Goal: Information Seeking & Learning: Check status

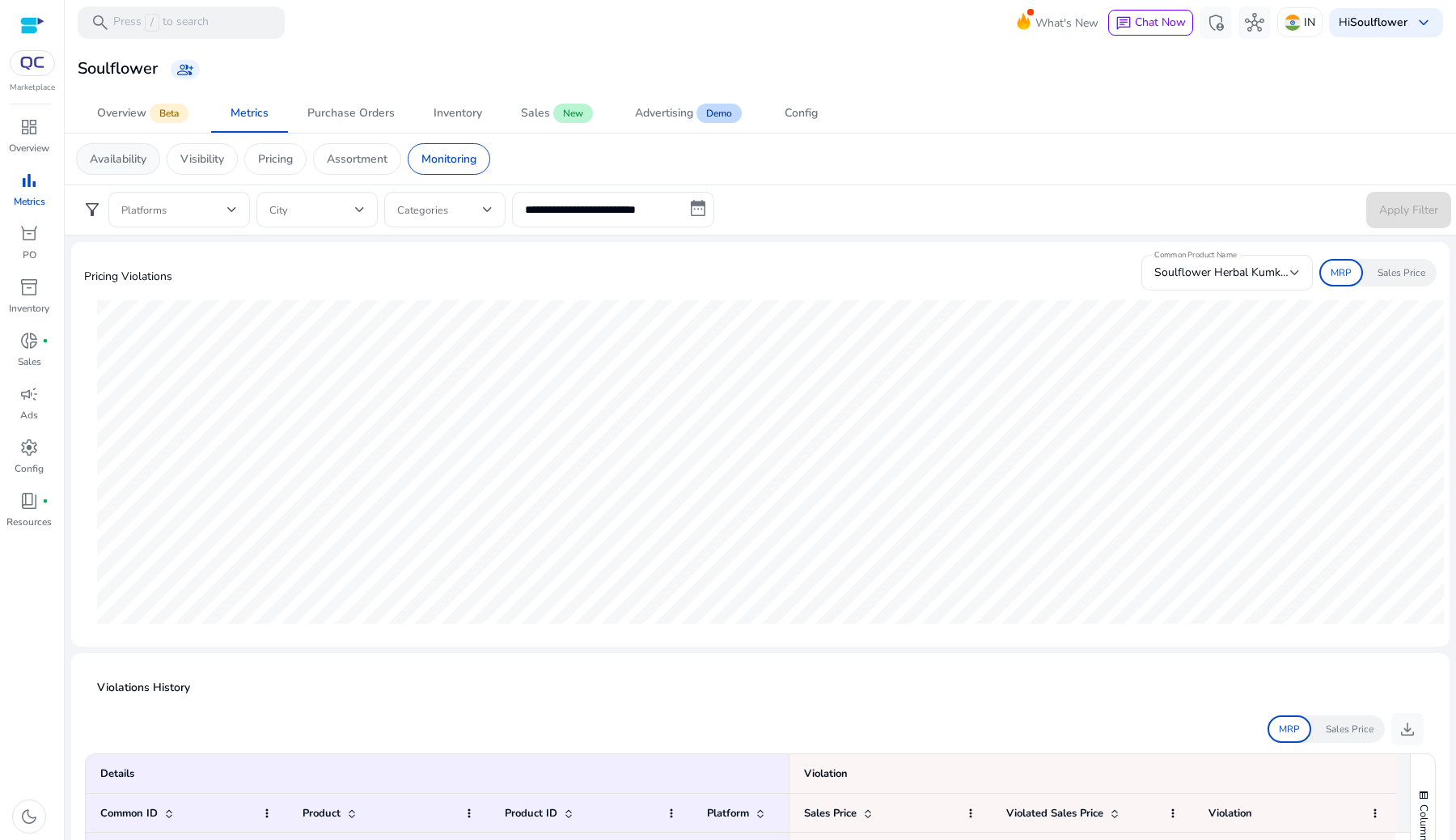
click at [105, 172] on div "Availability" at bounding box center [118, 160] width 84 height 32
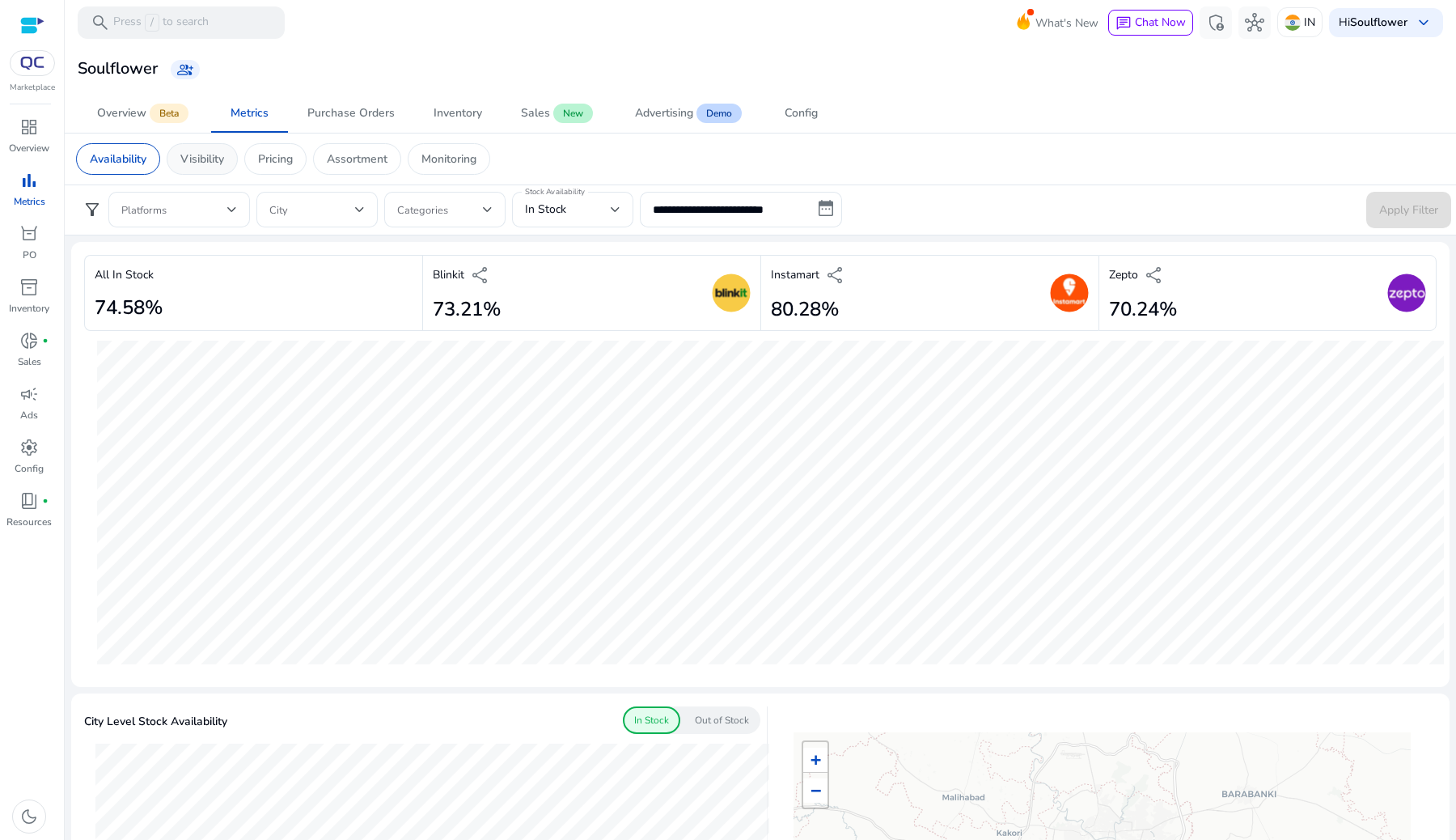
click at [203, 174] on div "Visibility" at bounding box center [203, 160] width 71 height 32
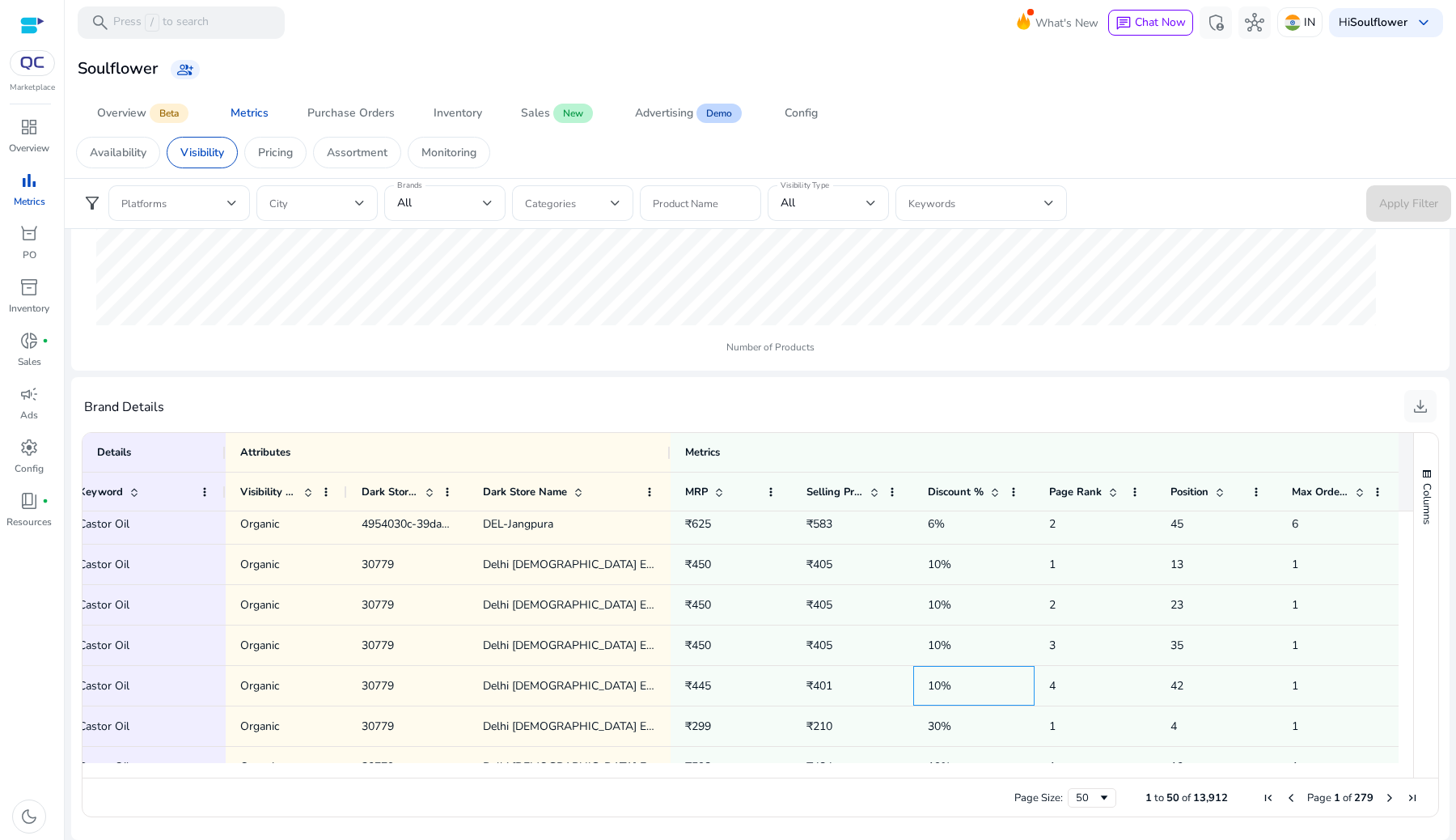
click at [918, 680] on div "10%" at bounding box center [974, 686] width 121 height 39
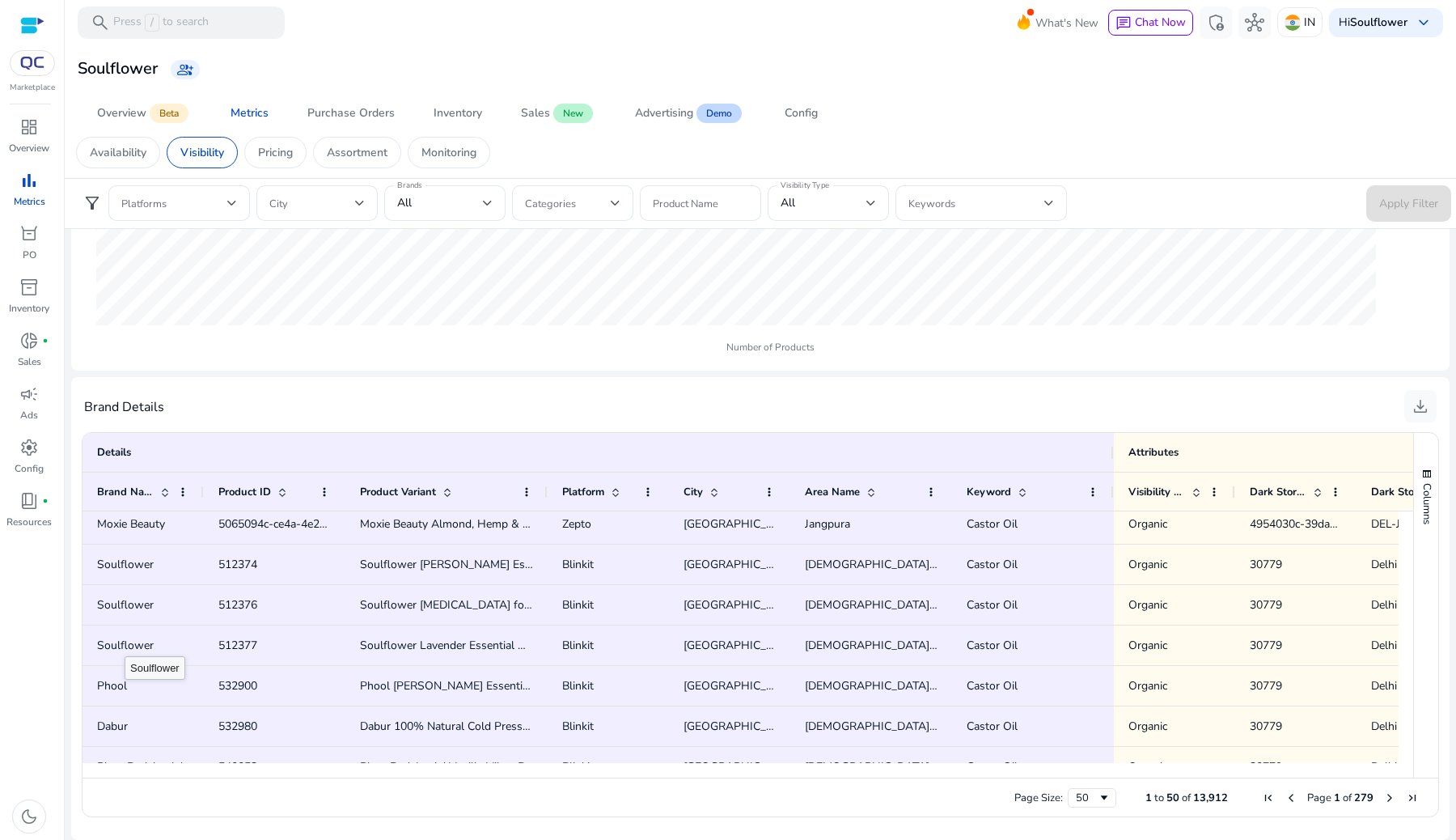
click at [125, 642] on span "Soulflower" at bounding box center [125, 646] width 56 height 15
click at [148, 691] on span "Phool" at bounding box center [143, 685] width 92 height 33
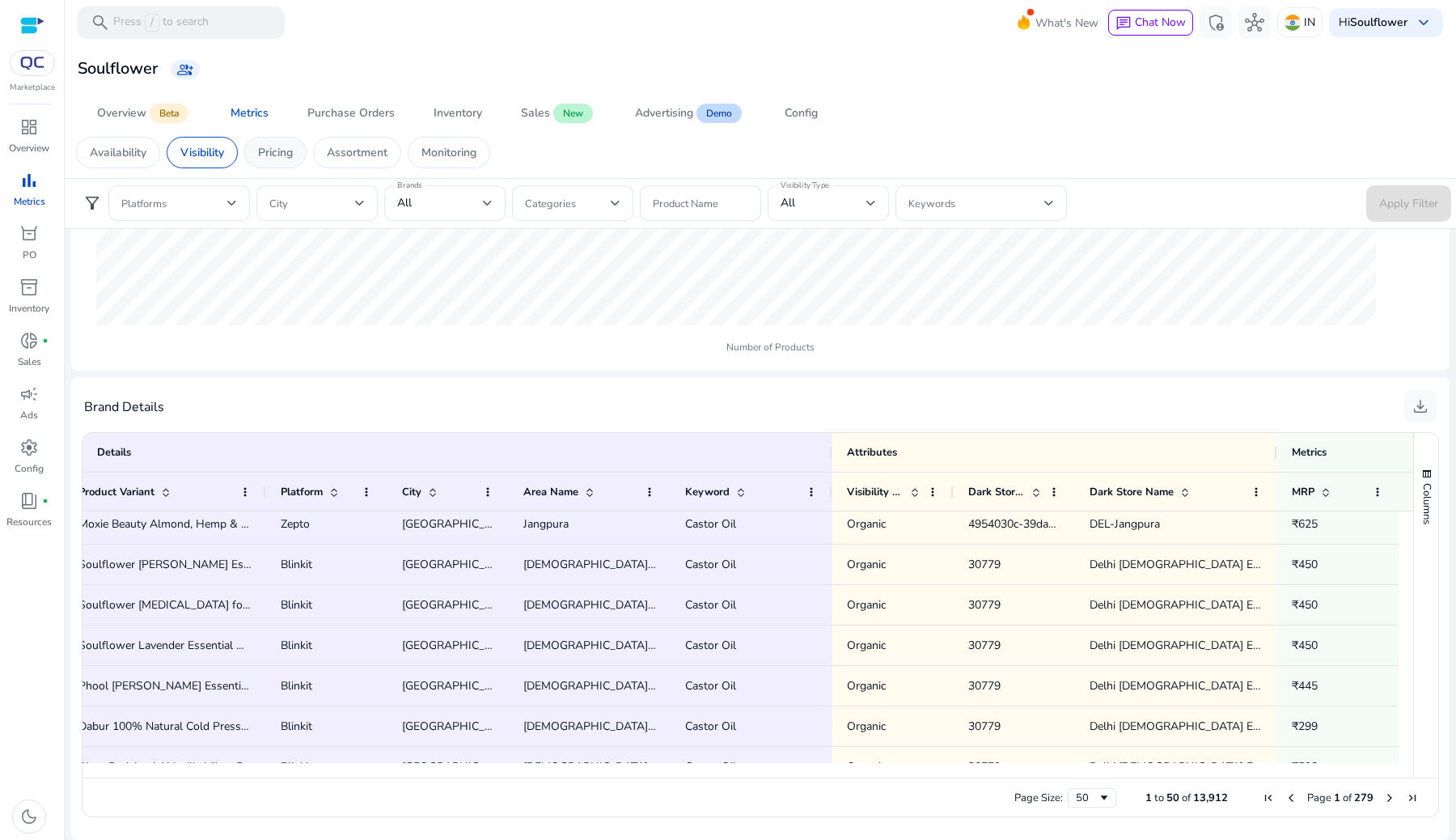
click at [262, 166] on div "Pricing" at bounding box center [275, 153] width 62 height 32
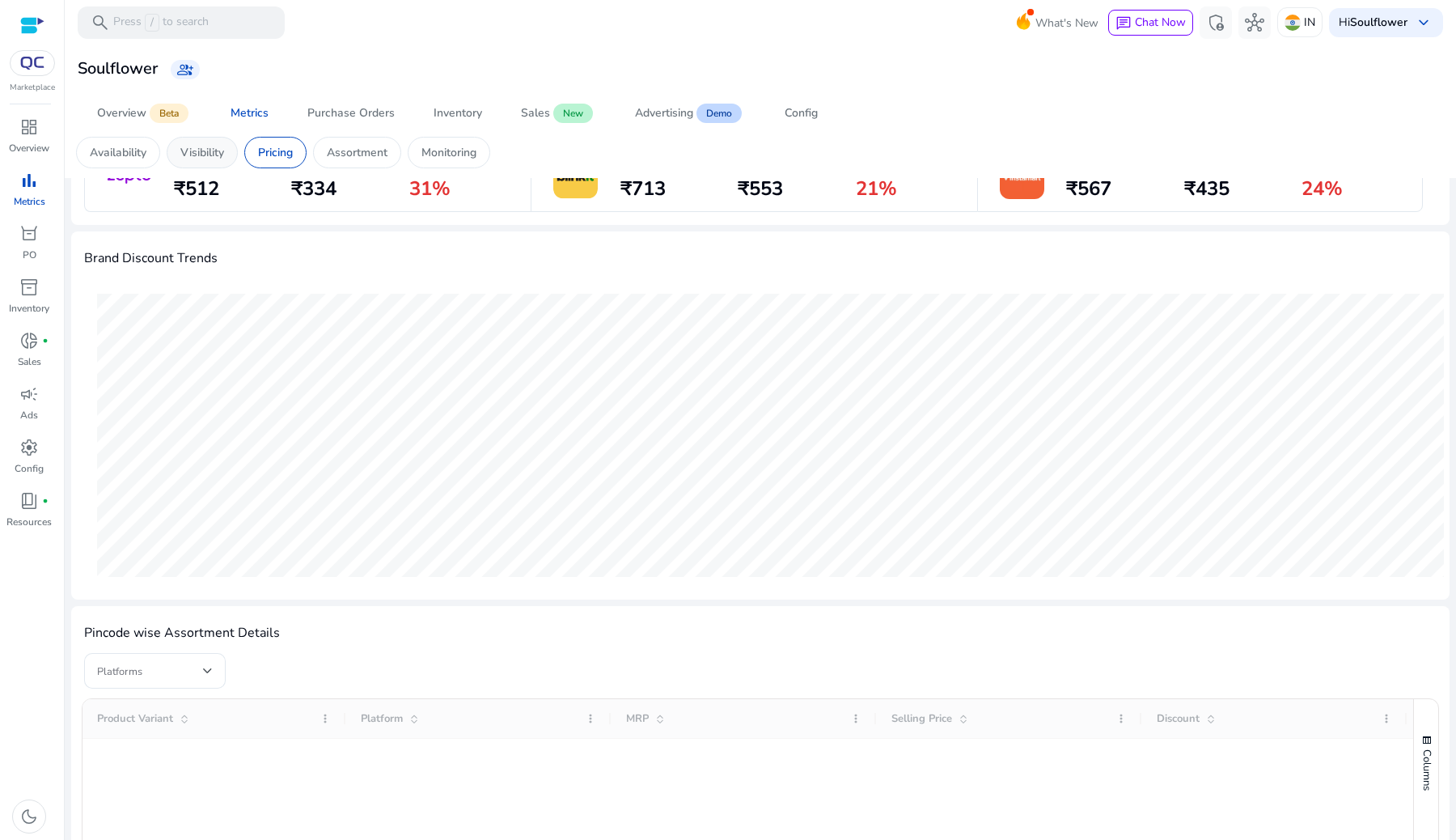
click at [196, 150] on p "Visibility" at bounding box center [202, 153] width 44 height 17
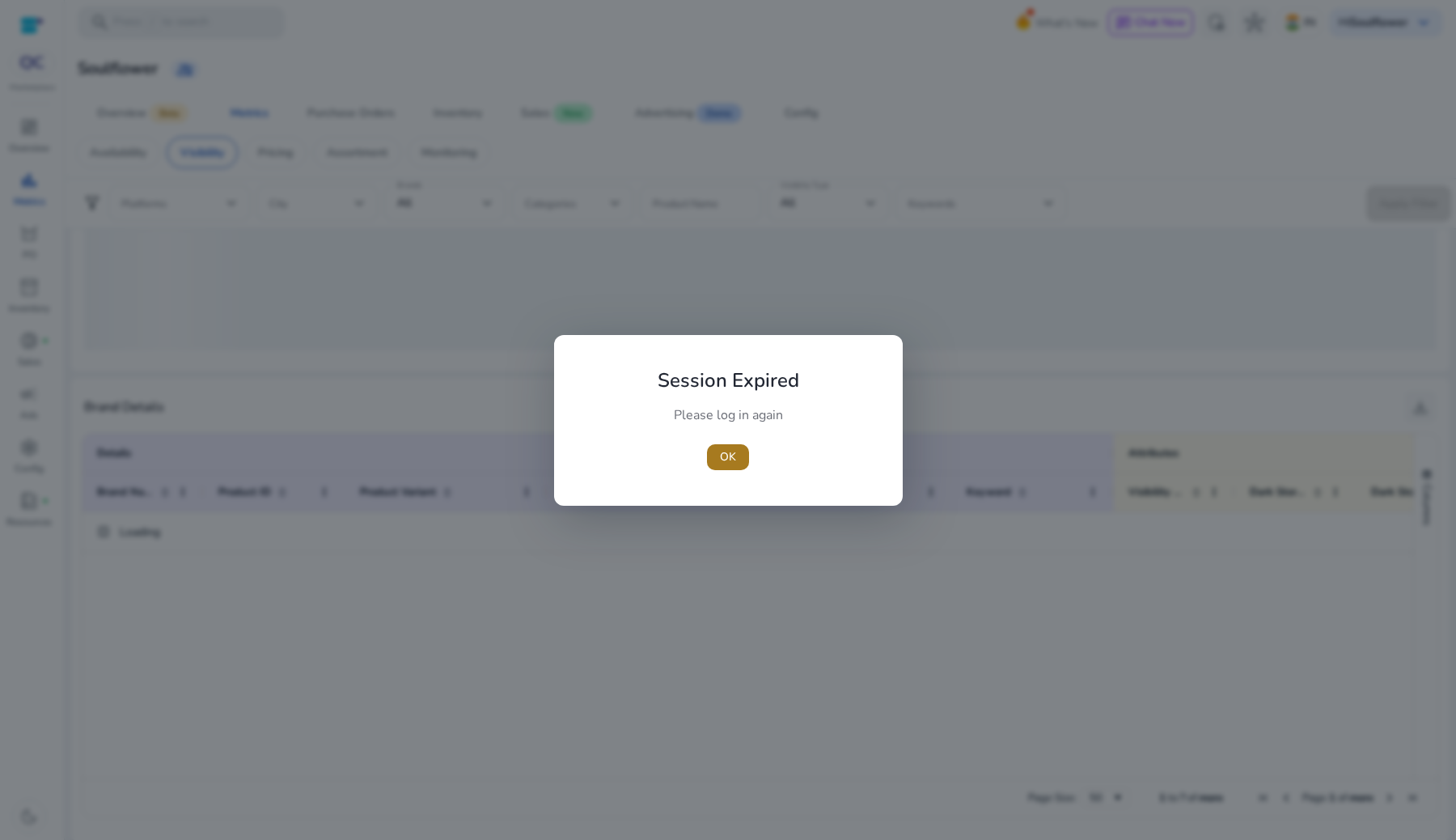
click at [736, 442] on span "button" at bounding box center [728, 457] width 42 height 38
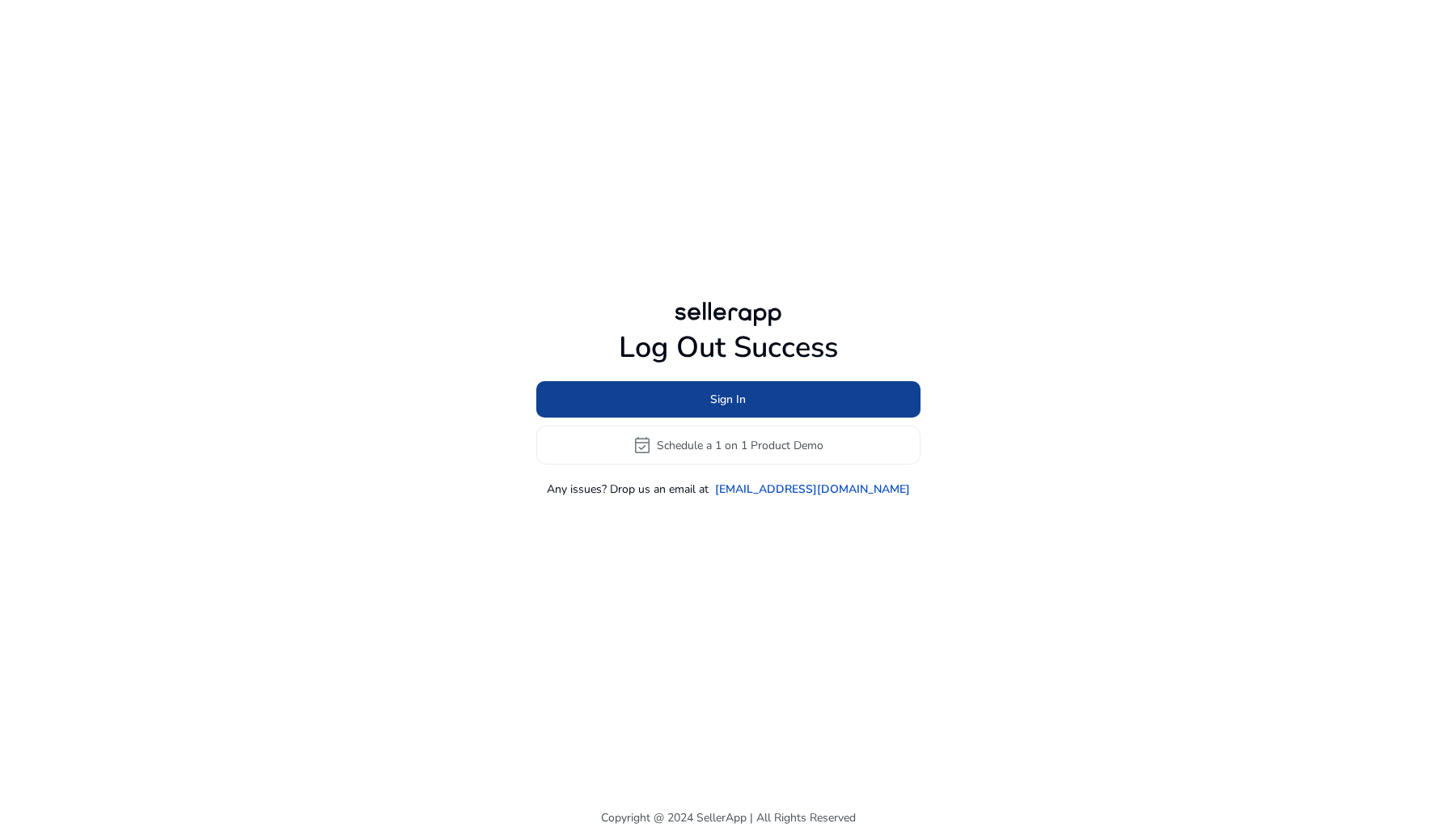
click at [720, 399] on span "Sign In" at bounding box center [728, 400] width 36 height 17
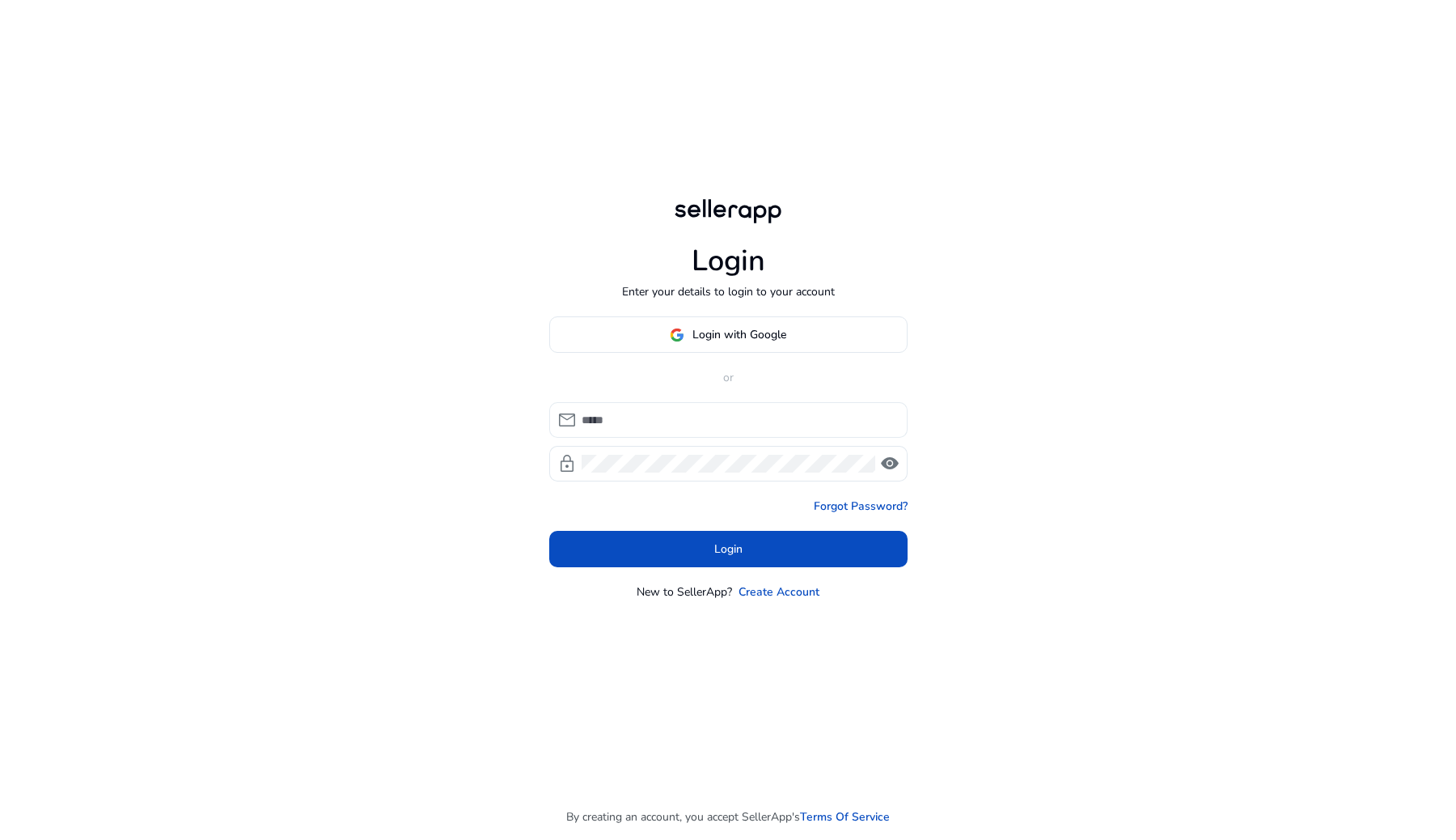
type input "**********"
click at [717, 423] on input "**********" at bounding box center [738, 420] width 313 height 18
click at [624, 547] on span at bounding box center [729, 549] width 358 height 38
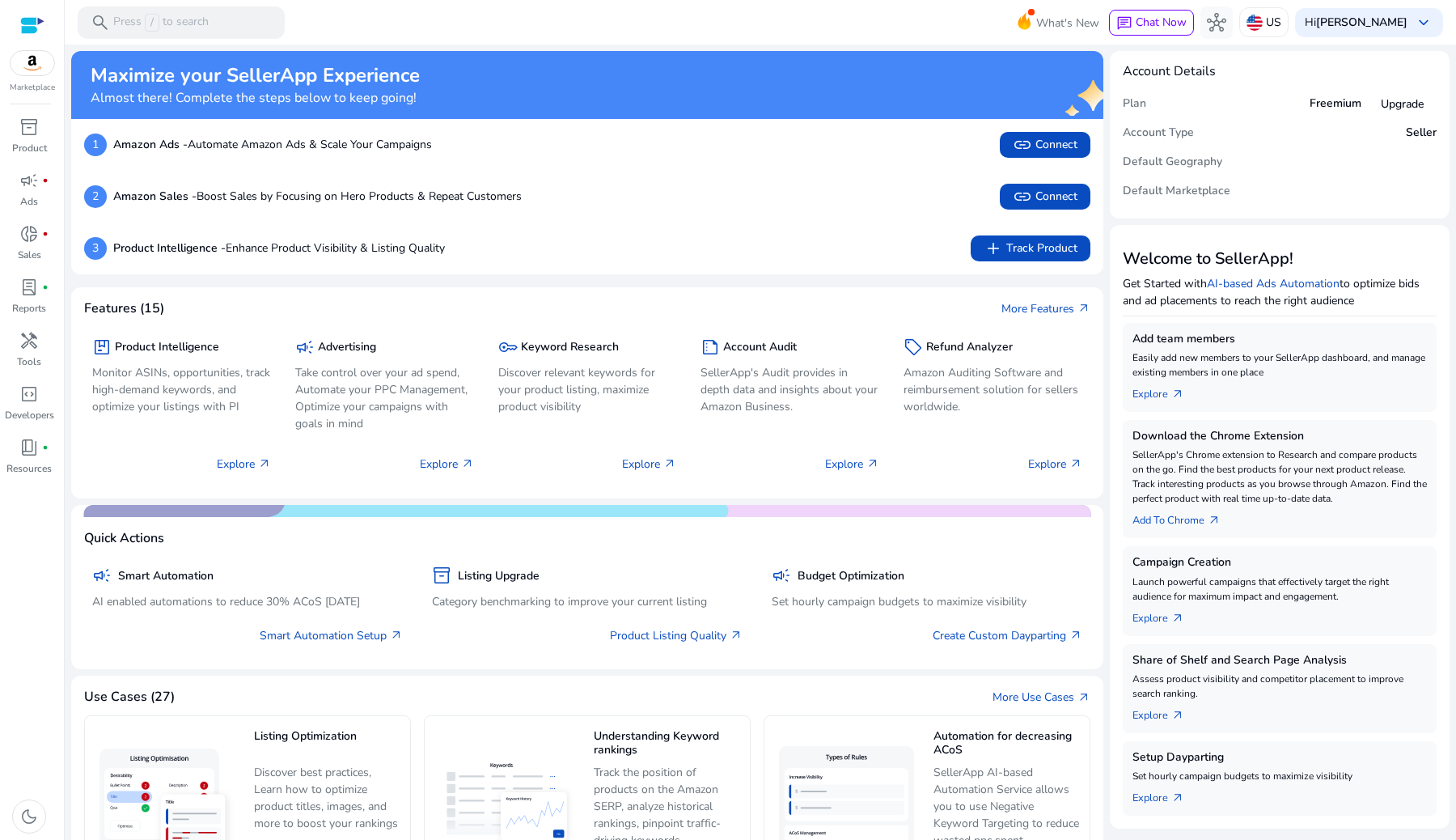
click at [38, 68] on img at bounding box center [32, 63] width 44 height 24
click at [28, 67] on img at bounding box center [32, 63] width 44 height 24
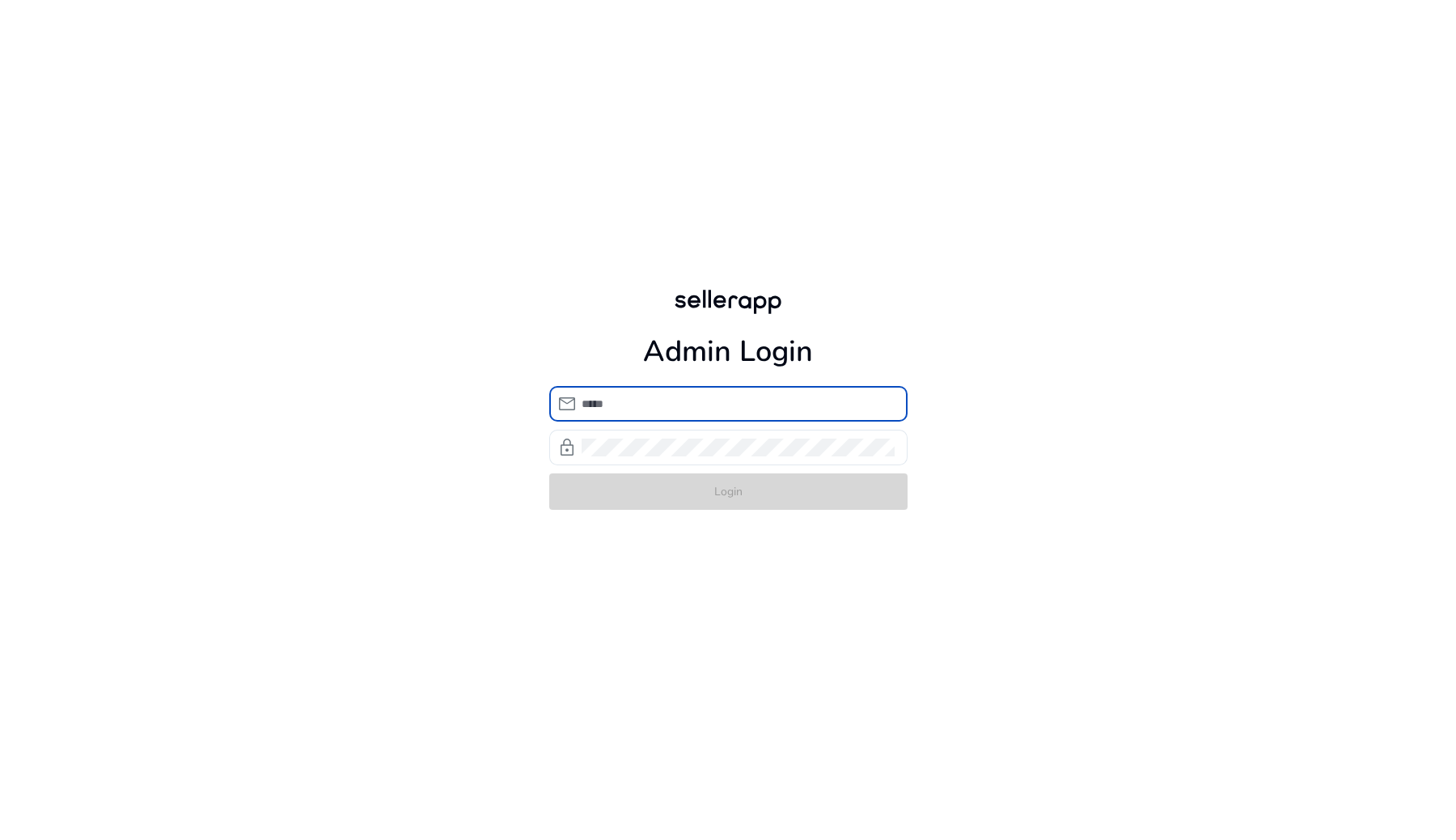
type input "**********"
click at [709, 492] on form "**********" at bounding box center [729, 448] width 358 height 124
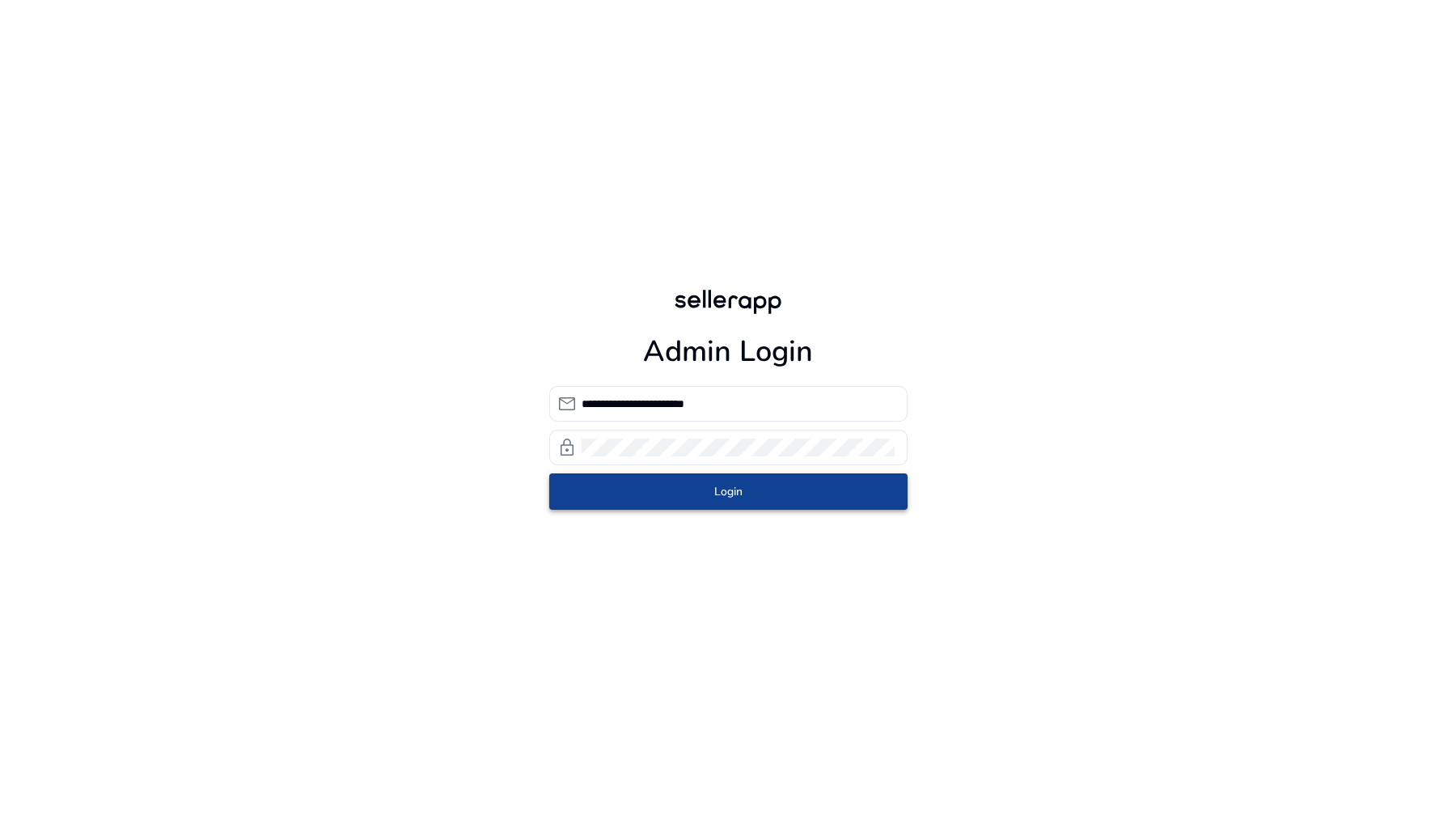
click at [709, 492] on span "submit" at bounding box center [729, 491] width 358 height 38
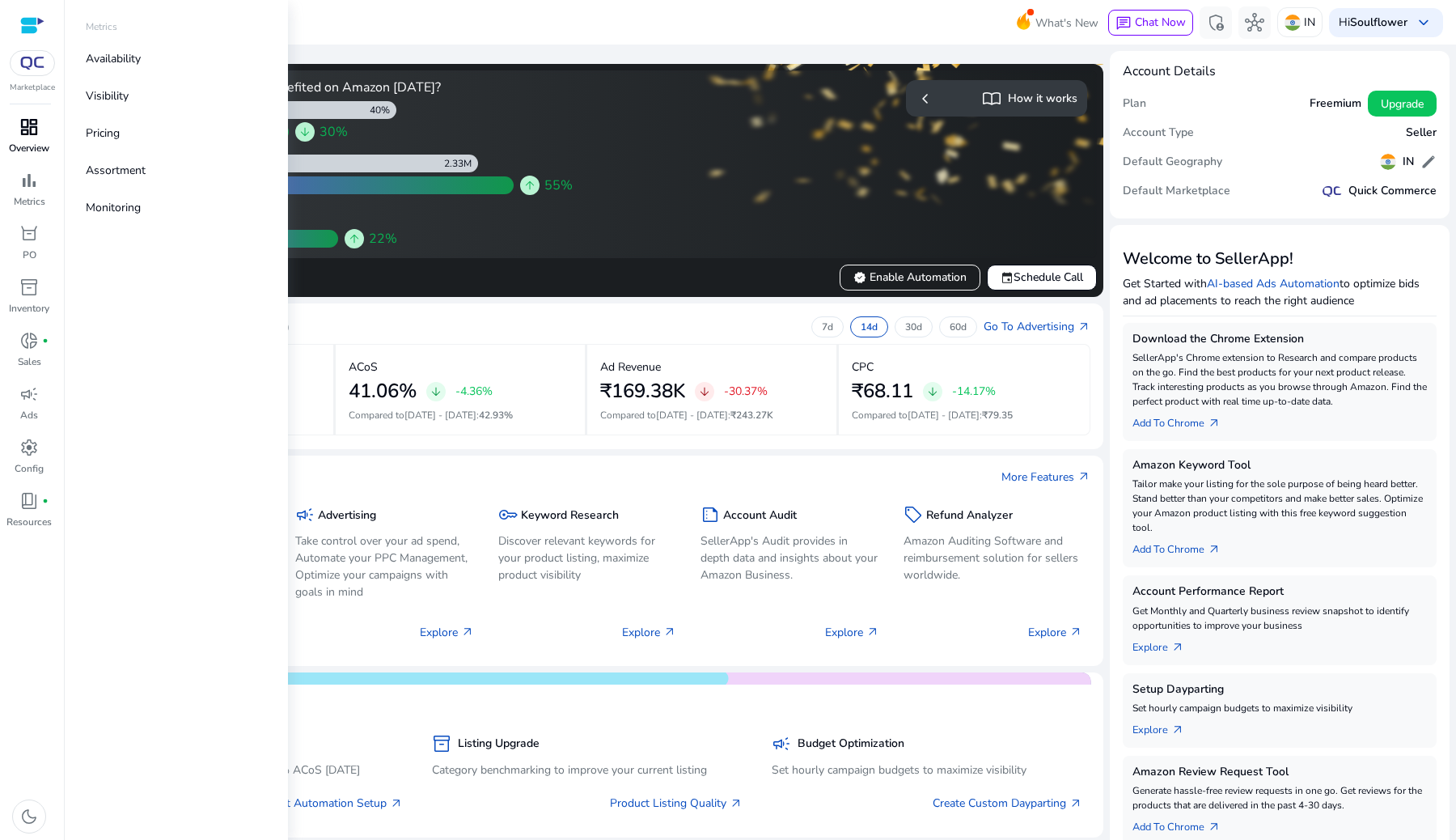
click at [34, 150] on p "Overview" at bounding box center [28, 148] width 40 height 15
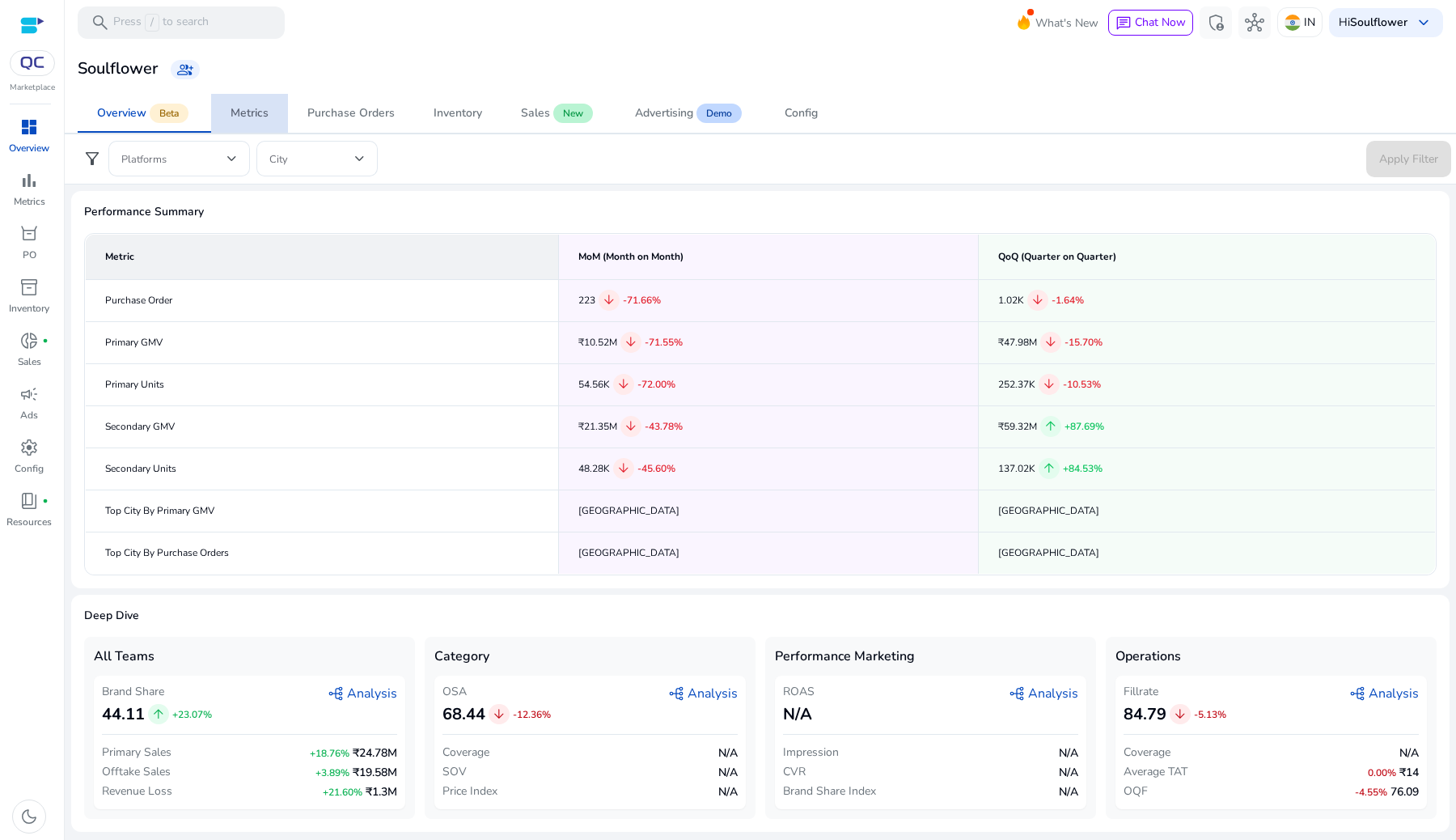
click at [278, 108] on link "Metrics" at bounding box center [250, 113] width 77 height 38
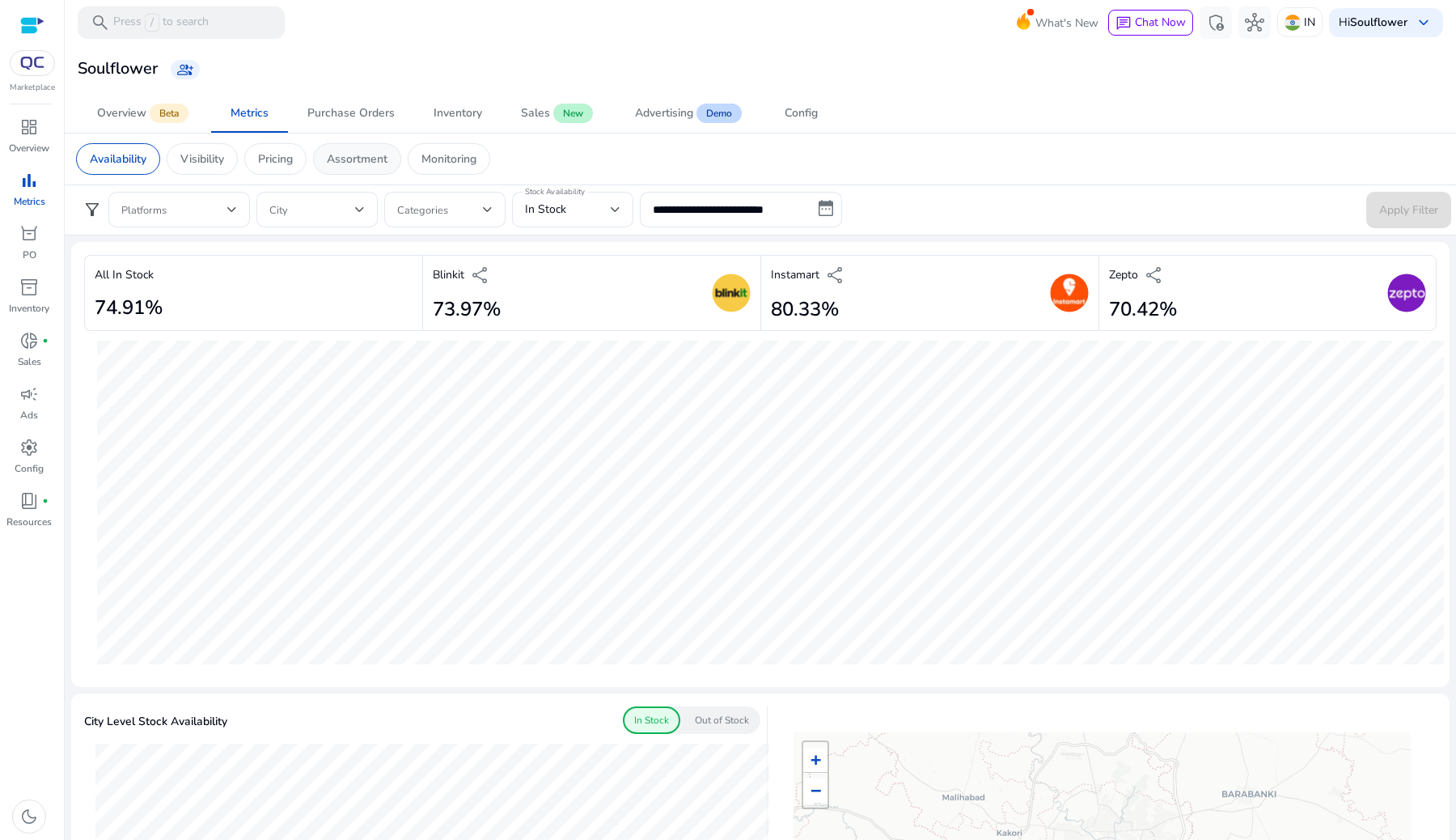
click at [345, 171] on div "Assortment" at bounding box center [357, 160] width 88 height 32
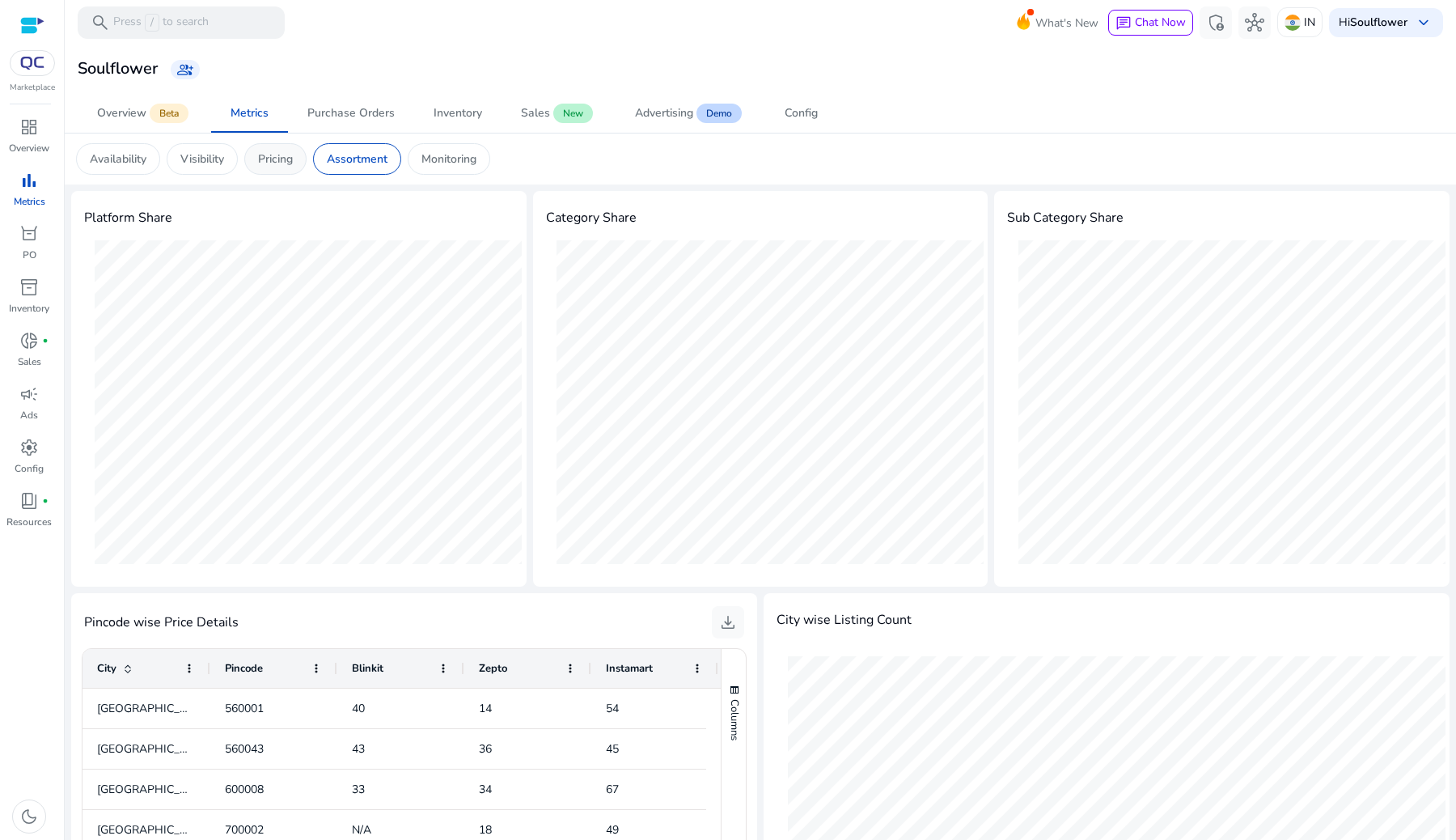
click at [292, 166] on p "Pricing" at bounding box center [275, 159] width 35 height 17
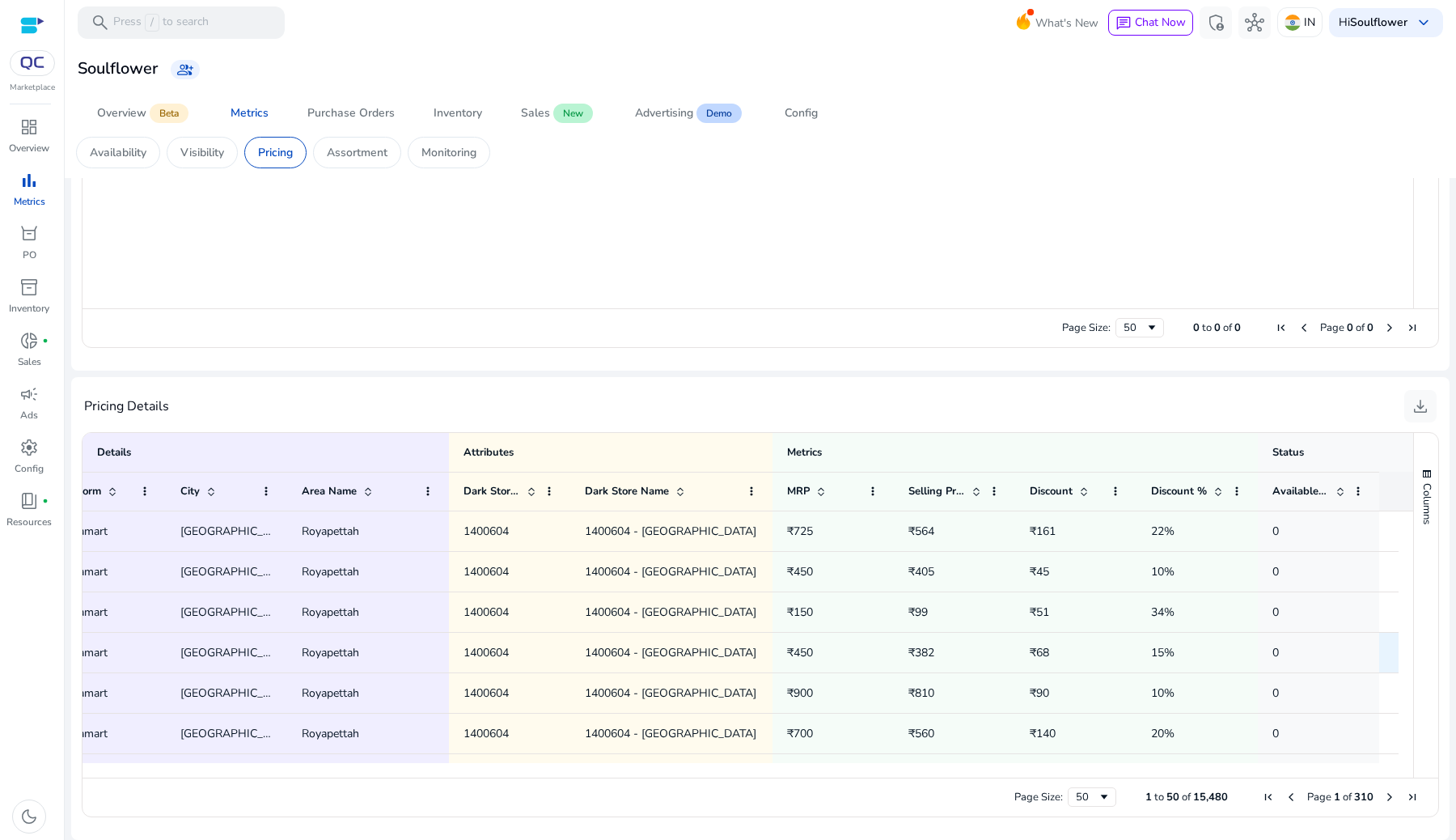
scroll to position [0, 530]
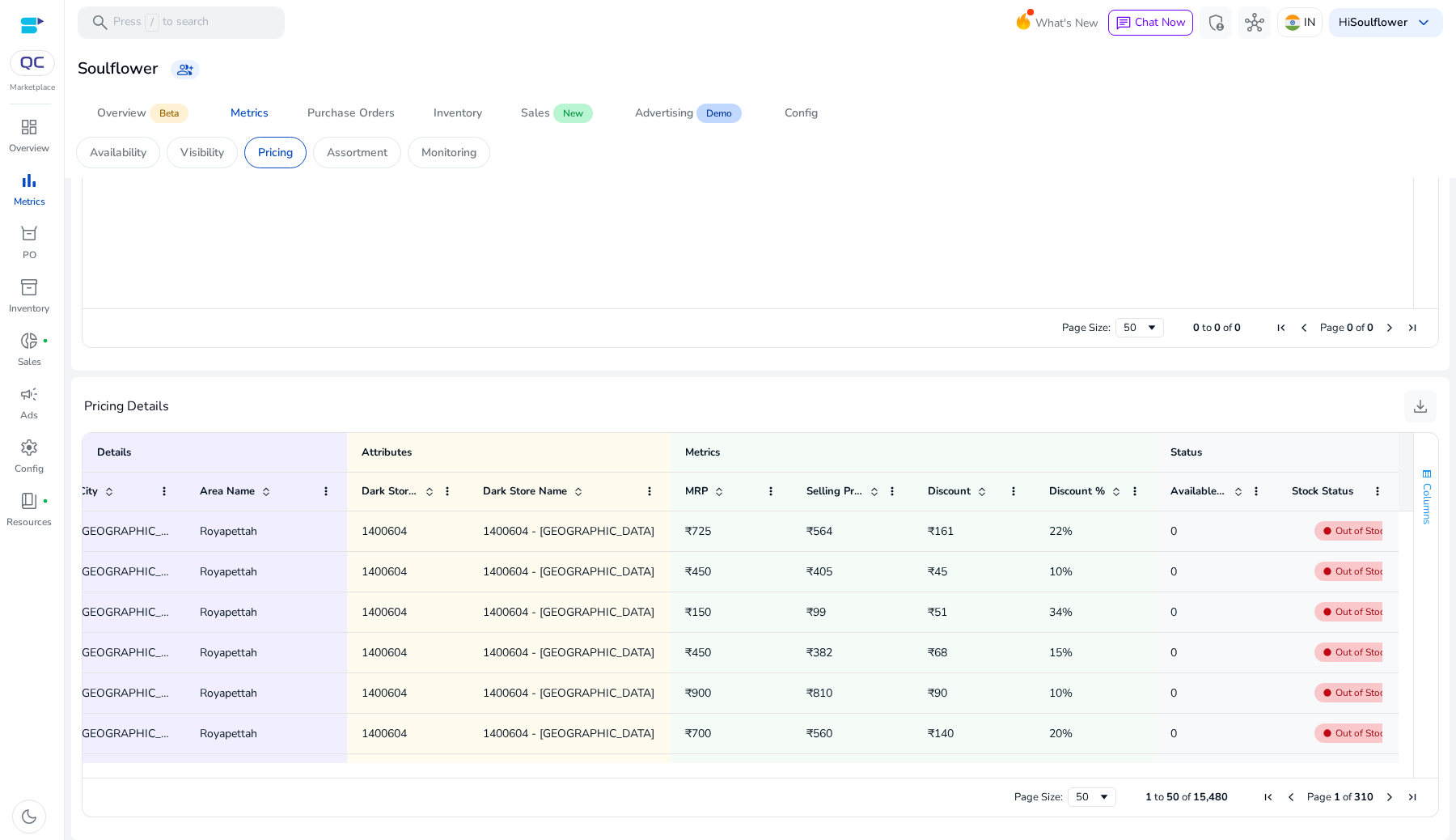
click at [1420, 474] on span "button" at bounding box center [1427, 475] width 13 height 13
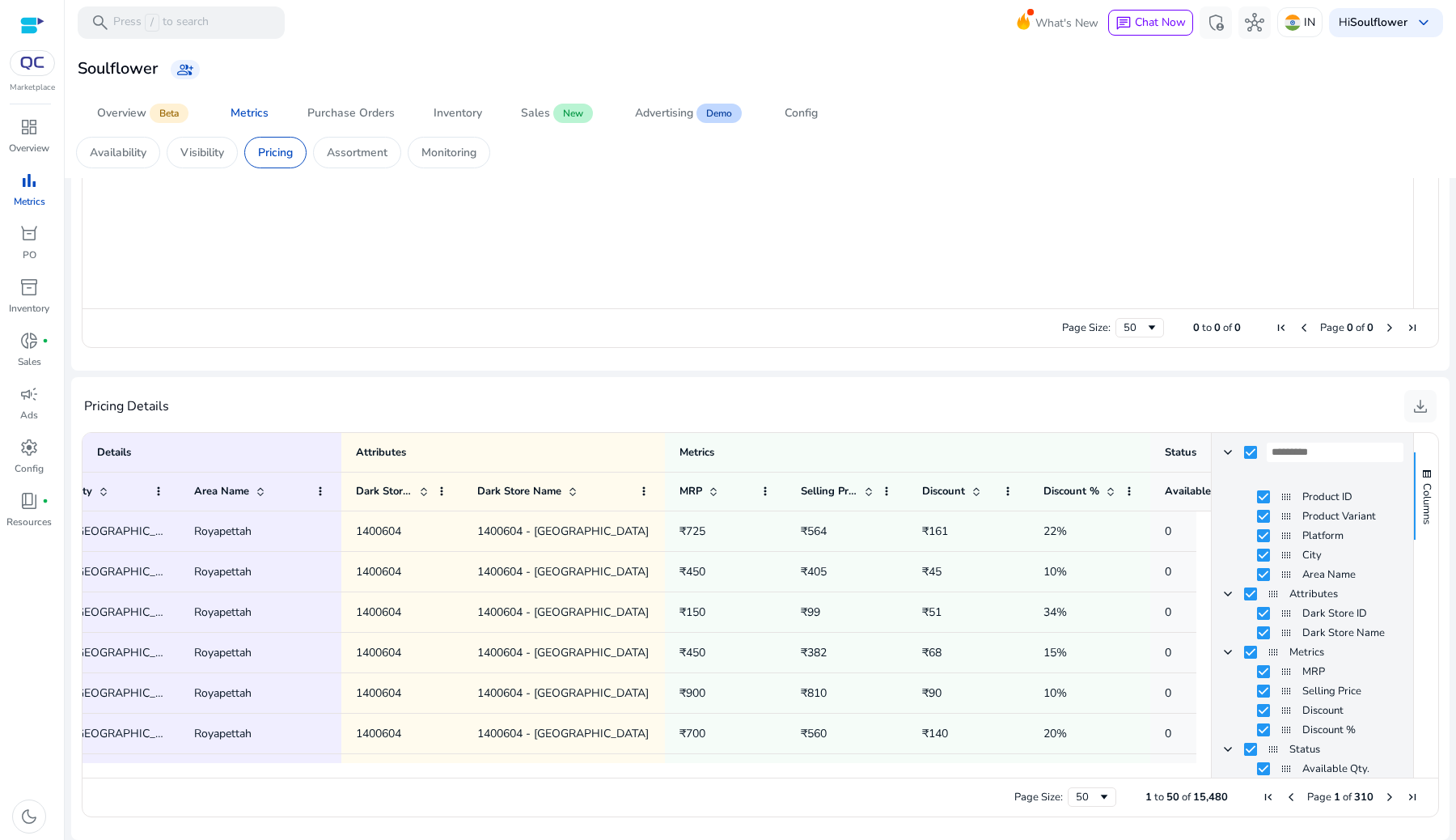
scroll to position [53, 0]
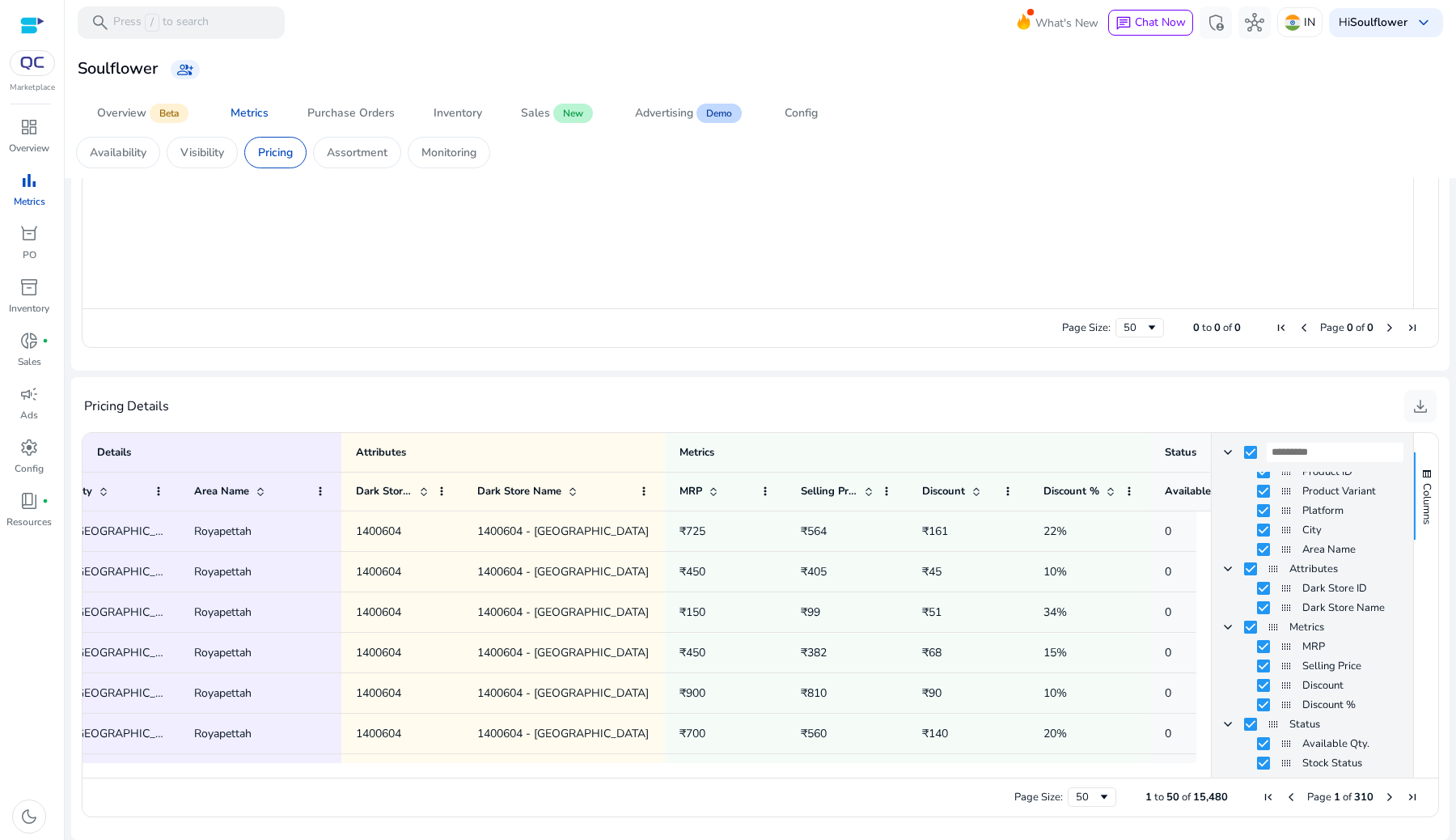
click at [1138, 408] on div "Pricing Details download" at bounding box center [761, 406] width 1353 height 32
click at [1420, 514] on span "Columns" at bounding box center [1428, 504] width 15 height 41
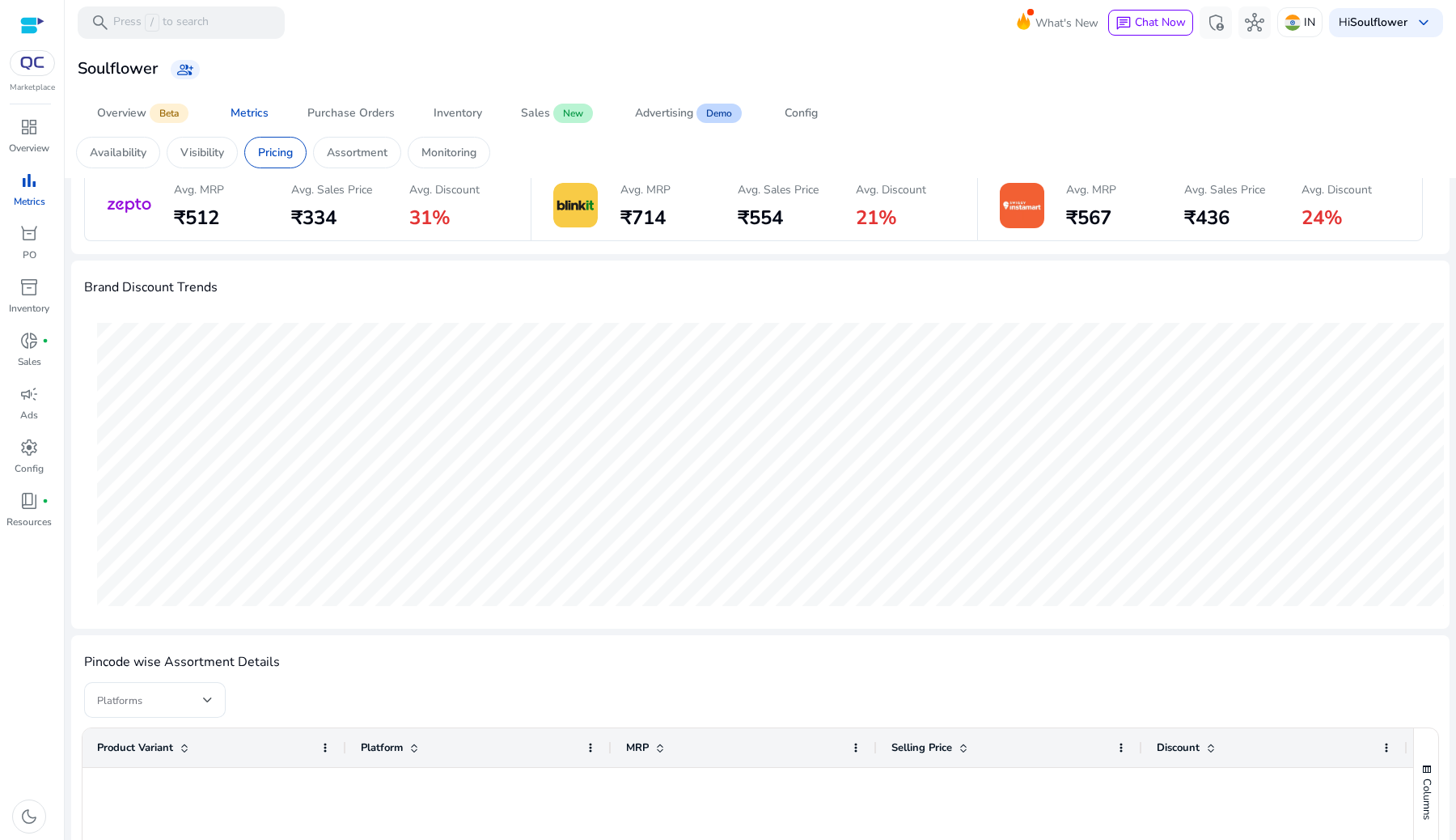
scroll to position [66, 0]
click at [433, 142] on div "Monitoring" at bounding box center [449, 153] width 83 height 32
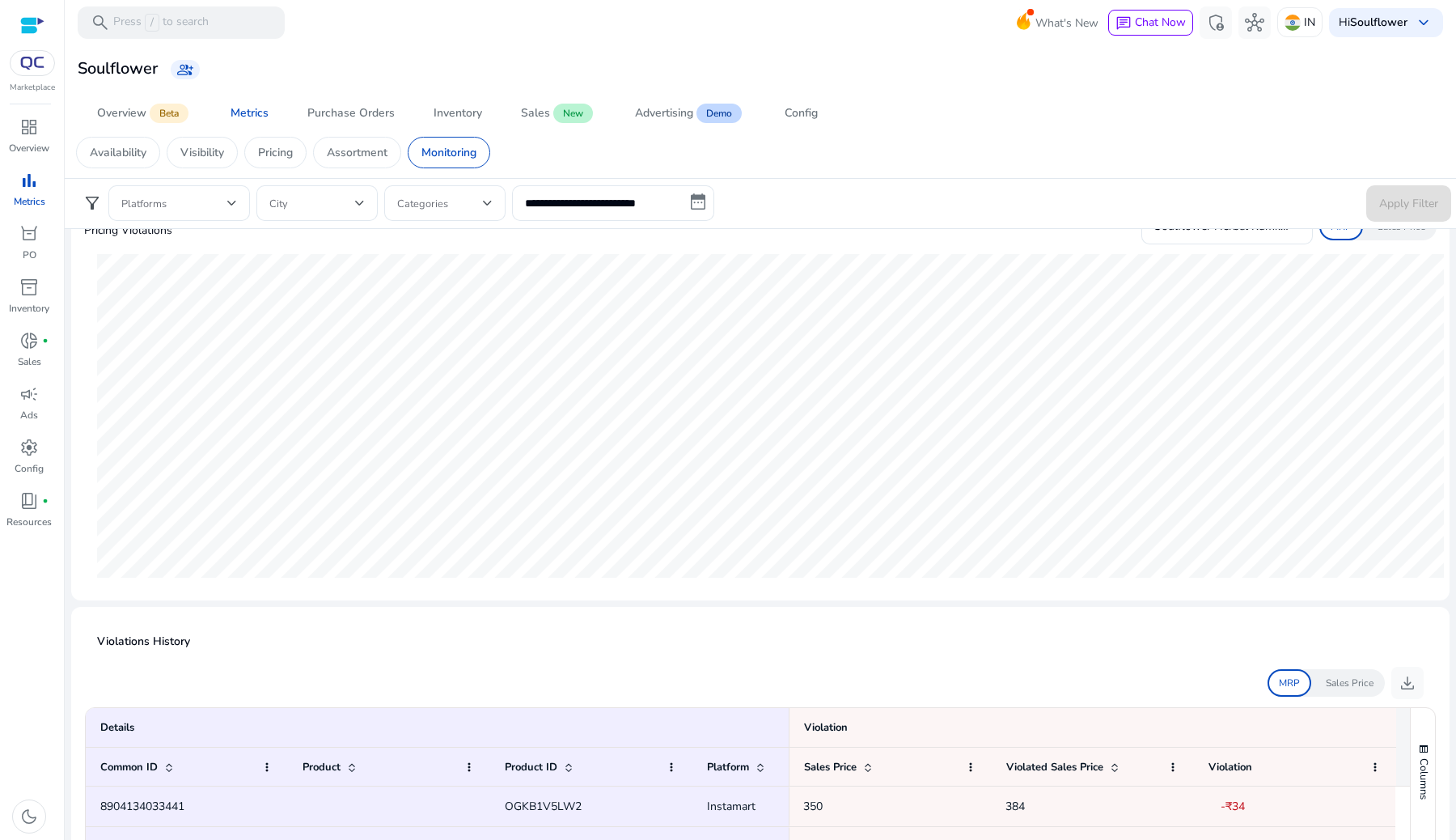
scroll to position [58, 0]
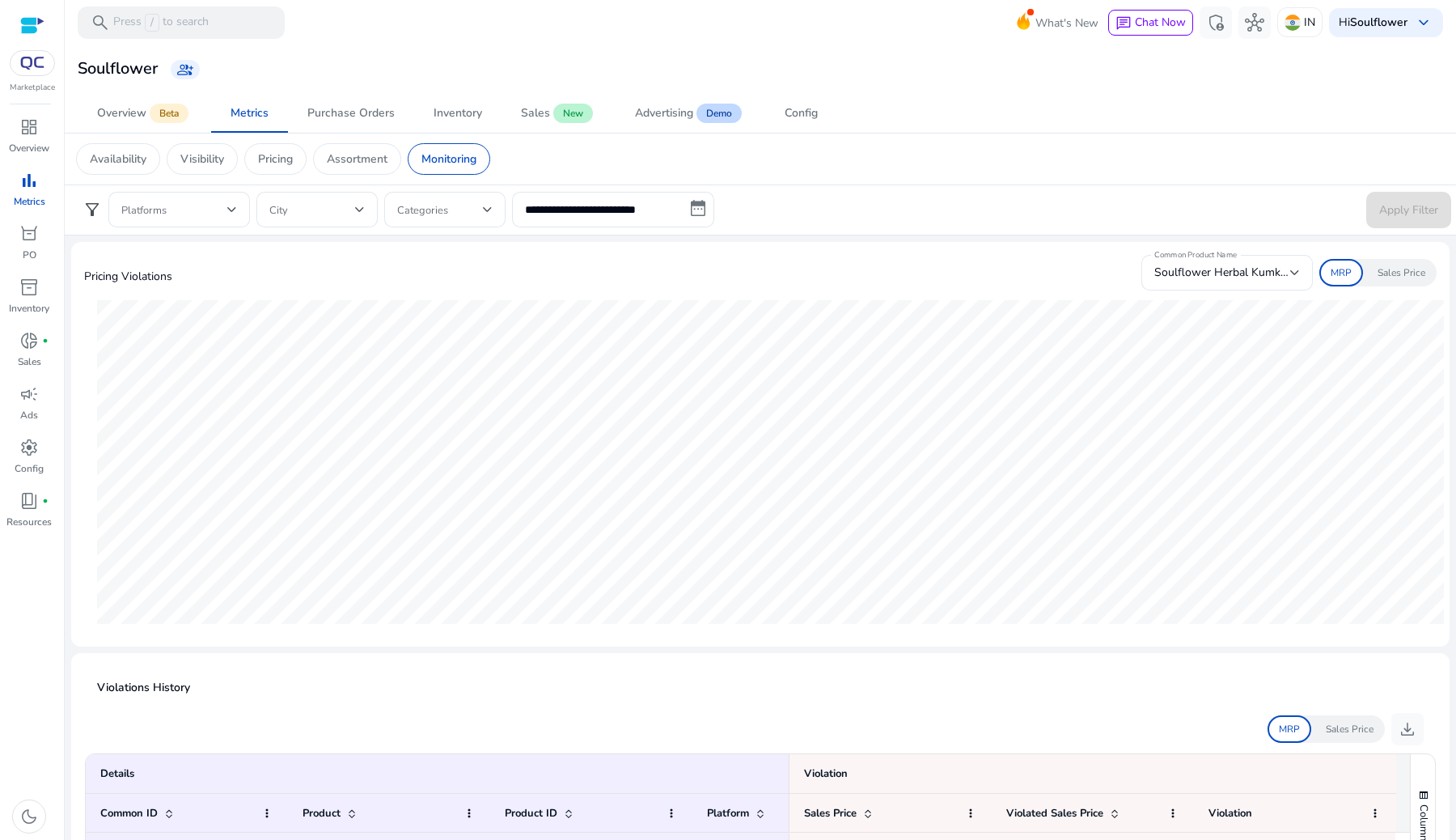
scroll to position [58, 0]
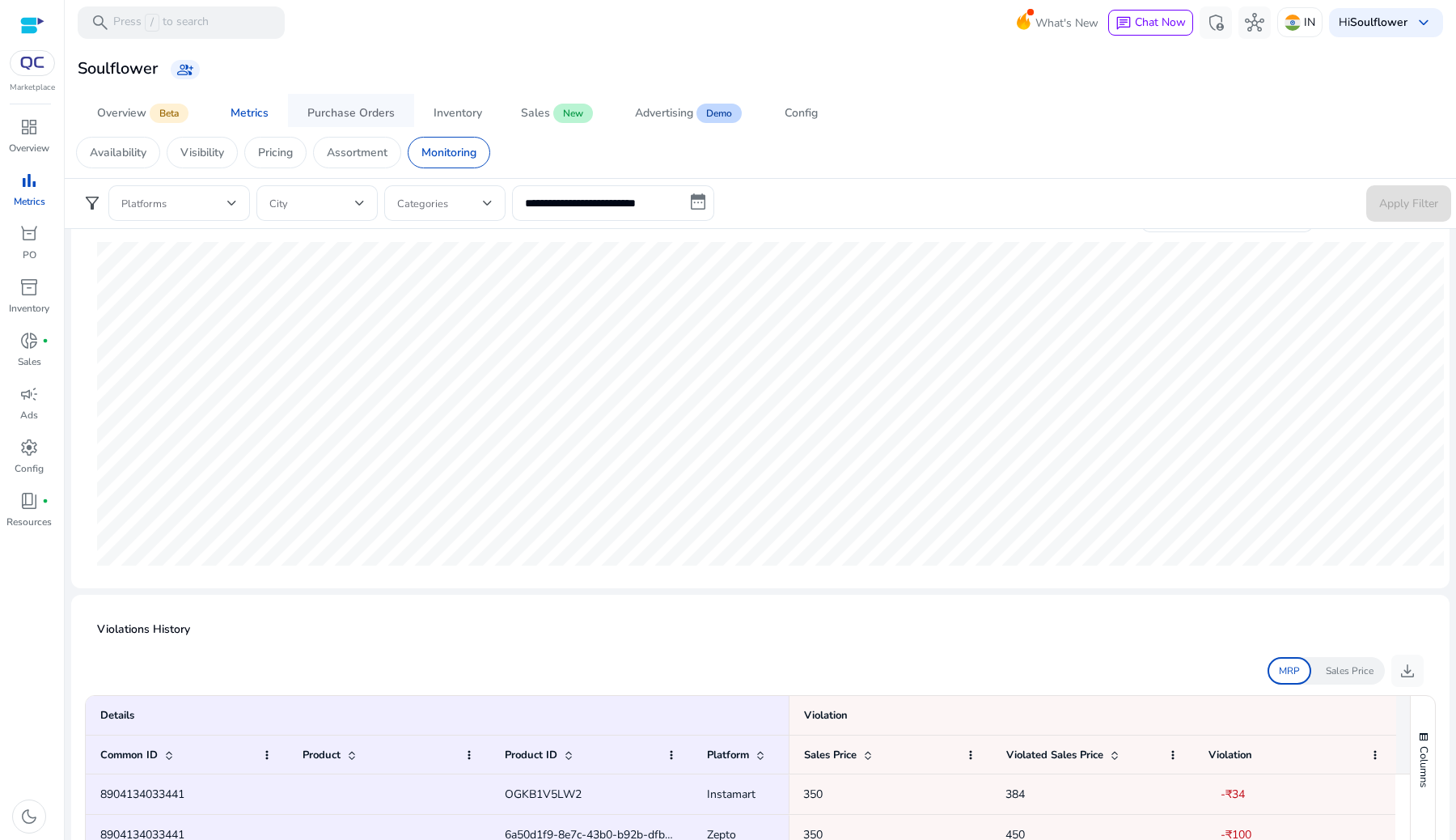
click at [383, 103] on span "Purchase Orders" at bounding box center [351, 113] width 87 height 38
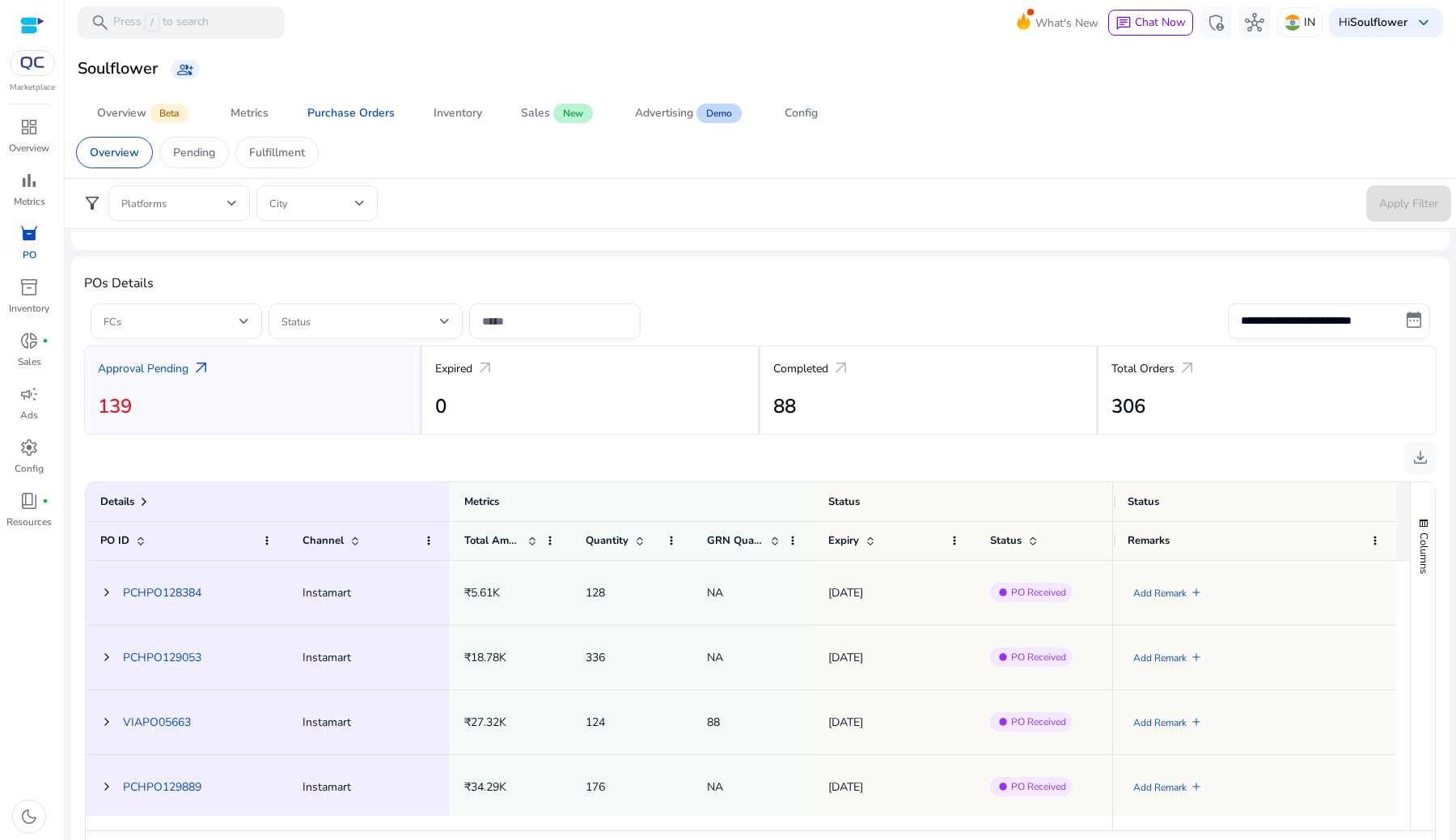
scroll to position [465, 0]
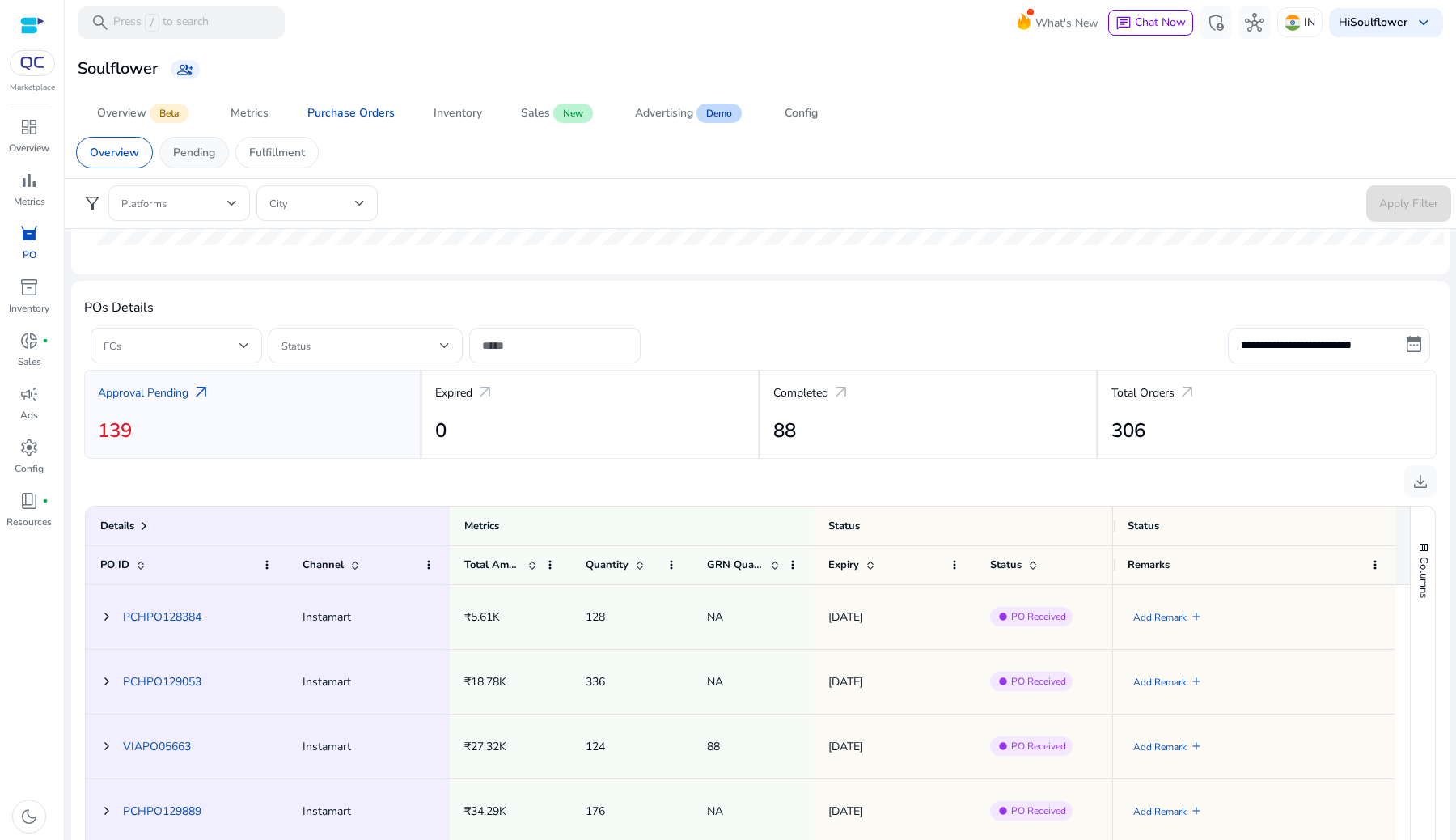
click at [215, 152] on p "Pending" at bounding box center [194, 153] width 42 height 17
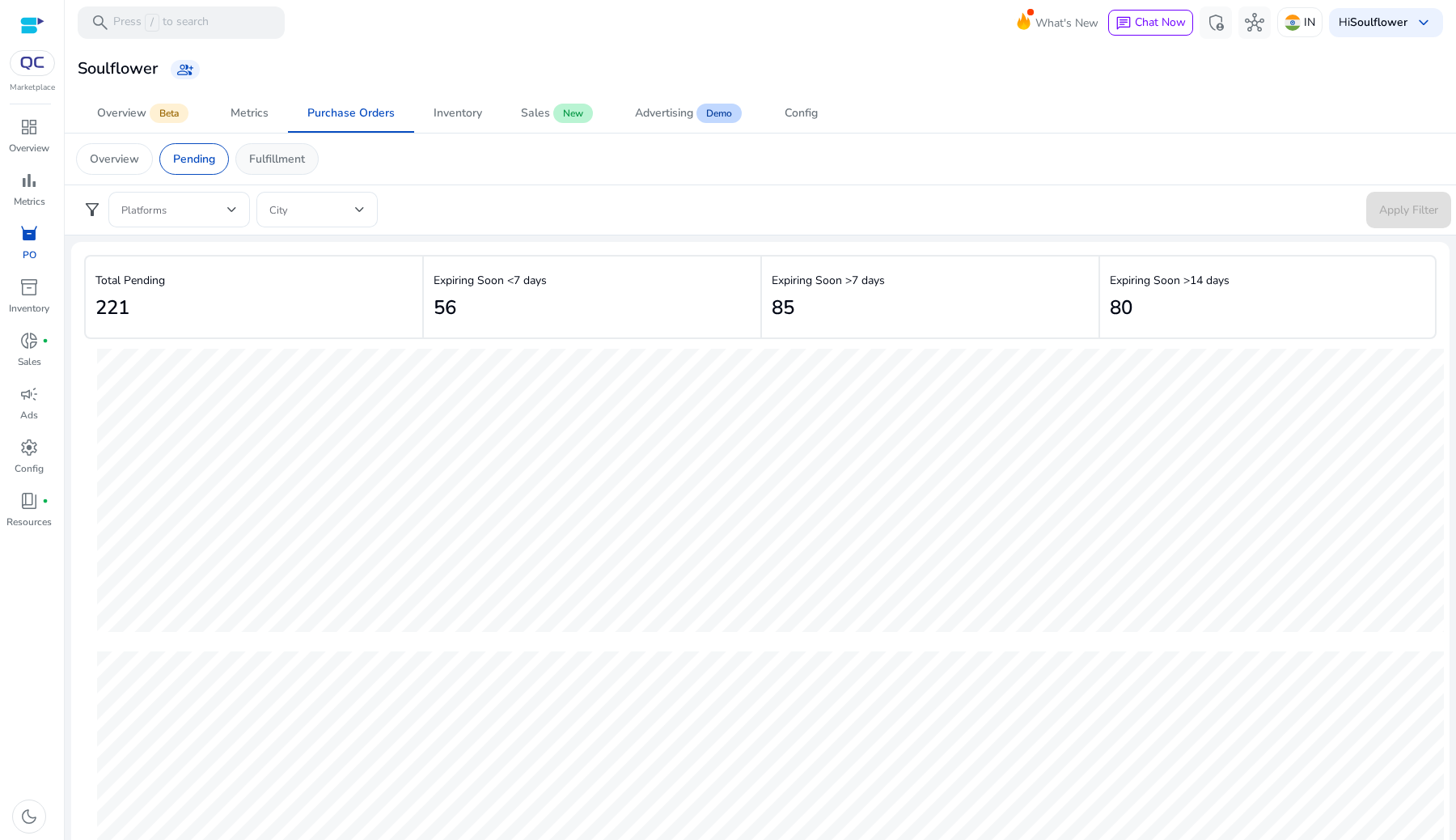
click at [258, 157] on p "Fulfillment" at bounding box center [278, 159] width 56 height 17
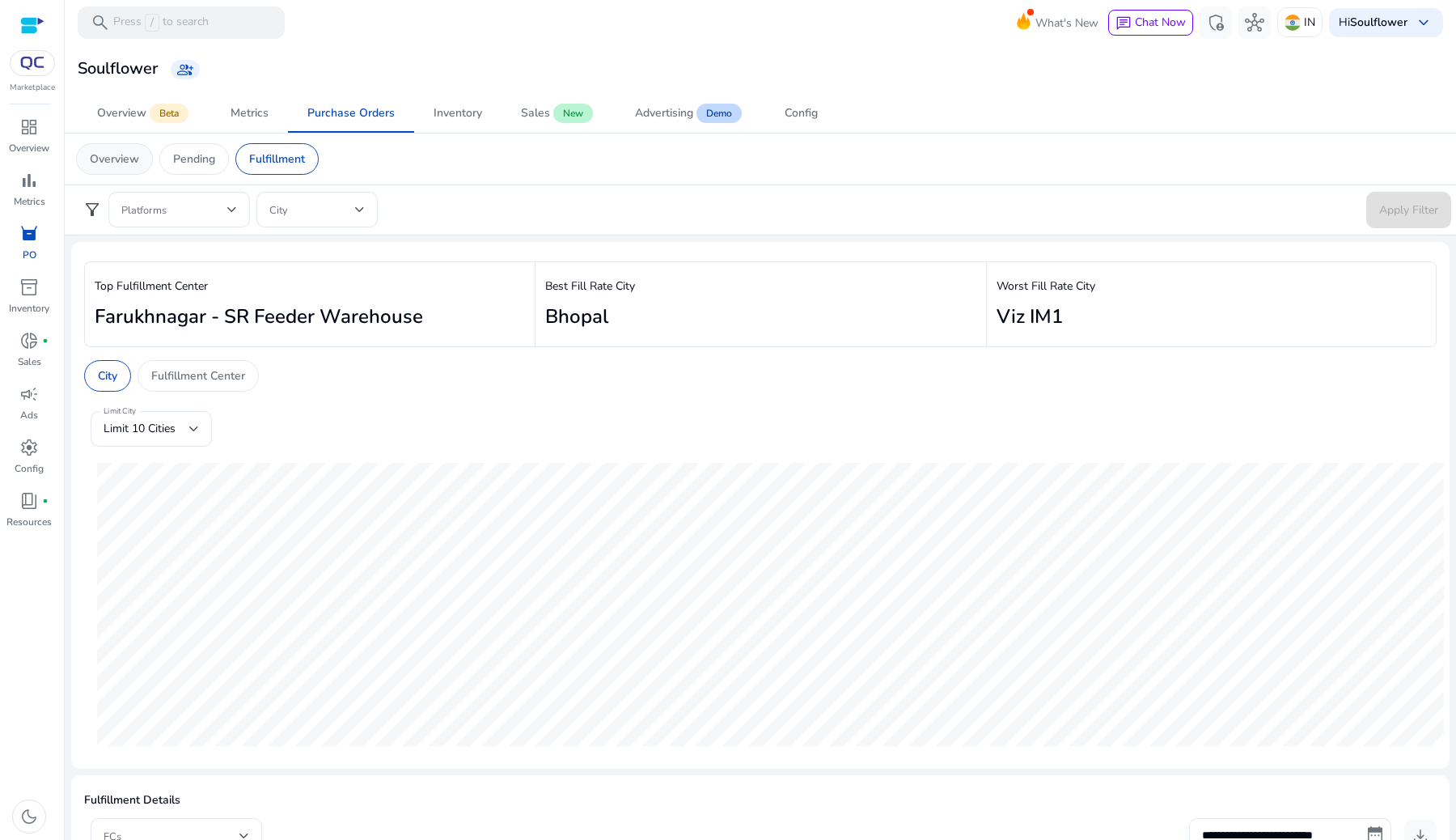
click at [104, 173] on div "Overview" at bounding box center [114, 160] width 77 height 32
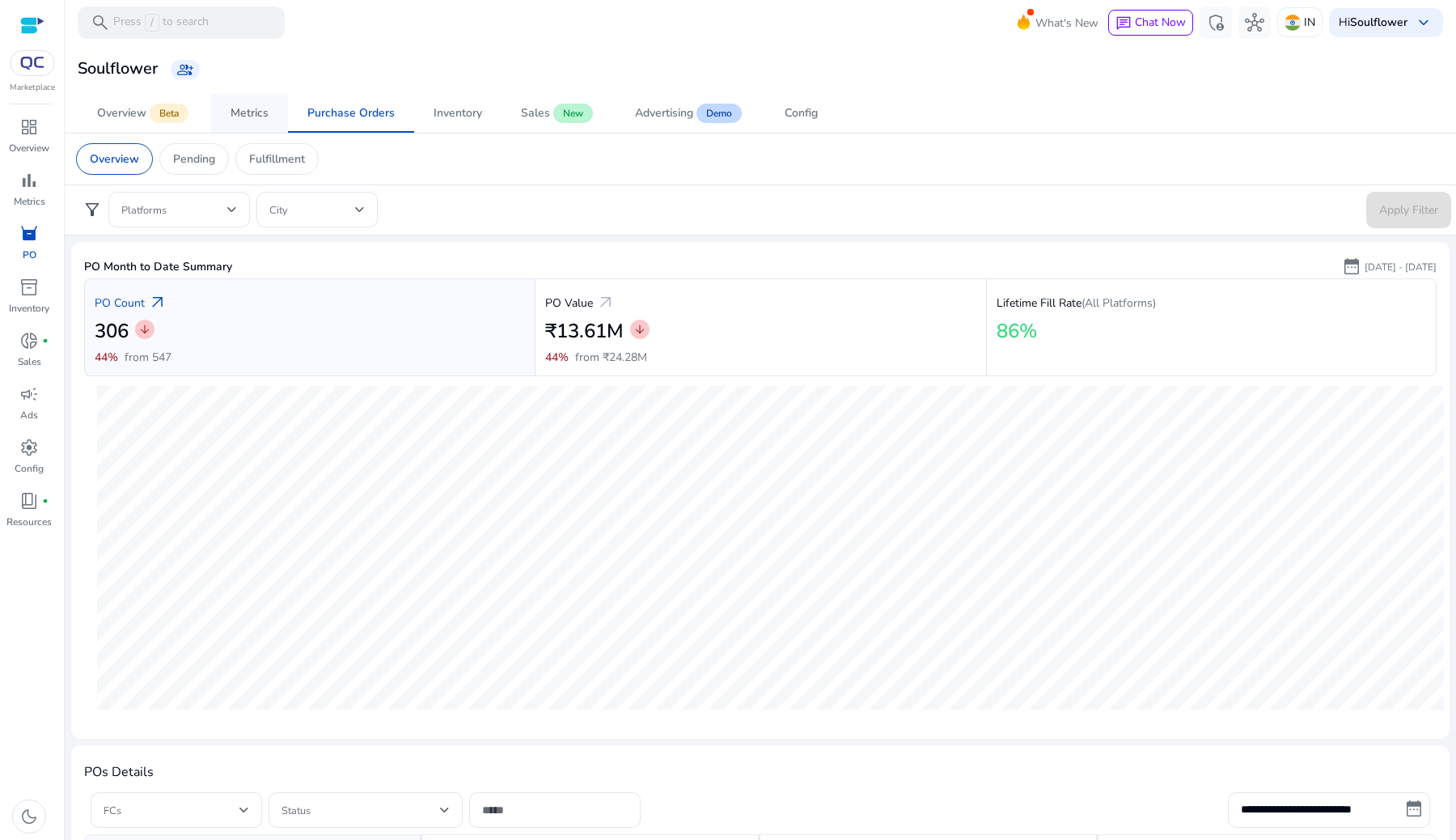
click at [228, 97] on link "Metrics" at bounding box center [250, 113] width 77 height 38
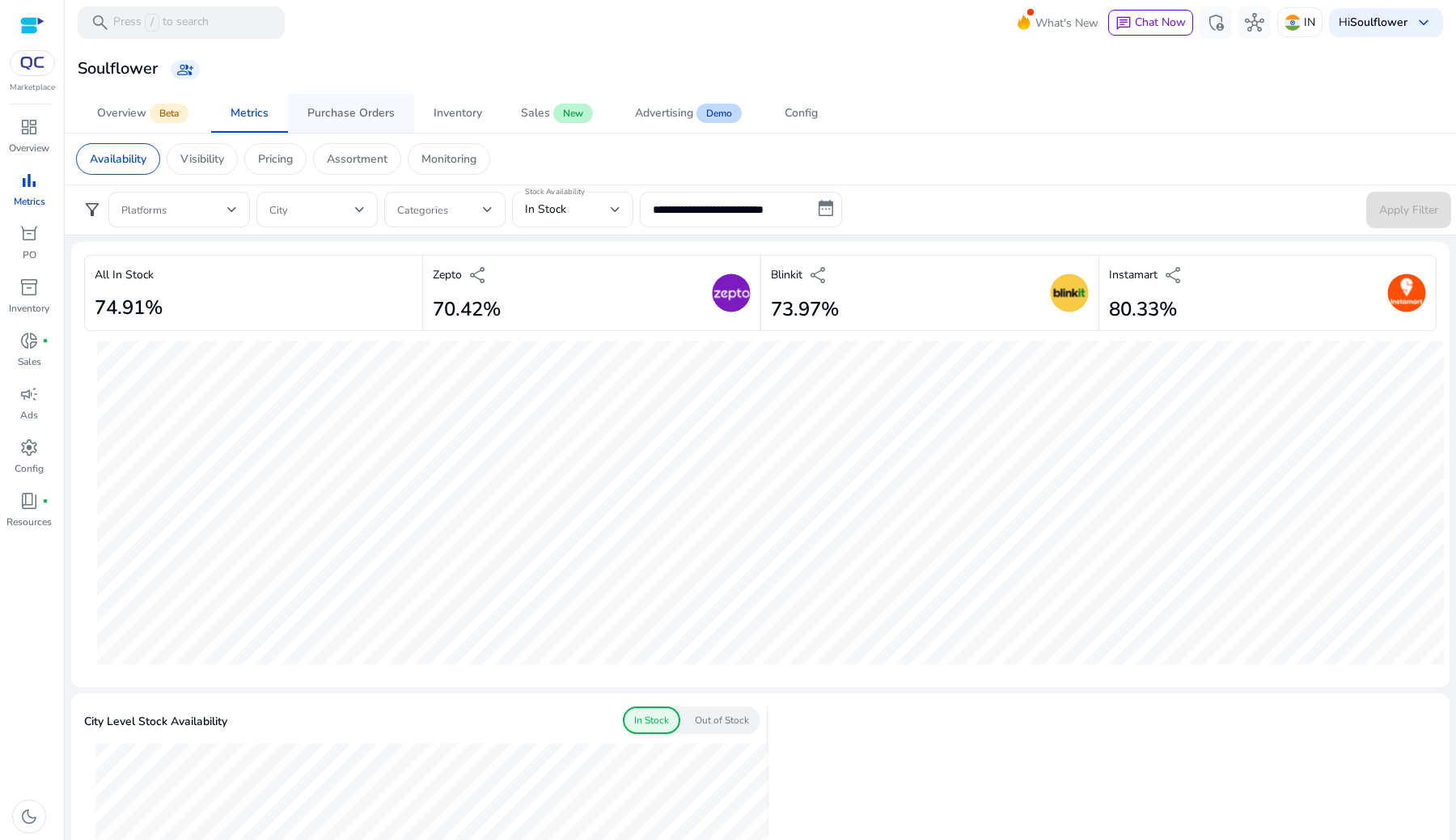
click at [323, 119] on div "Purchase Orders" at bounding box center [351, 114] width 87 height 11
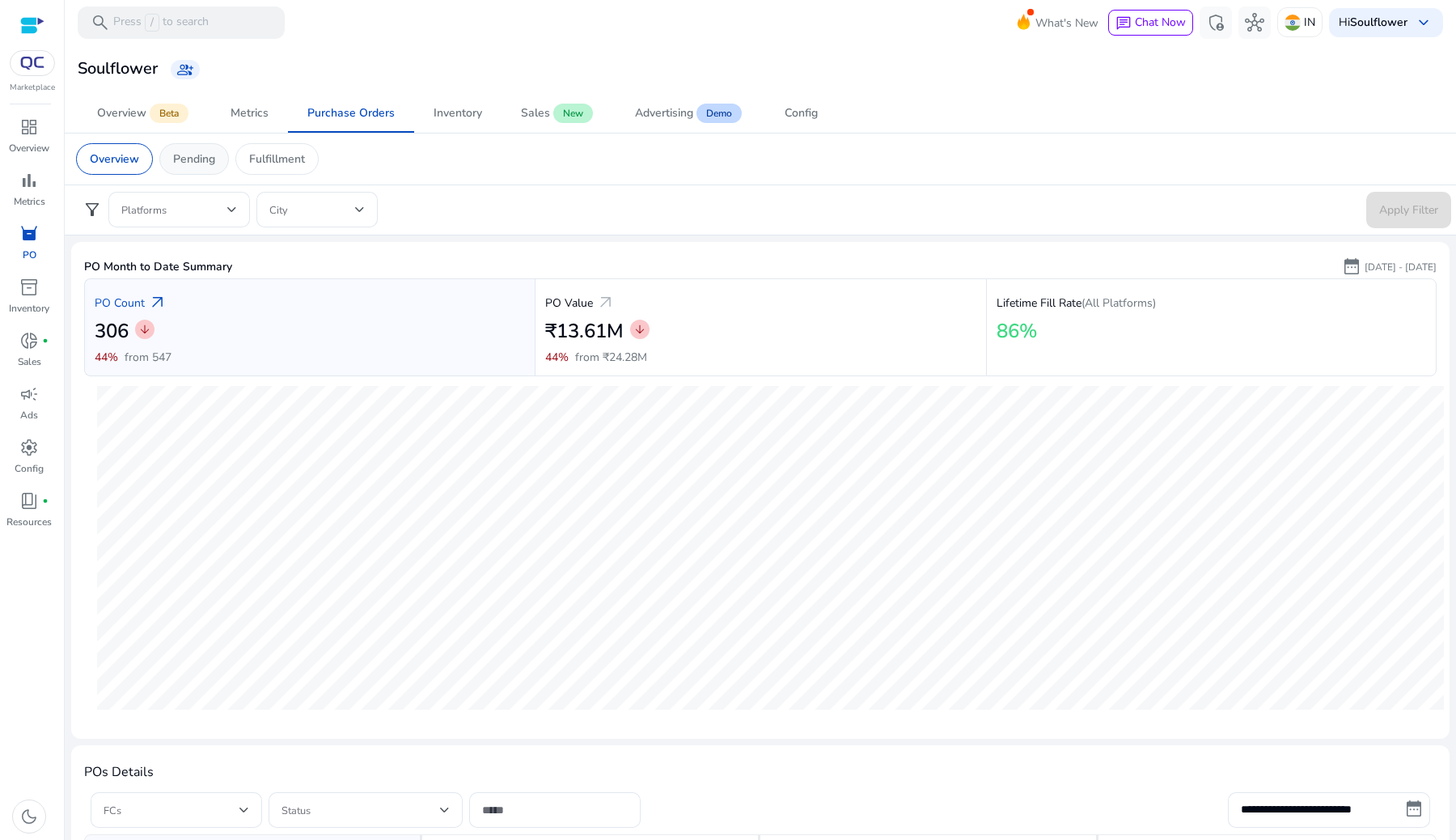
click at [211, 163] on p "Pending" at bounding box center [194, 159] width 42 height 17
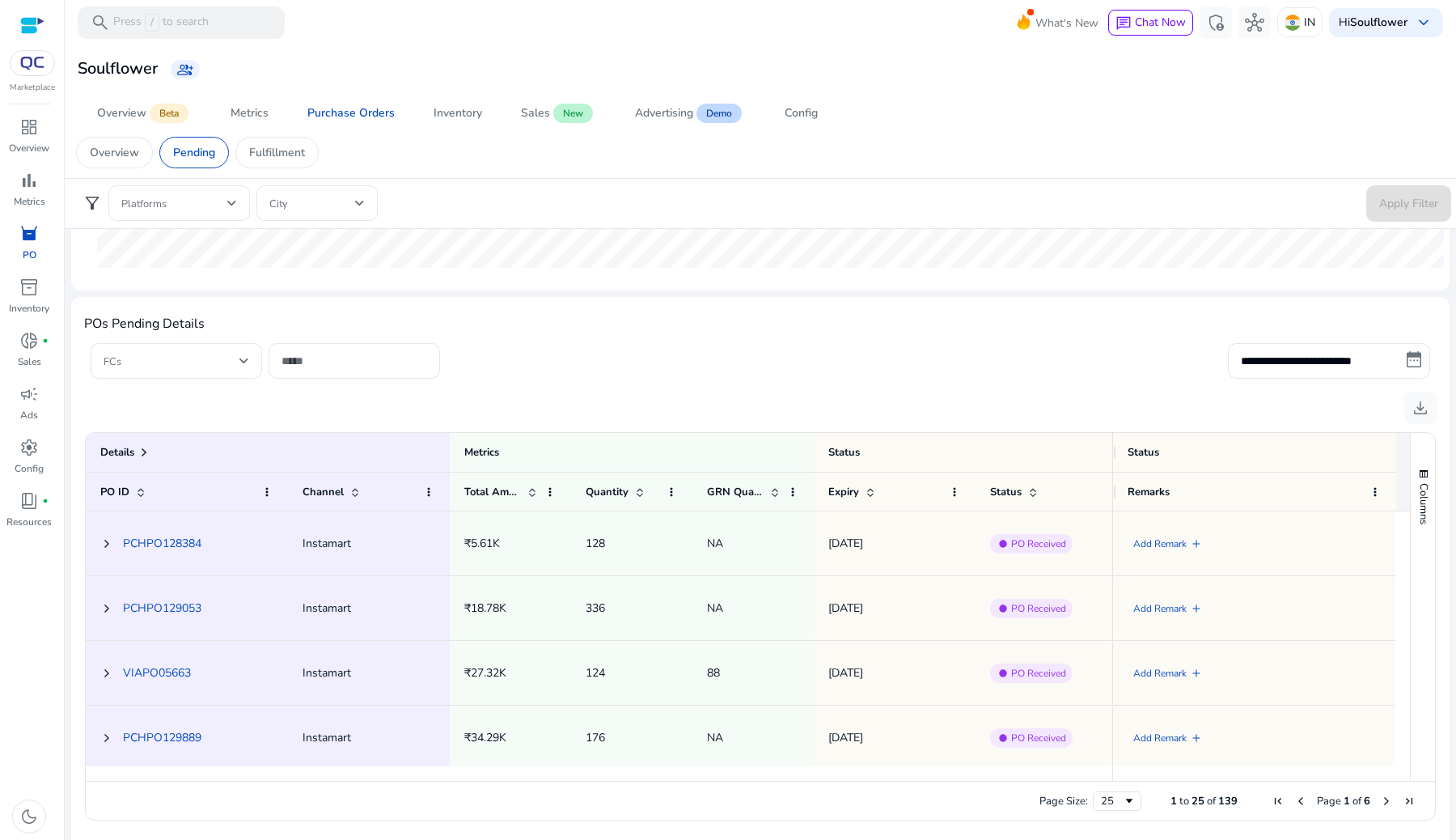
scroll to position [660, 0]
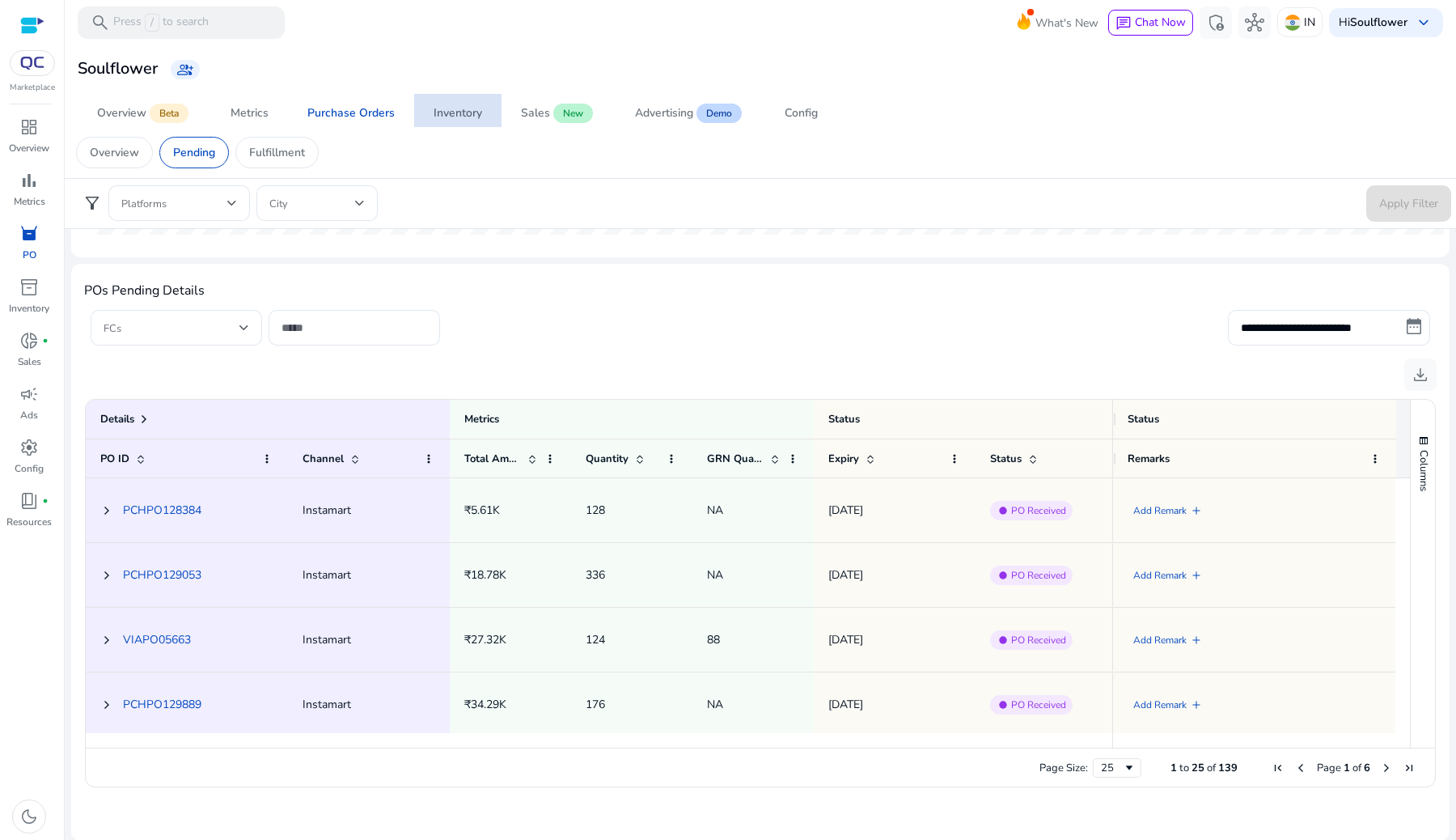
click at [463, 118] on div "Inventory" at bounding box center [458, 114] width 49 height 11
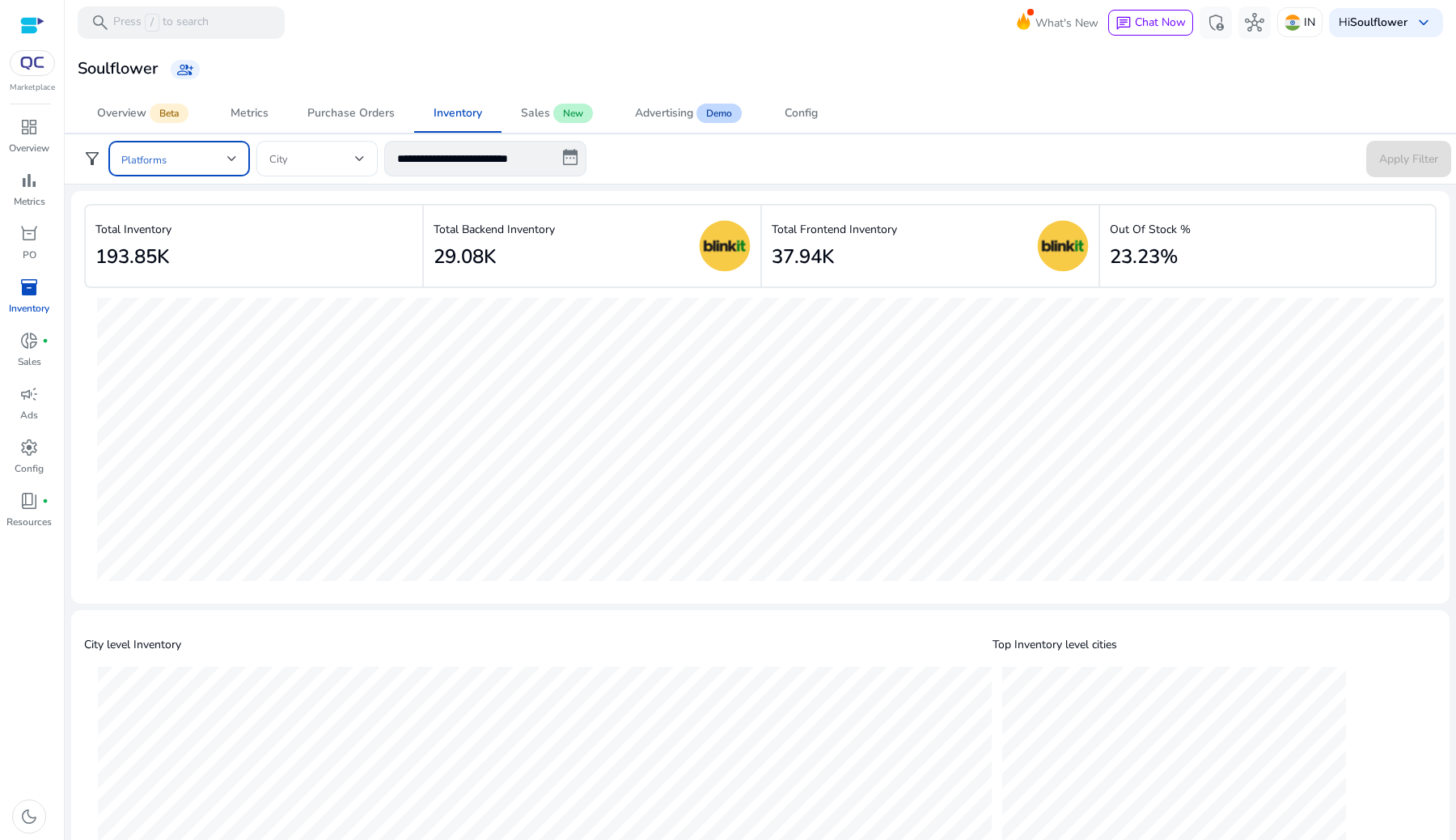
click at [227, 161] on div at bounding box center [232, 159] width 9 height 20
click at [215, 203] on span "Zepto" at bounding box center [193, 201] width 88 height 18
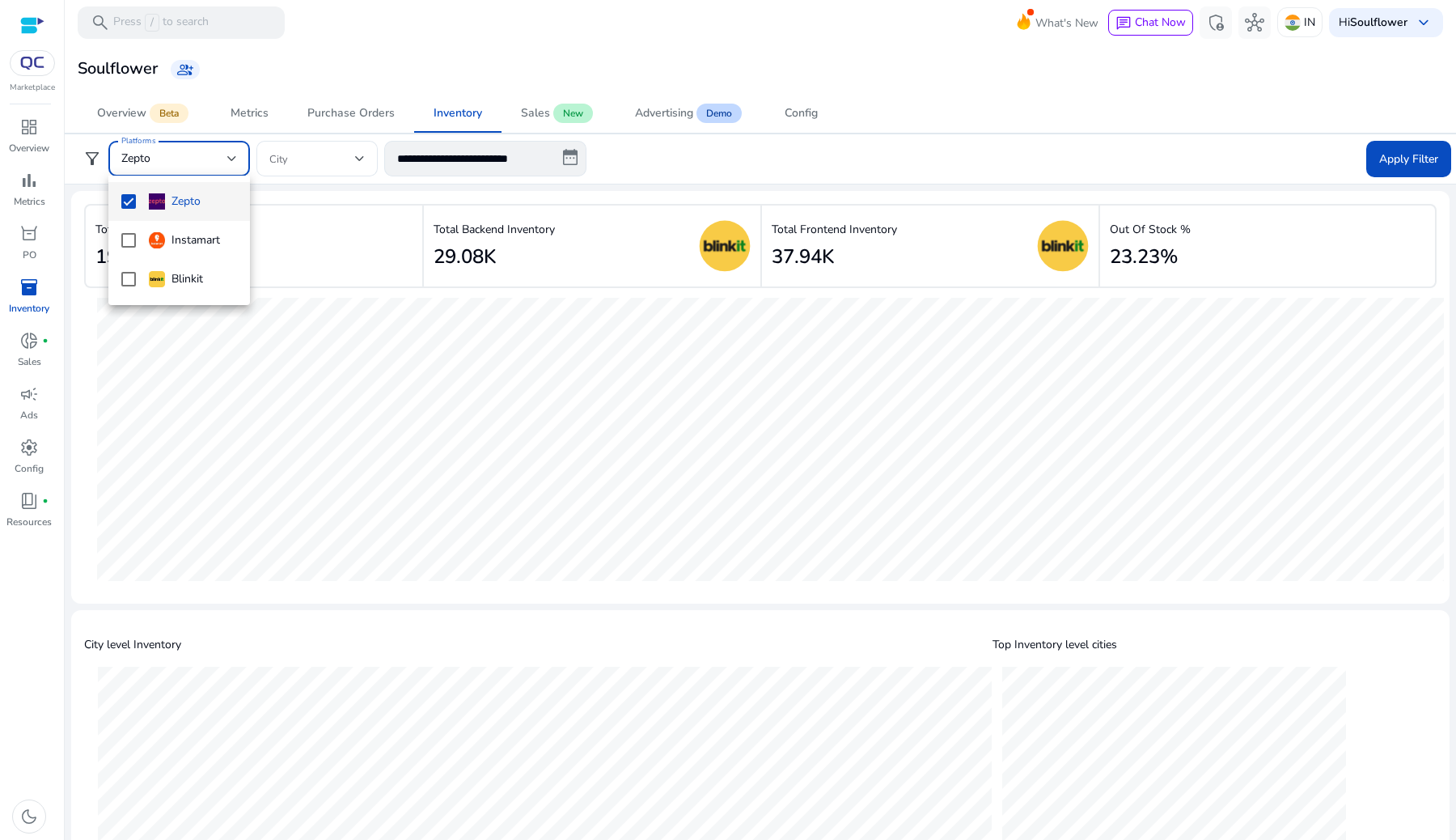
click at [1402, 165] on div at bounding box center [728, 420] width 1456 height 840
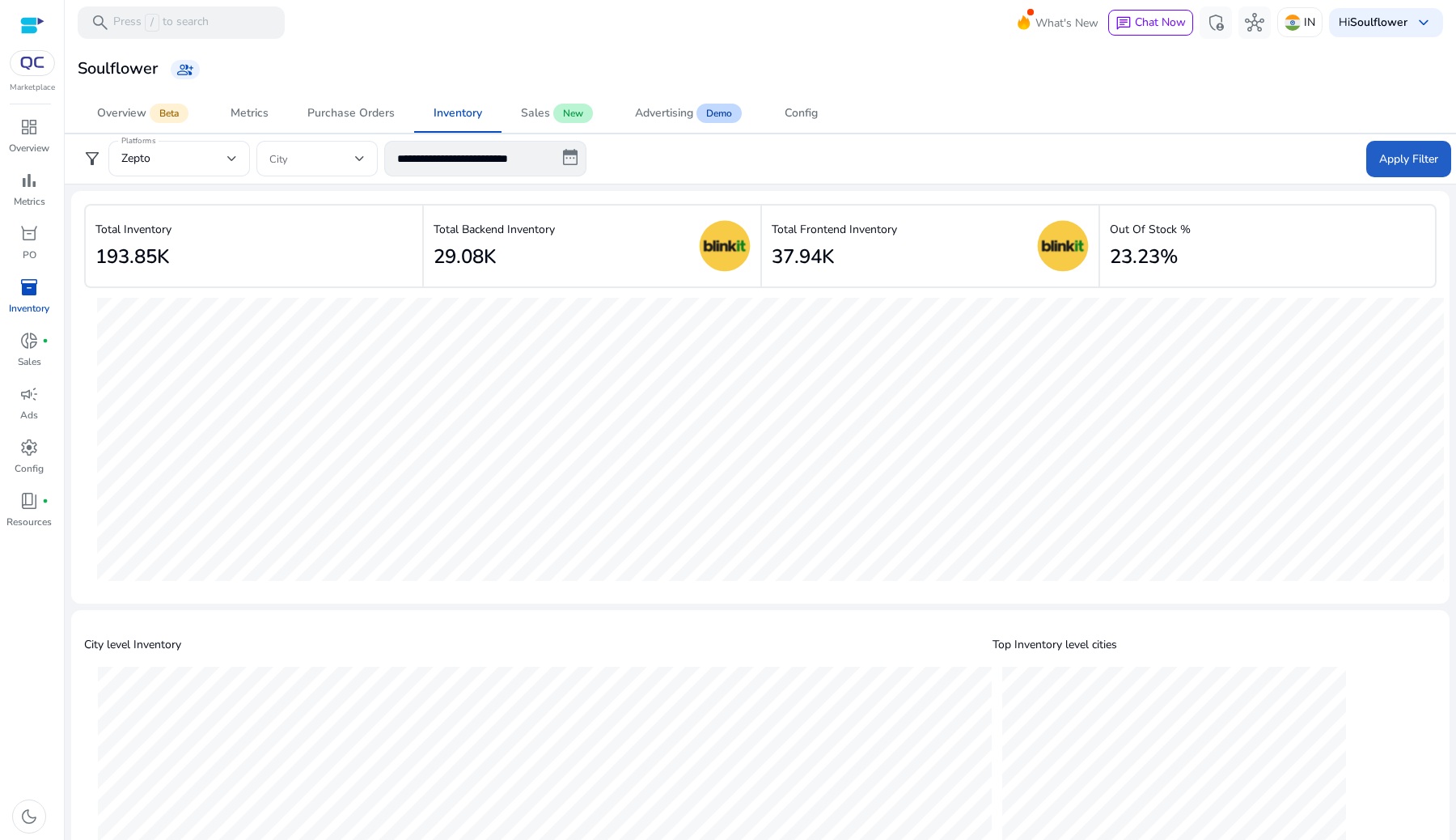
click at [1402, 165] on span "Apply Filter" at bounding box center [1409, 159] width 59 height 17
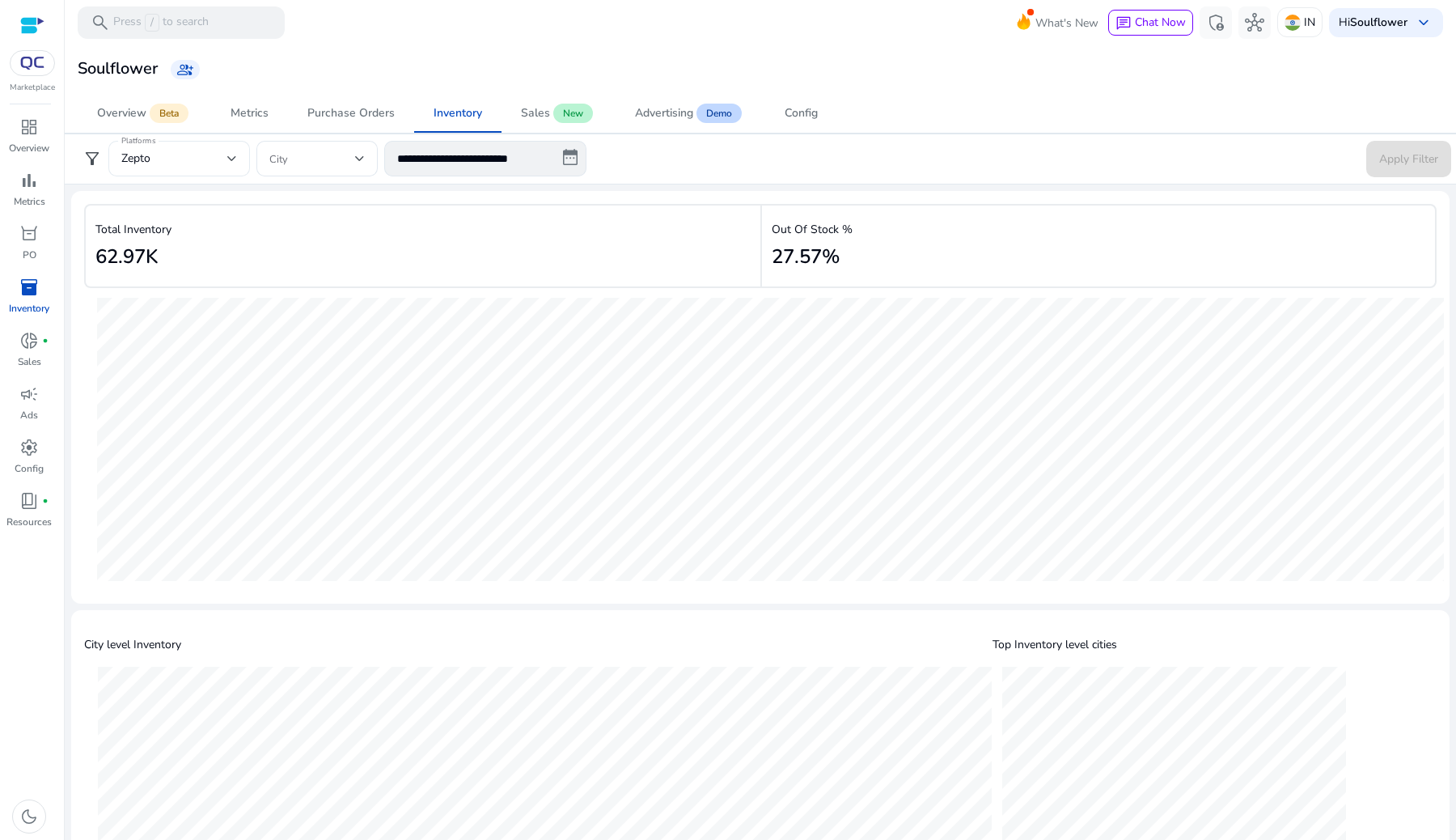
click at [144, 172] on div "Zepto" at bounding box center [178, 159] width 115 height 36
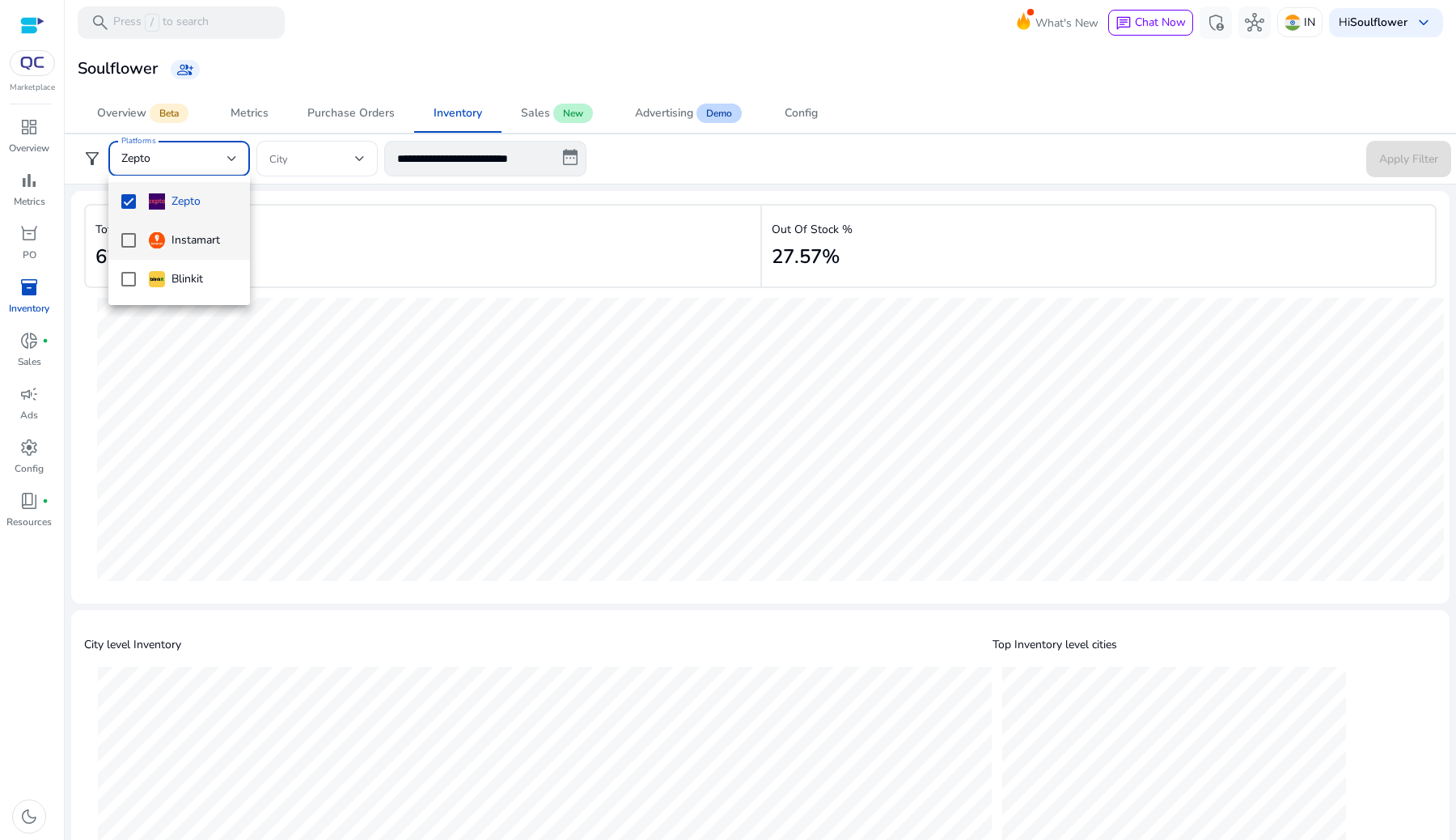
click at [170, 252] on mat-option "Instamart" at bounding box center [179, 239] width 142 height 38
click at [1419, 140] on div at bounding box center [728, 420] width 1456 height 840
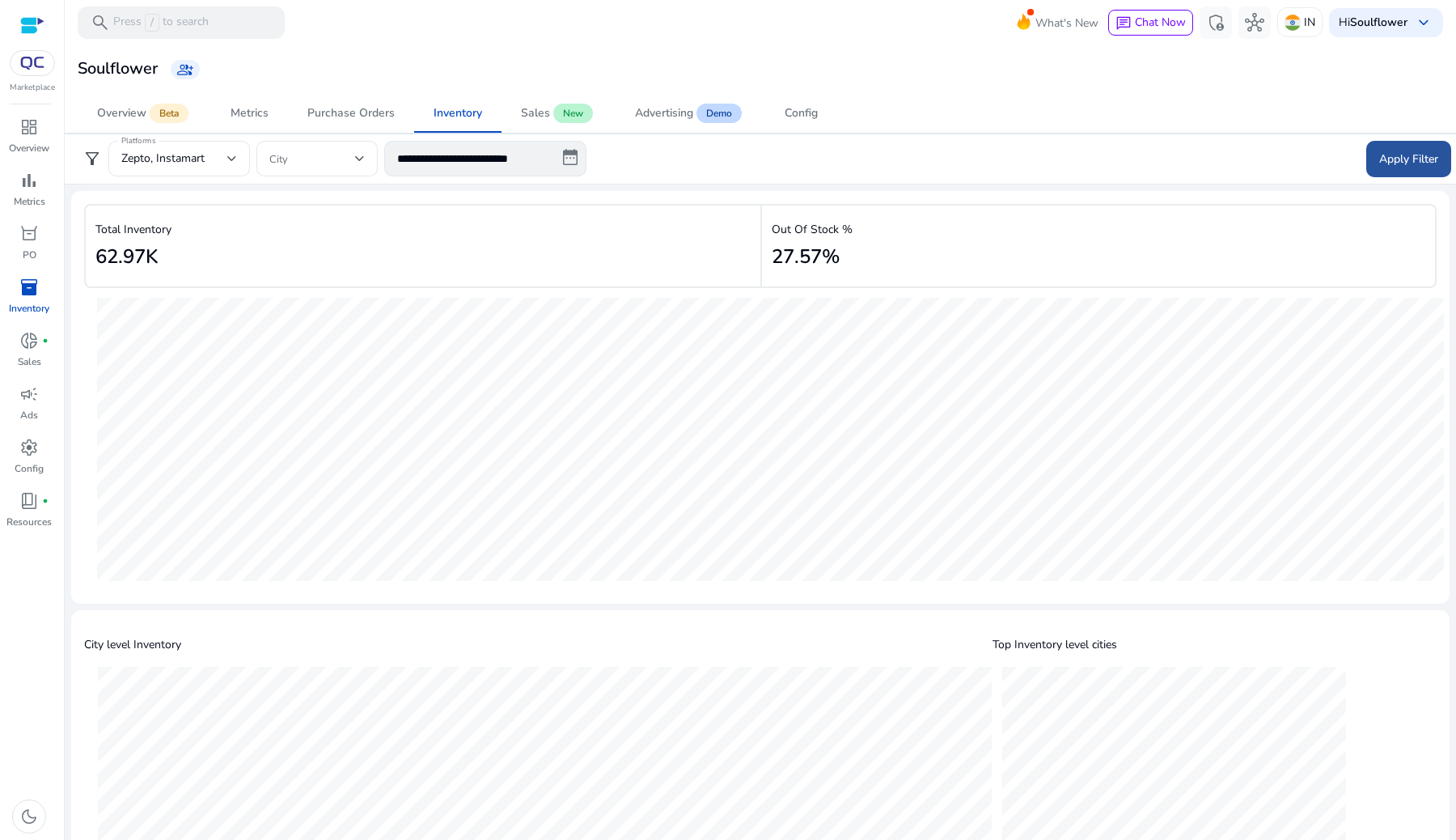
click at [1419, 148] on span at bounding box center [1409, 158] width 85 height 38
click at [221, 161] on div "Zepto, Instamart" at bounding box center [174, 159] width 106 height 18
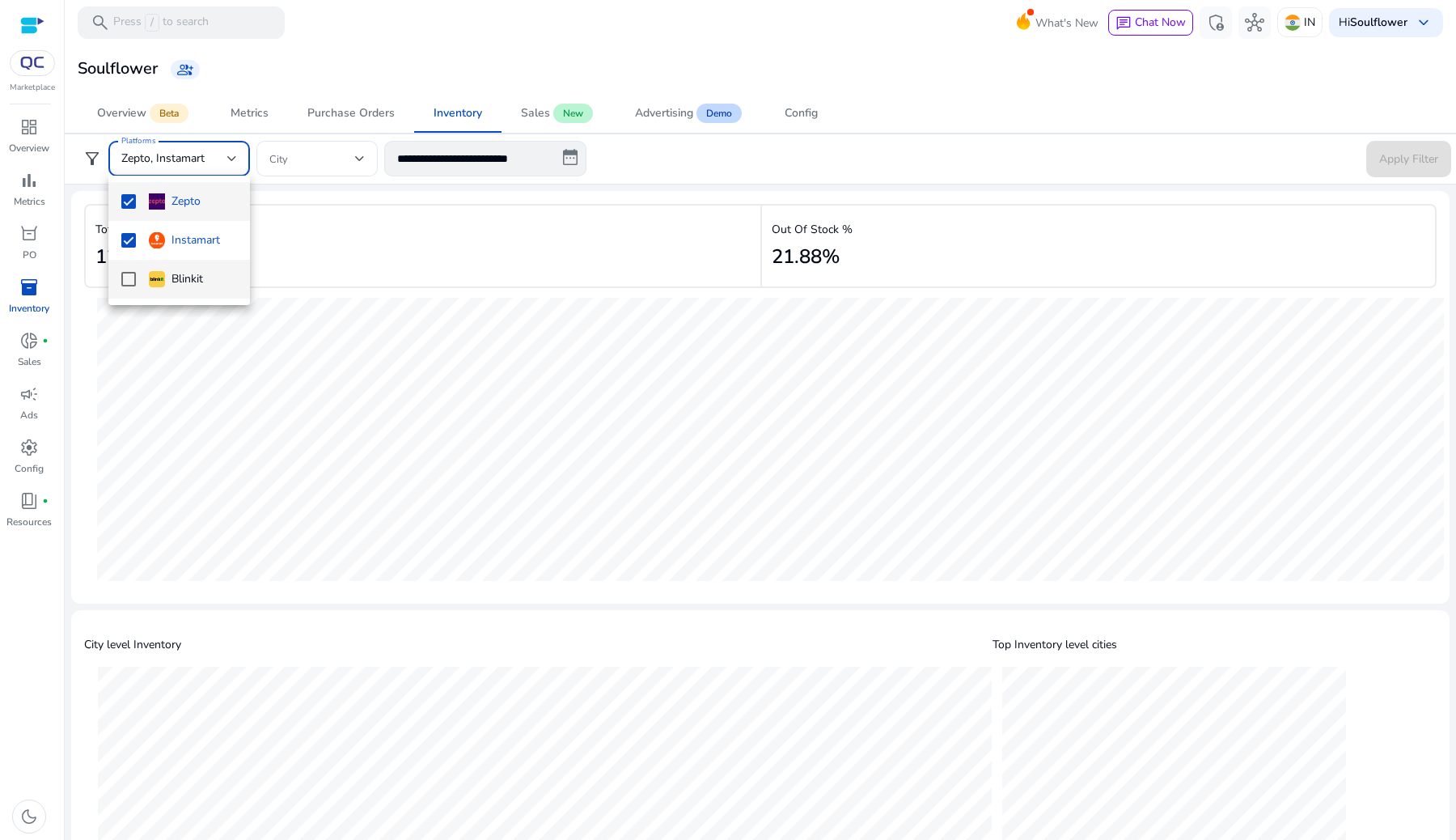
click at [151, 287] on div "Blinkit" at bounding box center [176, 279] width 54 height 18
click at [1403, 160] on div at bounding box center [728, 420] width 1456 height 840
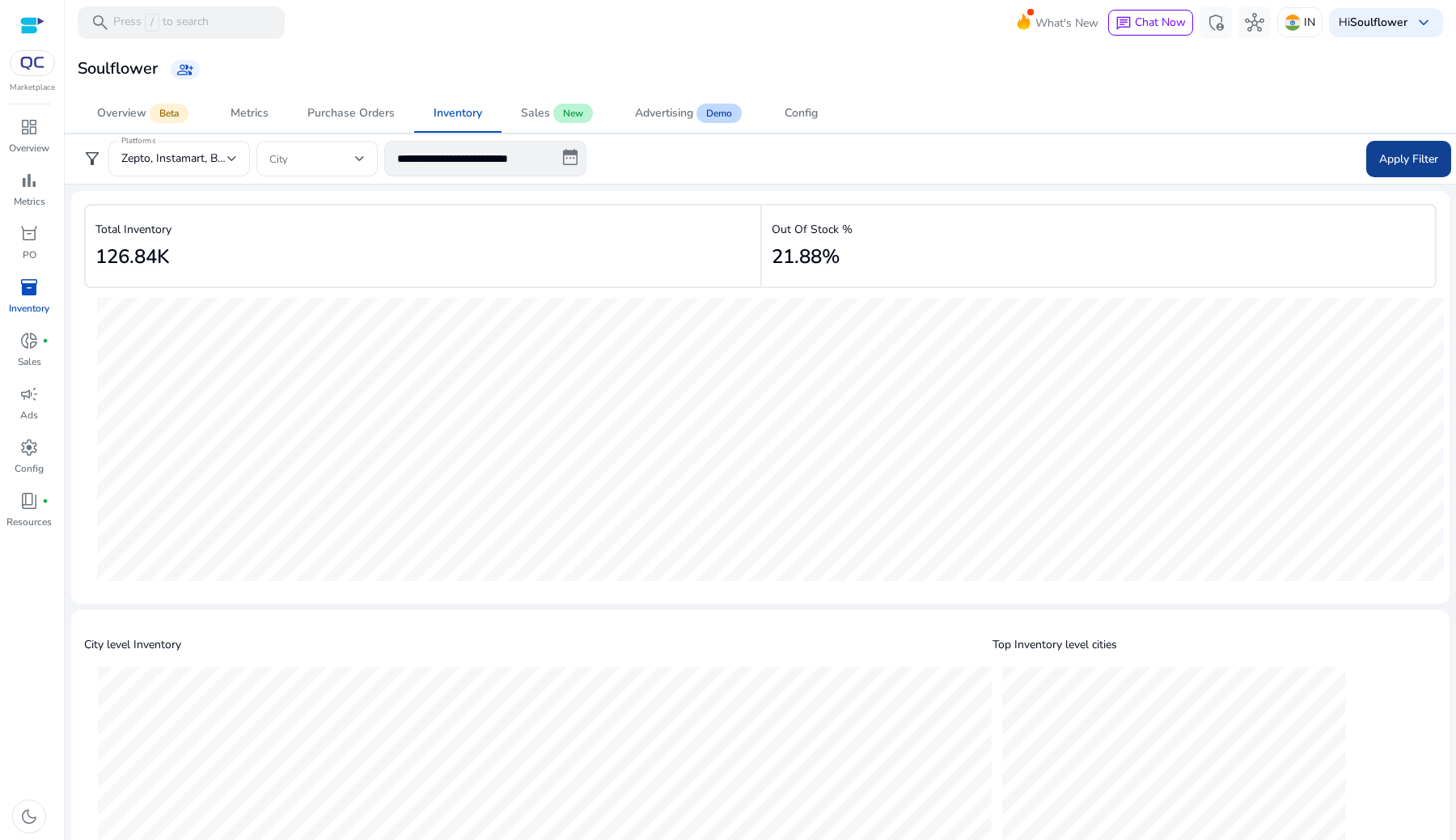
click at [1408, 148] on span at bounding box center [1409, 158] width 85 height 38
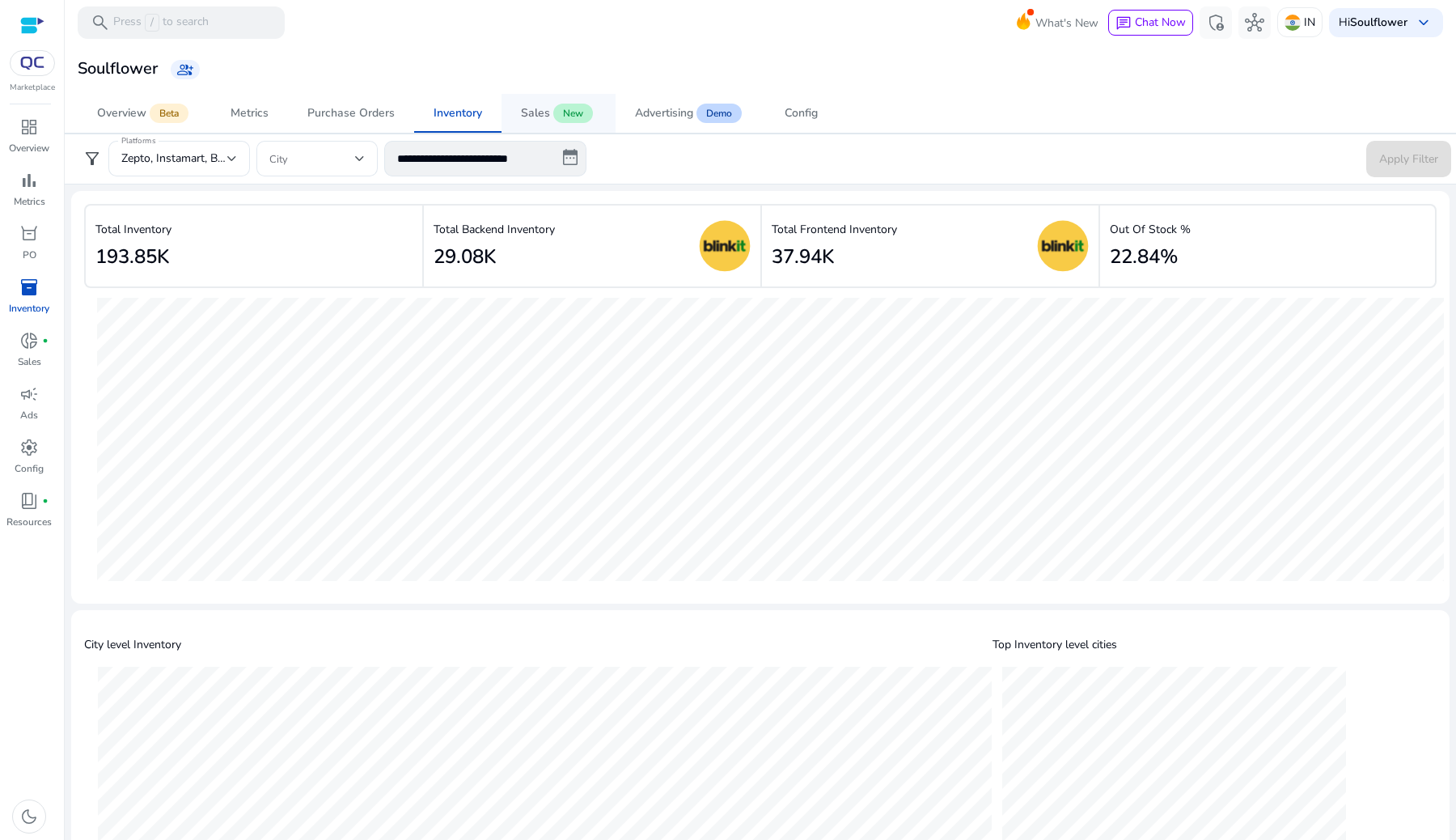
click at [532, 121] on span "Sales New" at bounding box center [558, 113] width 75 height 38
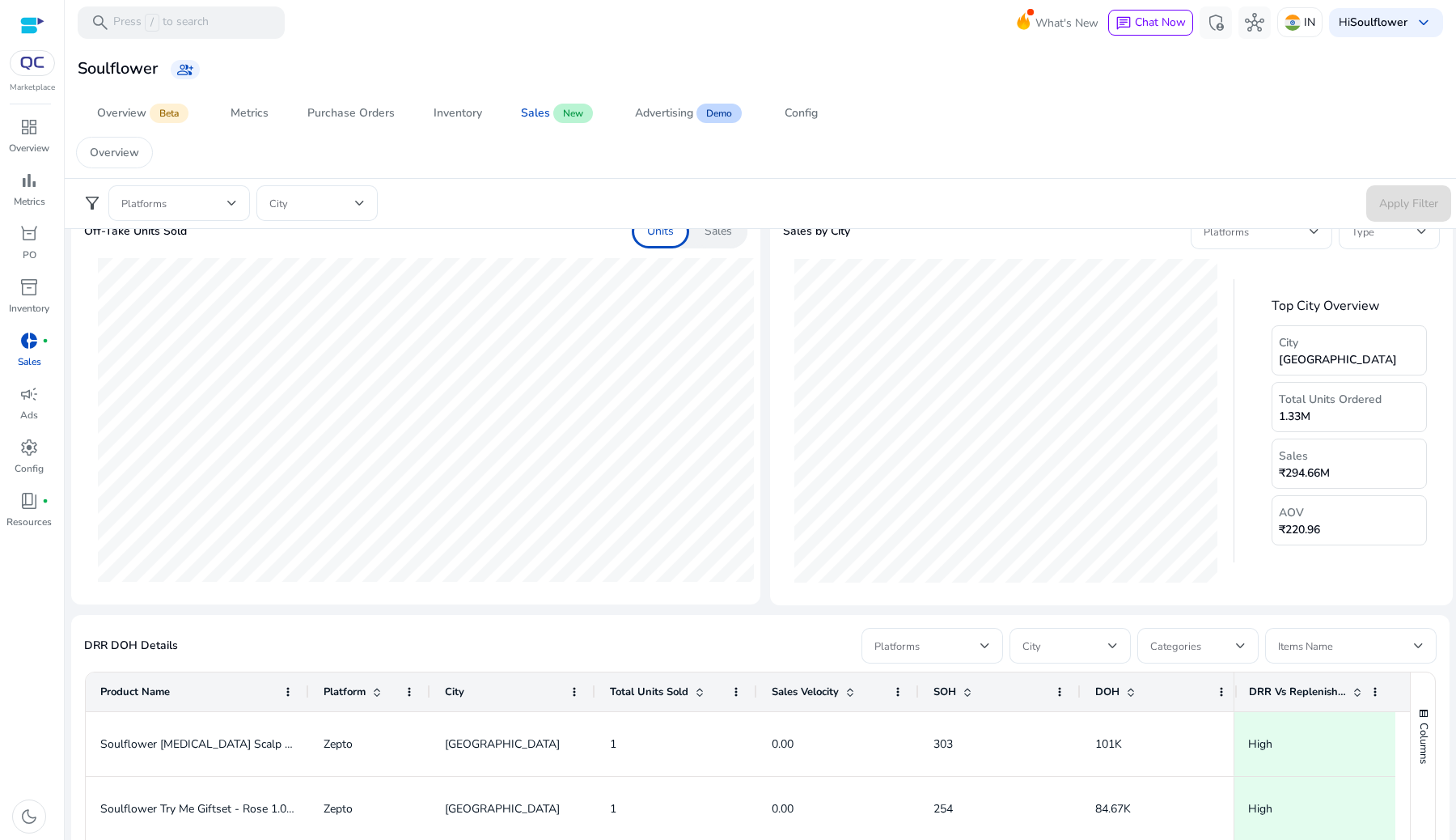
scroll to position [517, 0]
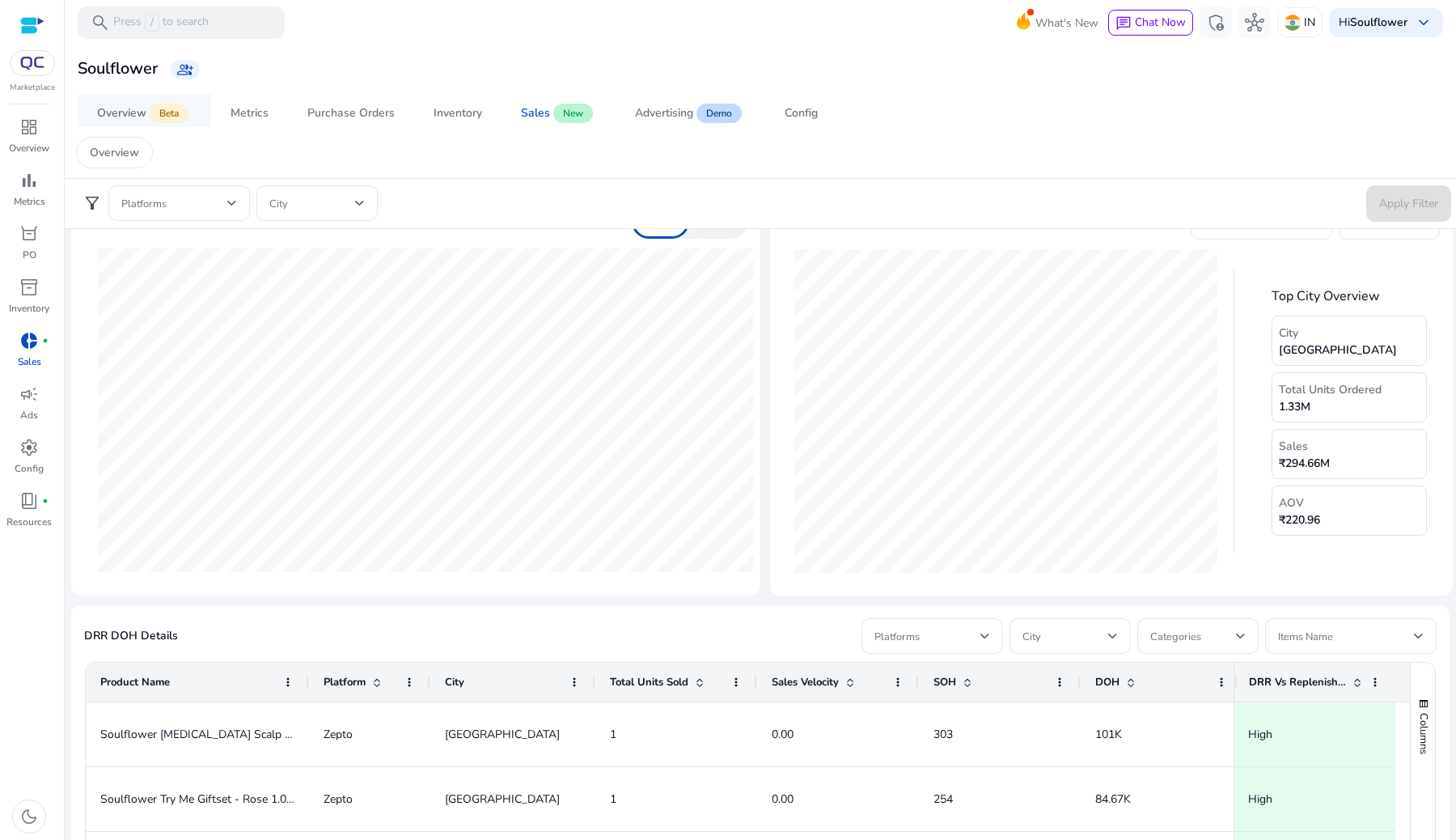
click at [121, 101] on span "Overview Beta" at bounding box center [144, 113] width 95 height 38
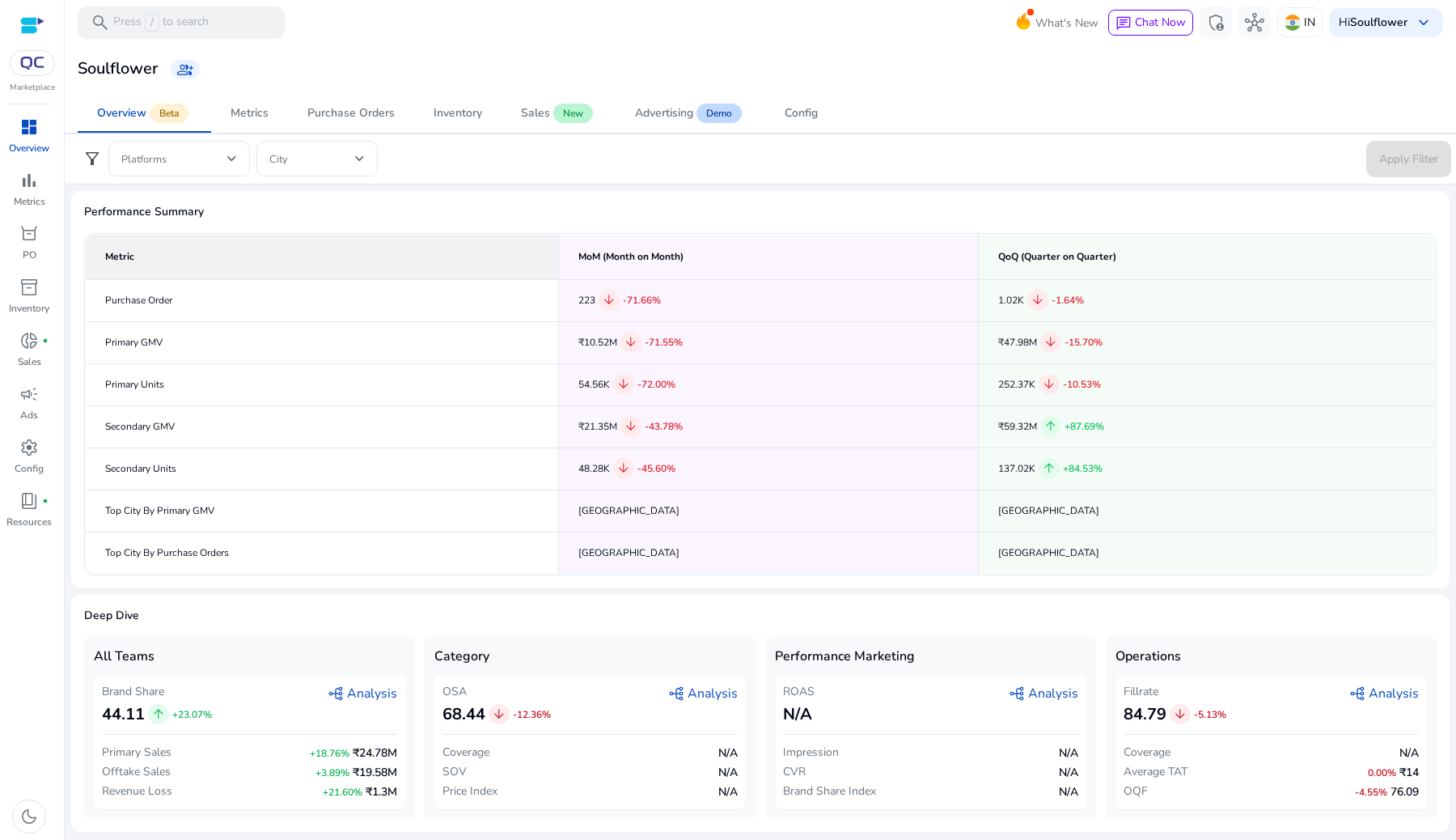
click at [349, 692] on span "graph_2 Analysis" at bounding box center [362, 694] width 69 height 20
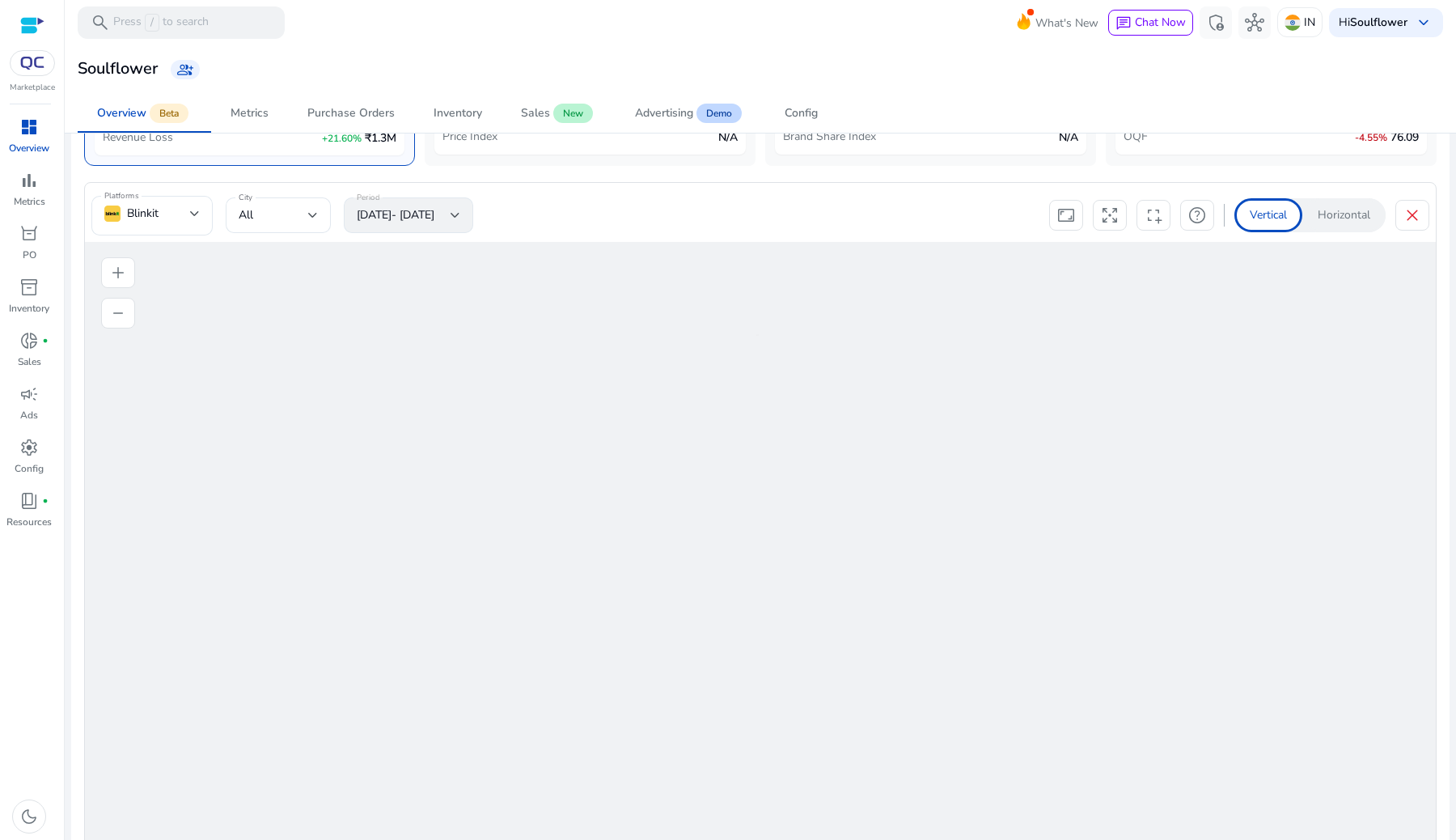
scroll to position [686, 0]
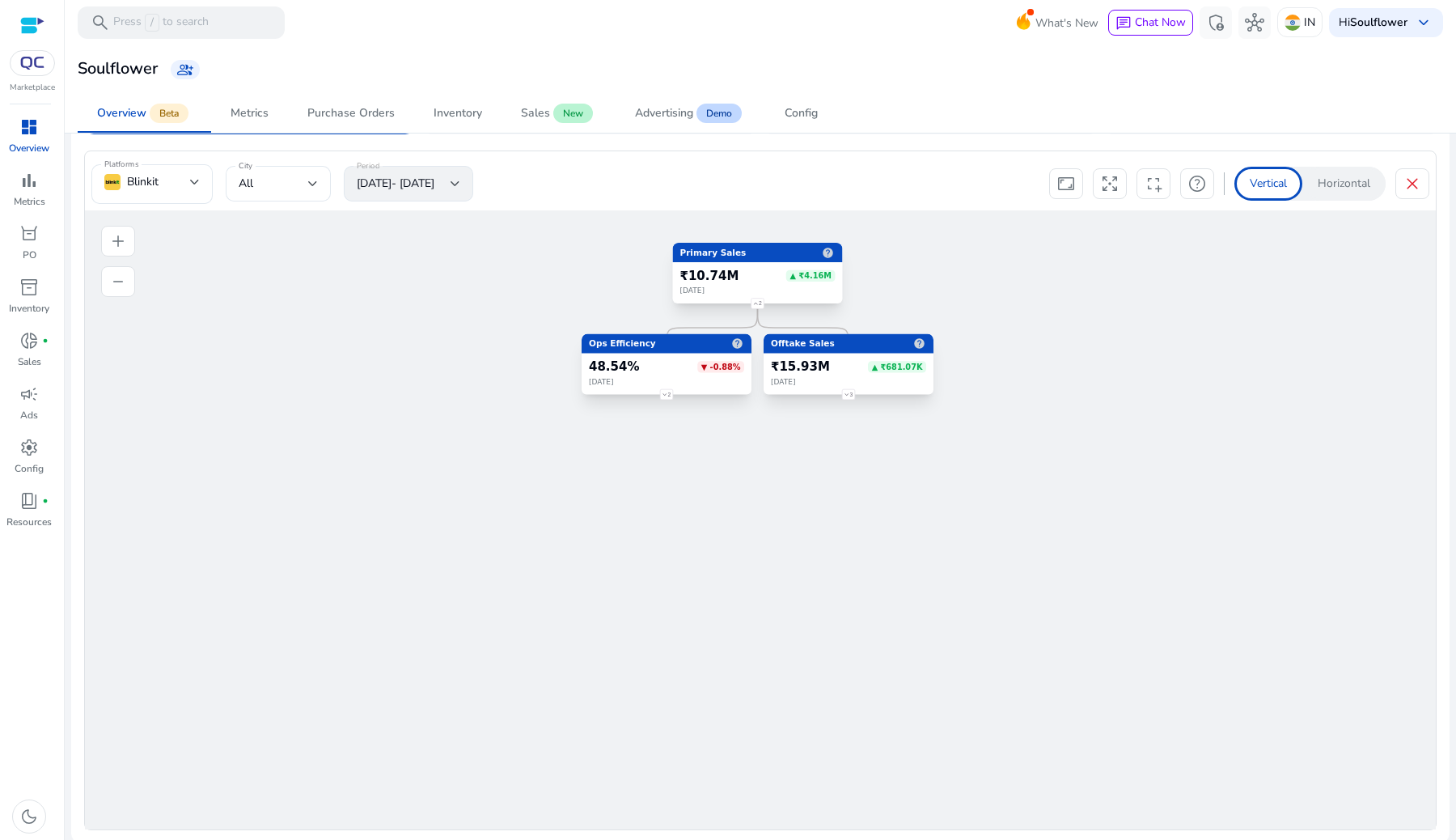
click at [853, 395] on foreignobject "3" at bounding box center [849, 394] width 24 height 24
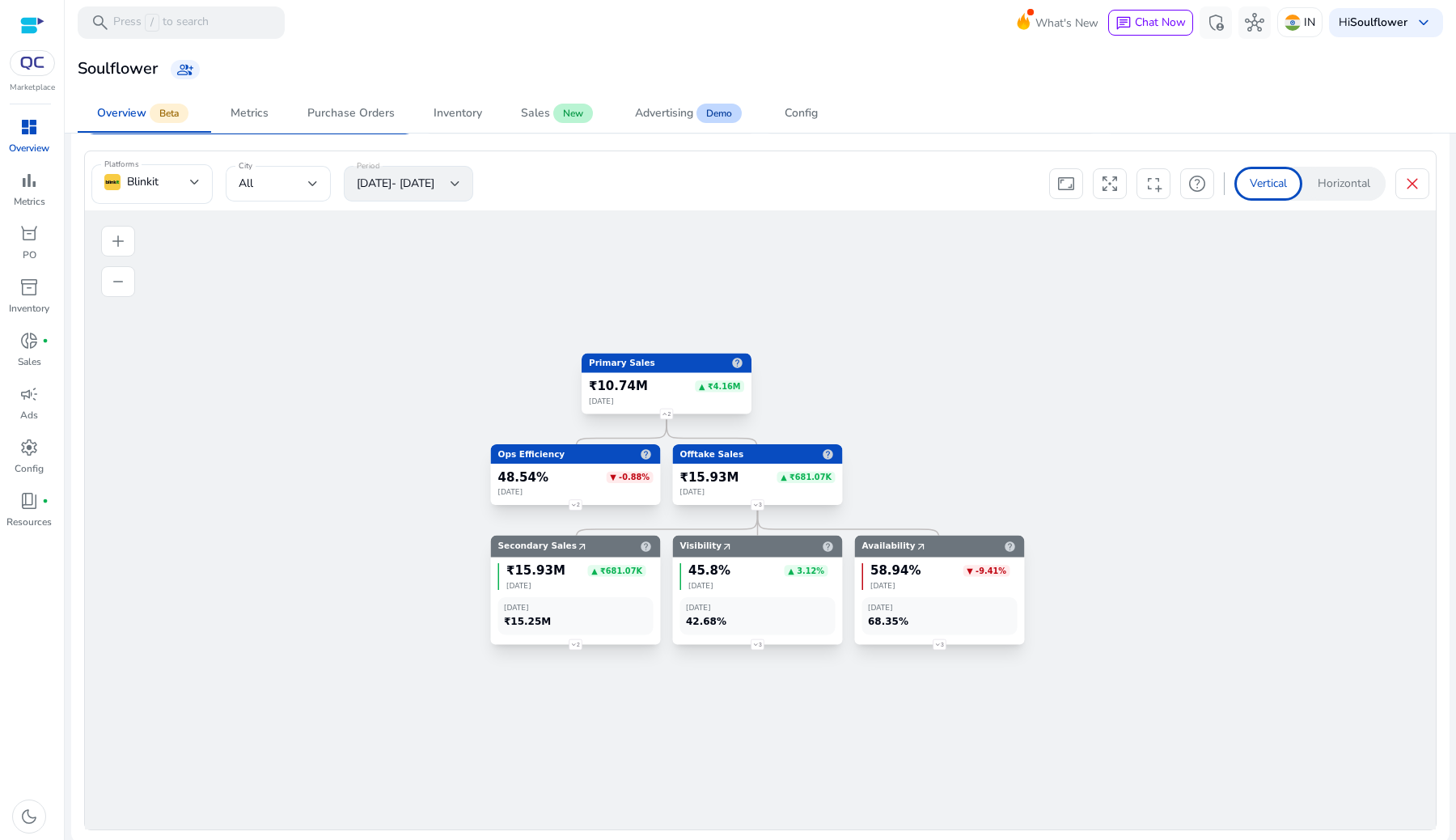
click at [575, 501] on foreignobject "2" at bounding box center [576, 505] width 24 height 24
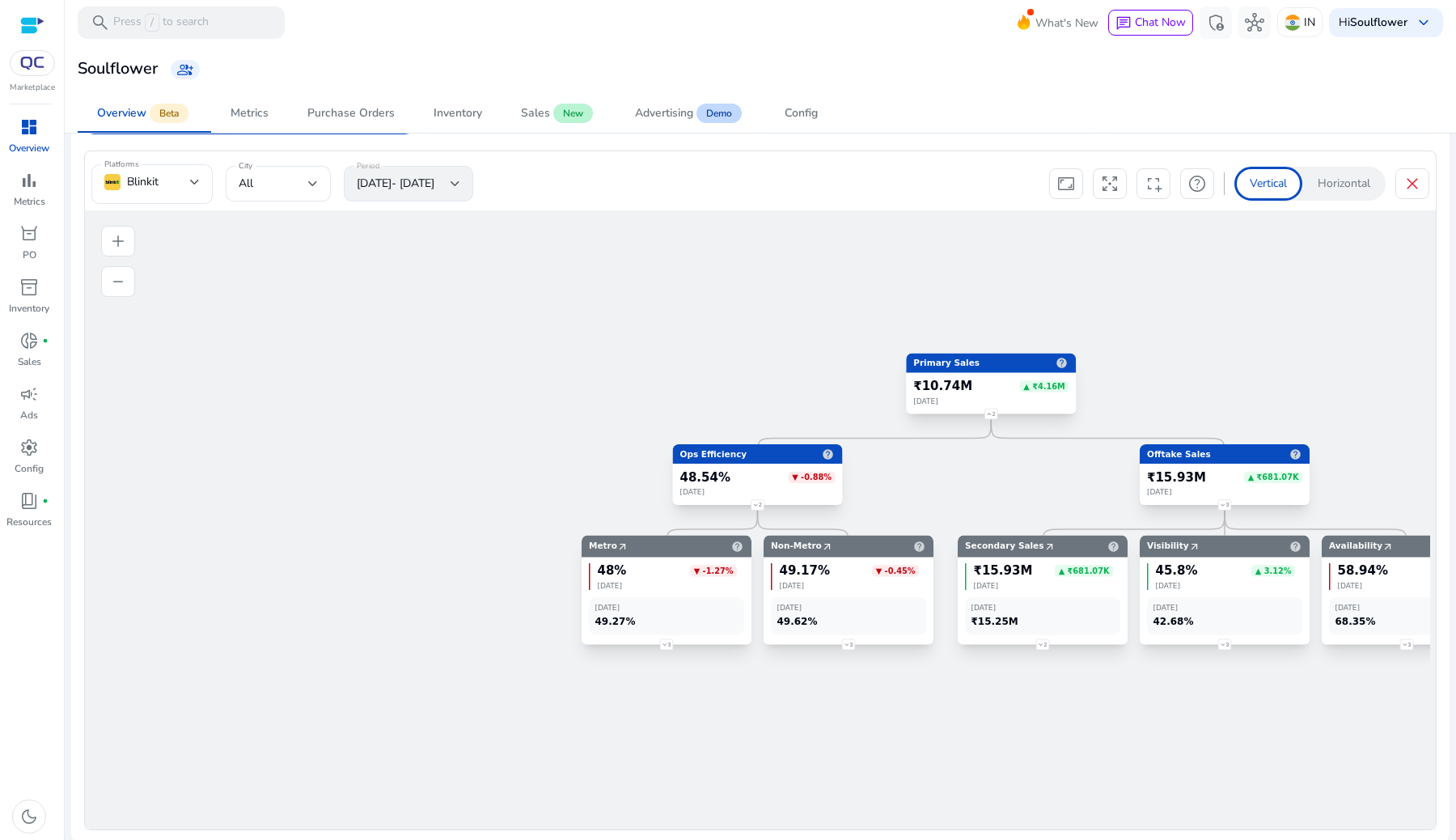
click at [668, 643] on foreignobject "3" at bounding box center [667, 645] width 24 height 24
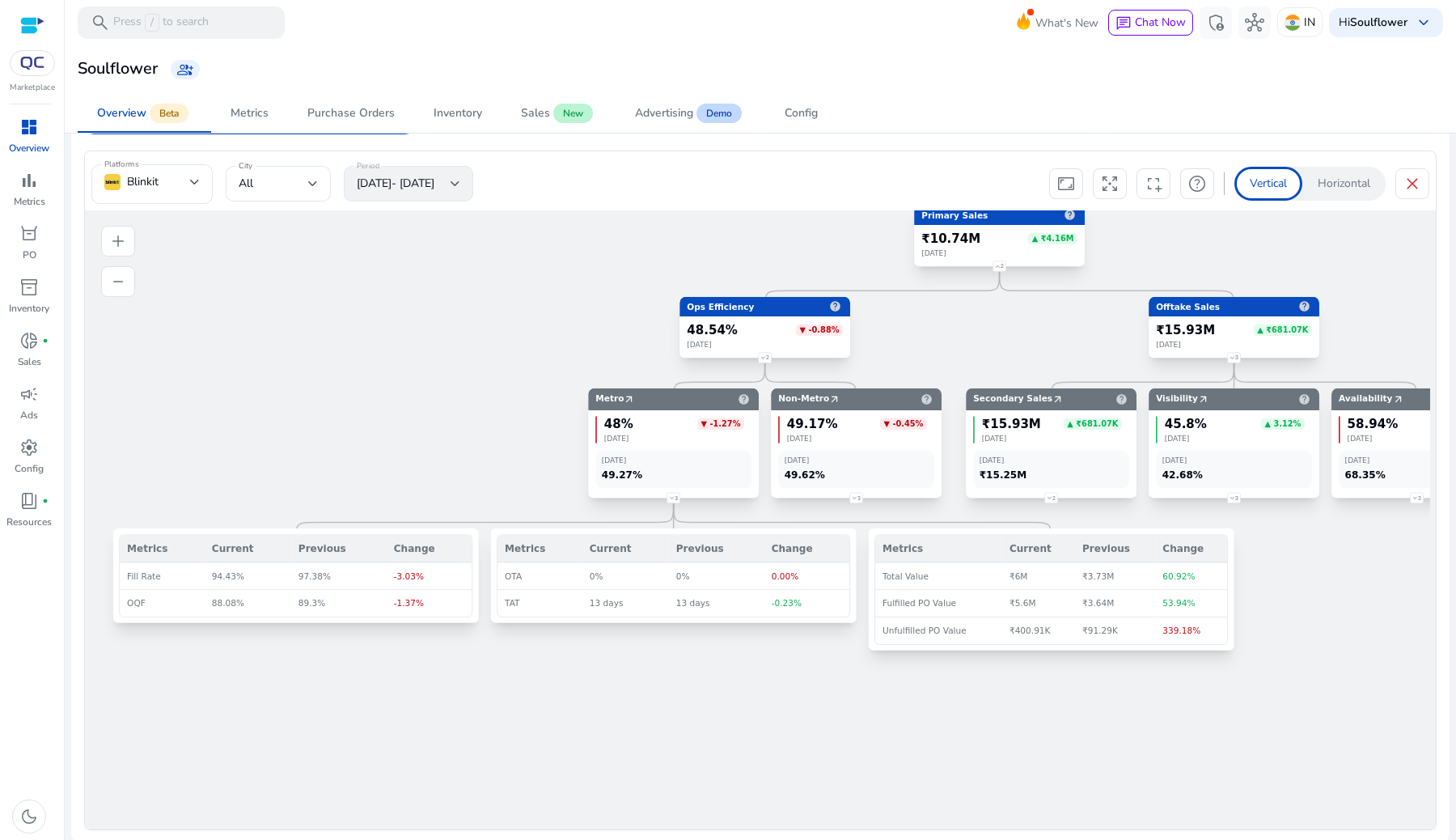
drag, startPoint x: 726, startPoint y: 715, endPoint x: 645, endPoint y: 716, distance: 81.0
click at [645, 716] on icon "Primary Sales help ₹10.74M ▲ ₹4.16M July 2025 2 Ops Efficiency help 48.54% ▼ -0…" at bounding box center [758, 589] width 1345 height 759
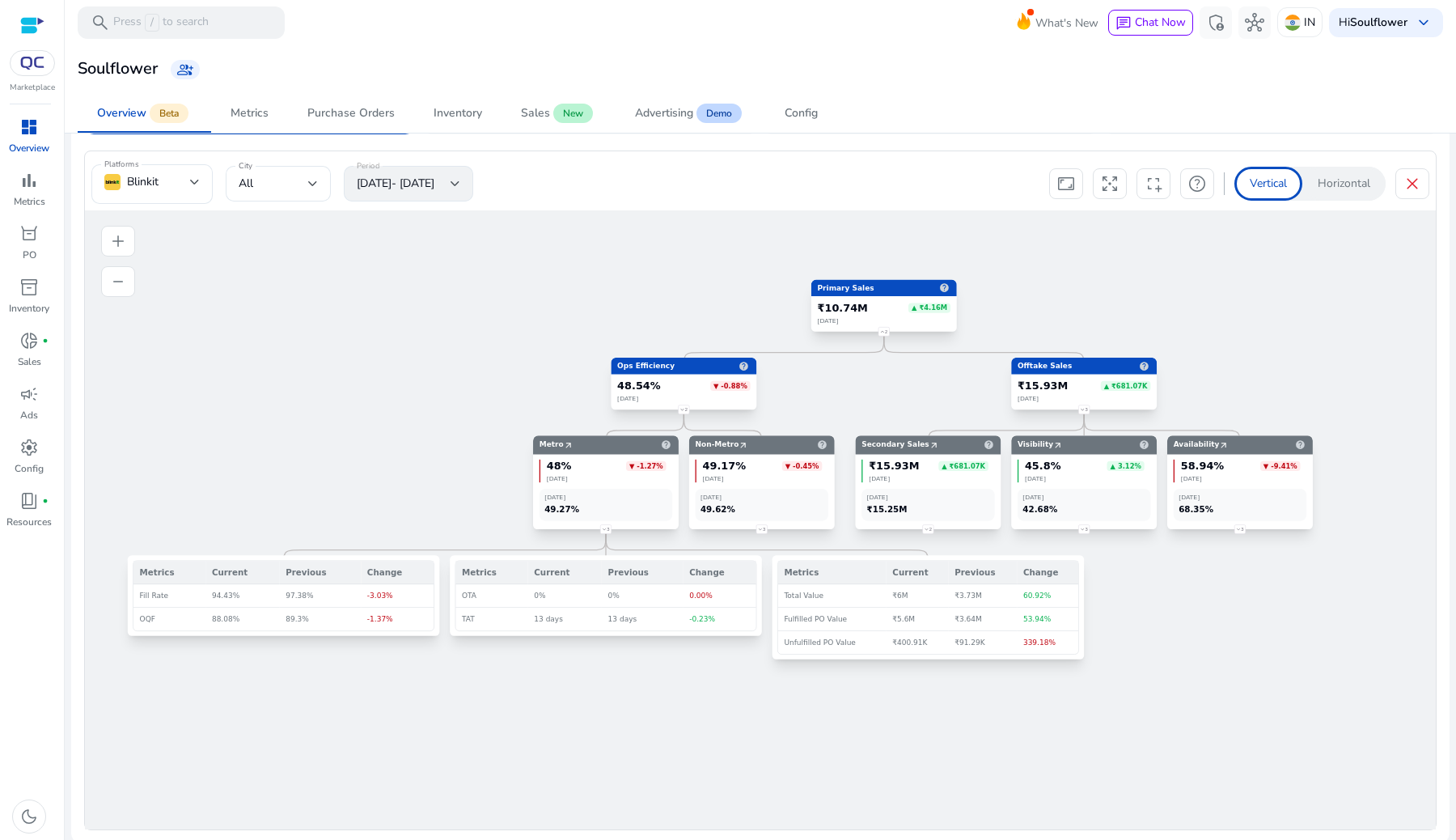
drag, startPoint x: 523, startPoint y: 453, endPoint x: 458, endPoint y: 451, distance: 65.0
click at [458, 451] on icon "Primary Sales help ₹10.74M ▲ ₹4.16M July 2025 2 Ops Efficiency help 48.54% ▼ -0…" at bounding box center [758, 589] width 1345 height 759
click at [255, 109] on div "Metrics" at bounding box center [250, 114] width 38 height 11
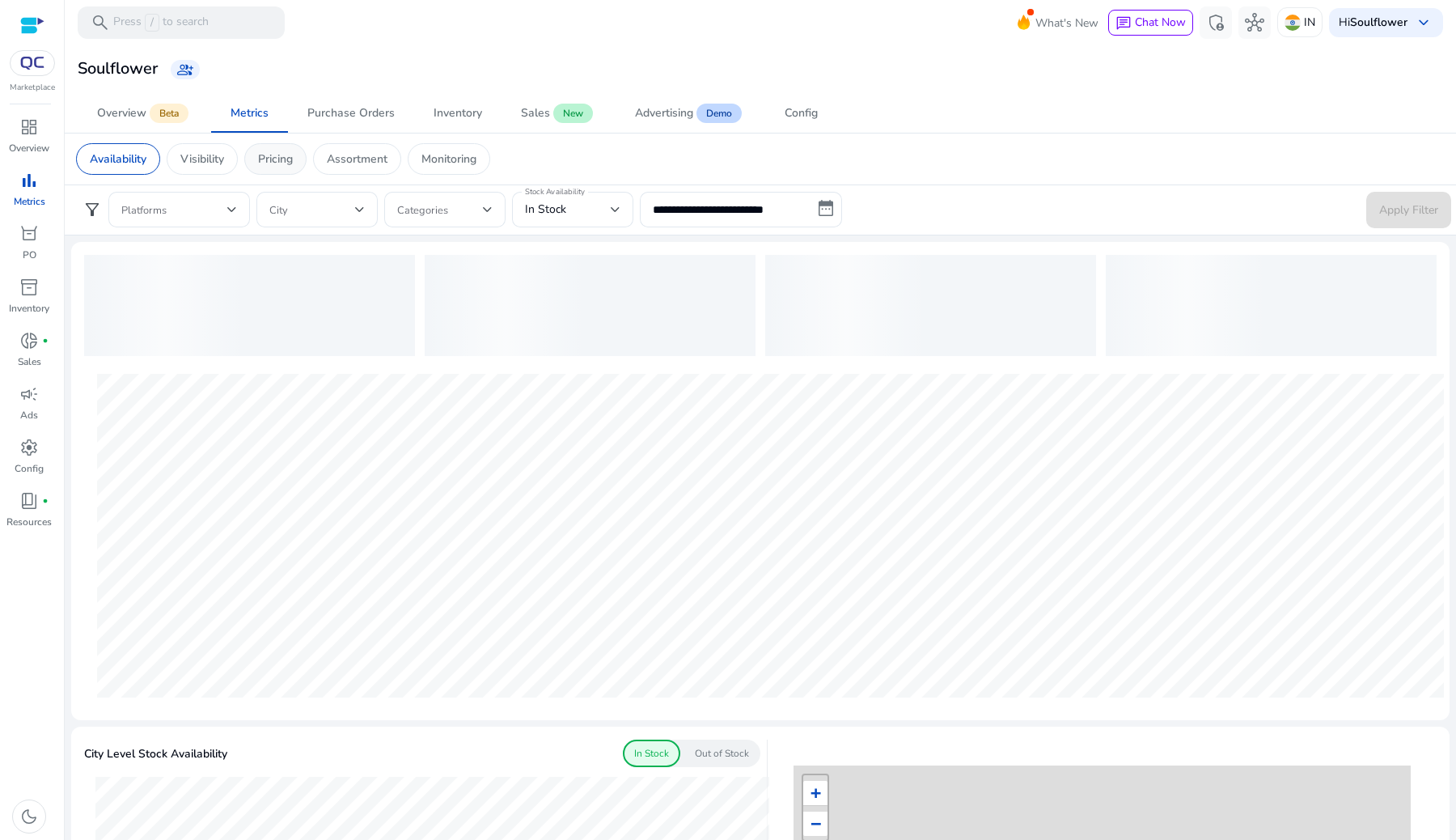
click at [274, 164] on p "Pricing" at bounding box center [275, 159] width 35 height 17
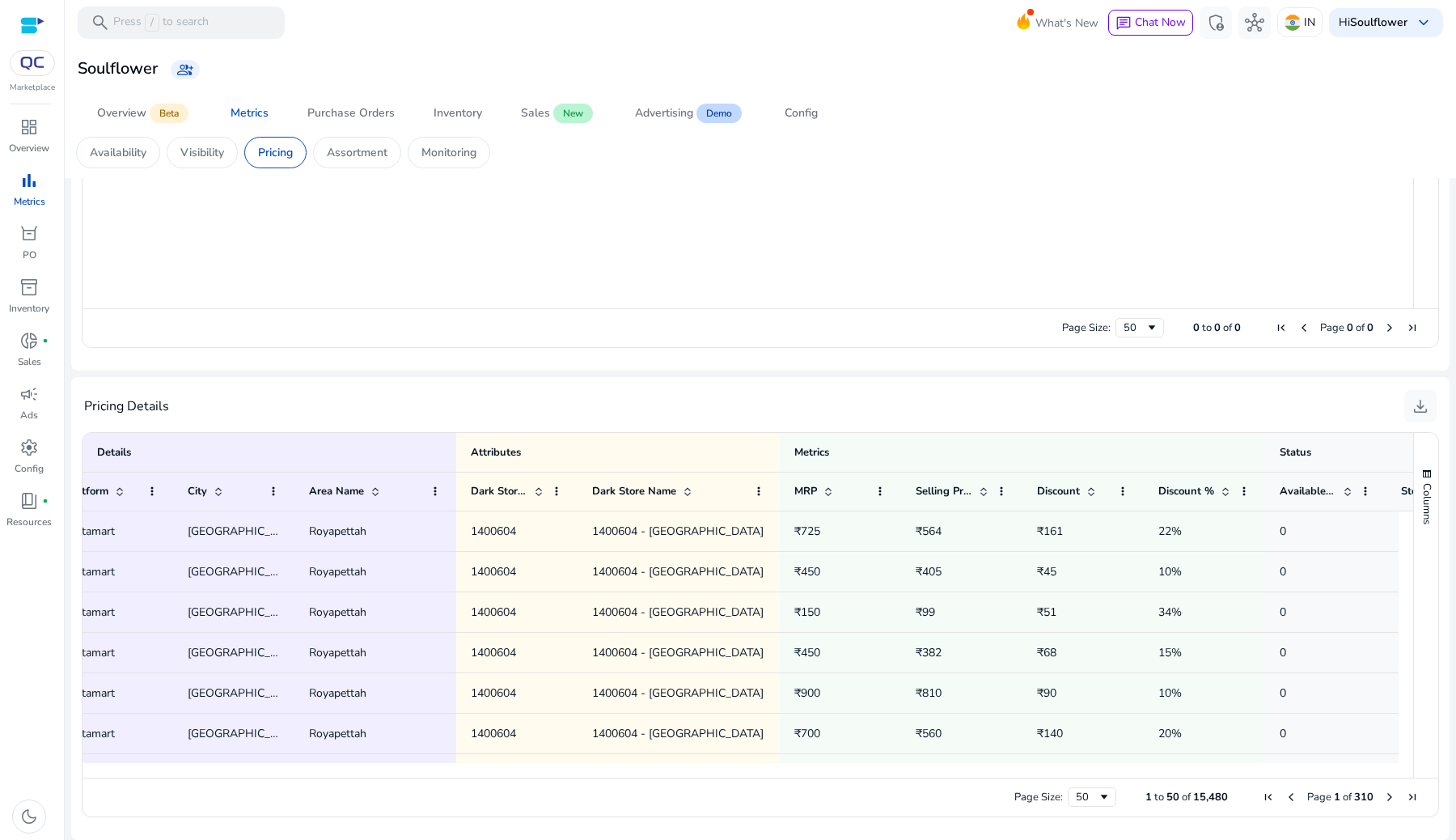
scroll to position [0, 530]
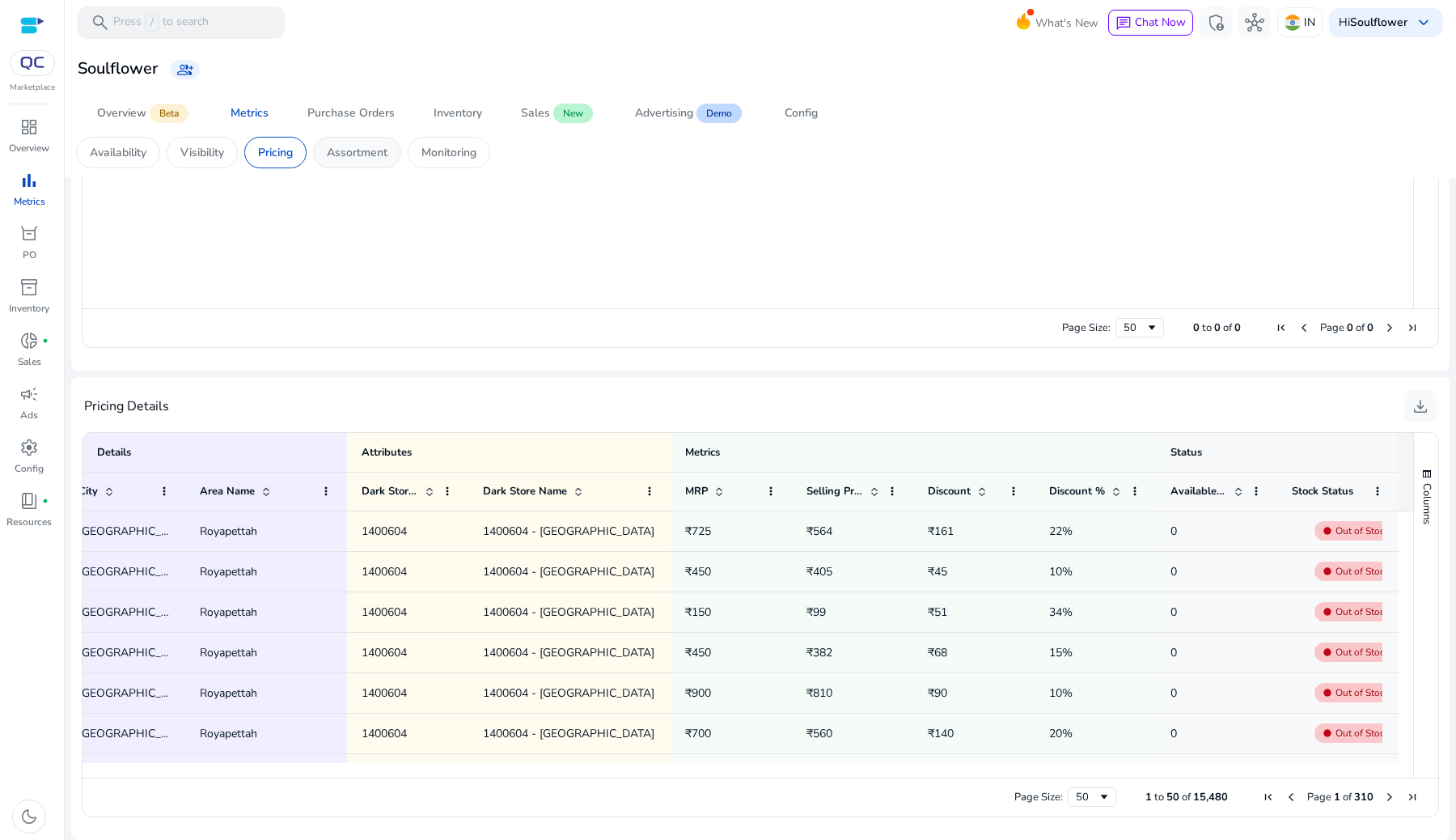
click at [374, 164] on div "Assortment" at bounding box center [357, 153] width 88 height 32
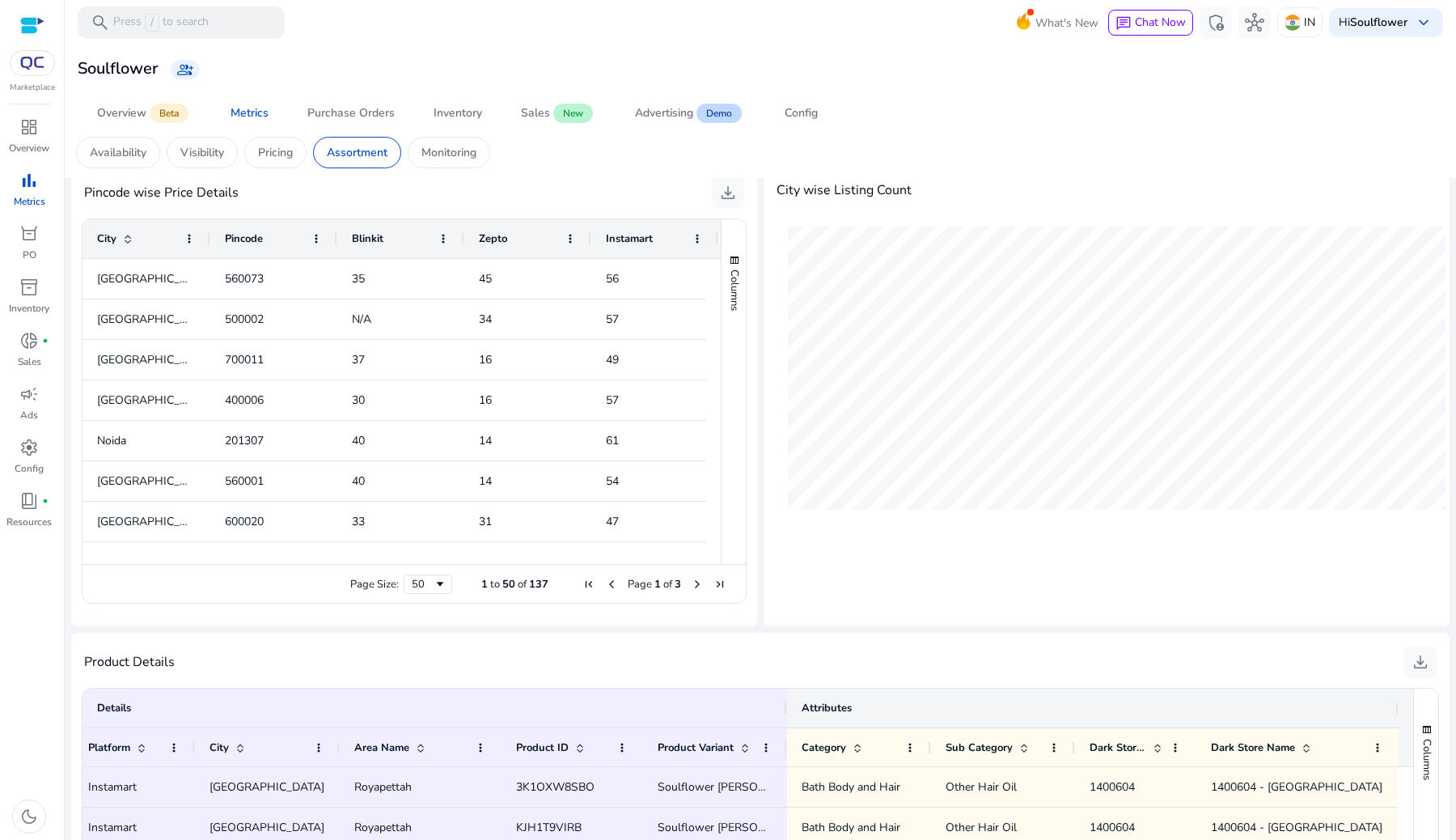
scroll to position [453, 0]
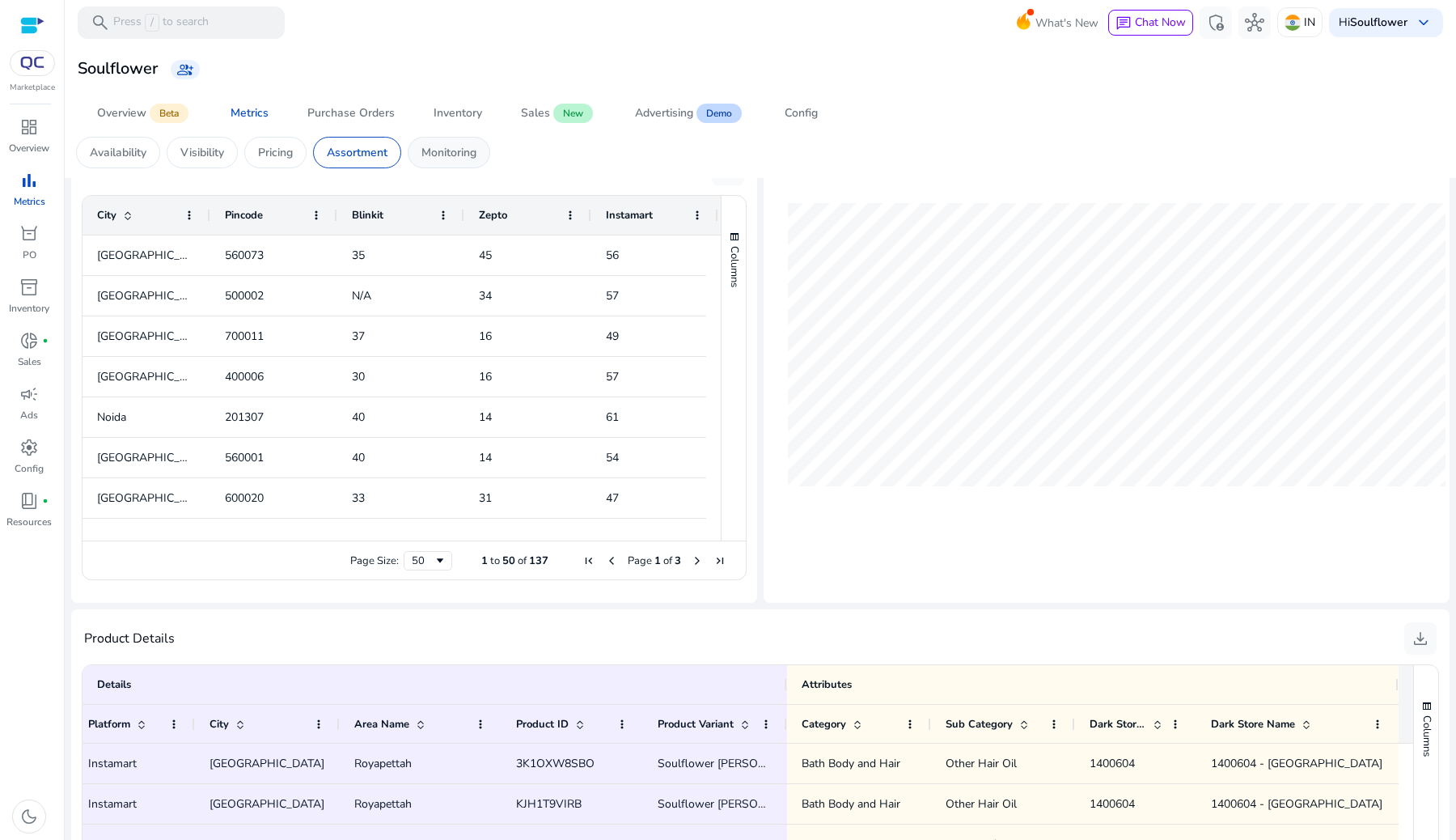
click at [461, 155] on p "Monitoring" at bounding box center [448, 153] width 55 height 17
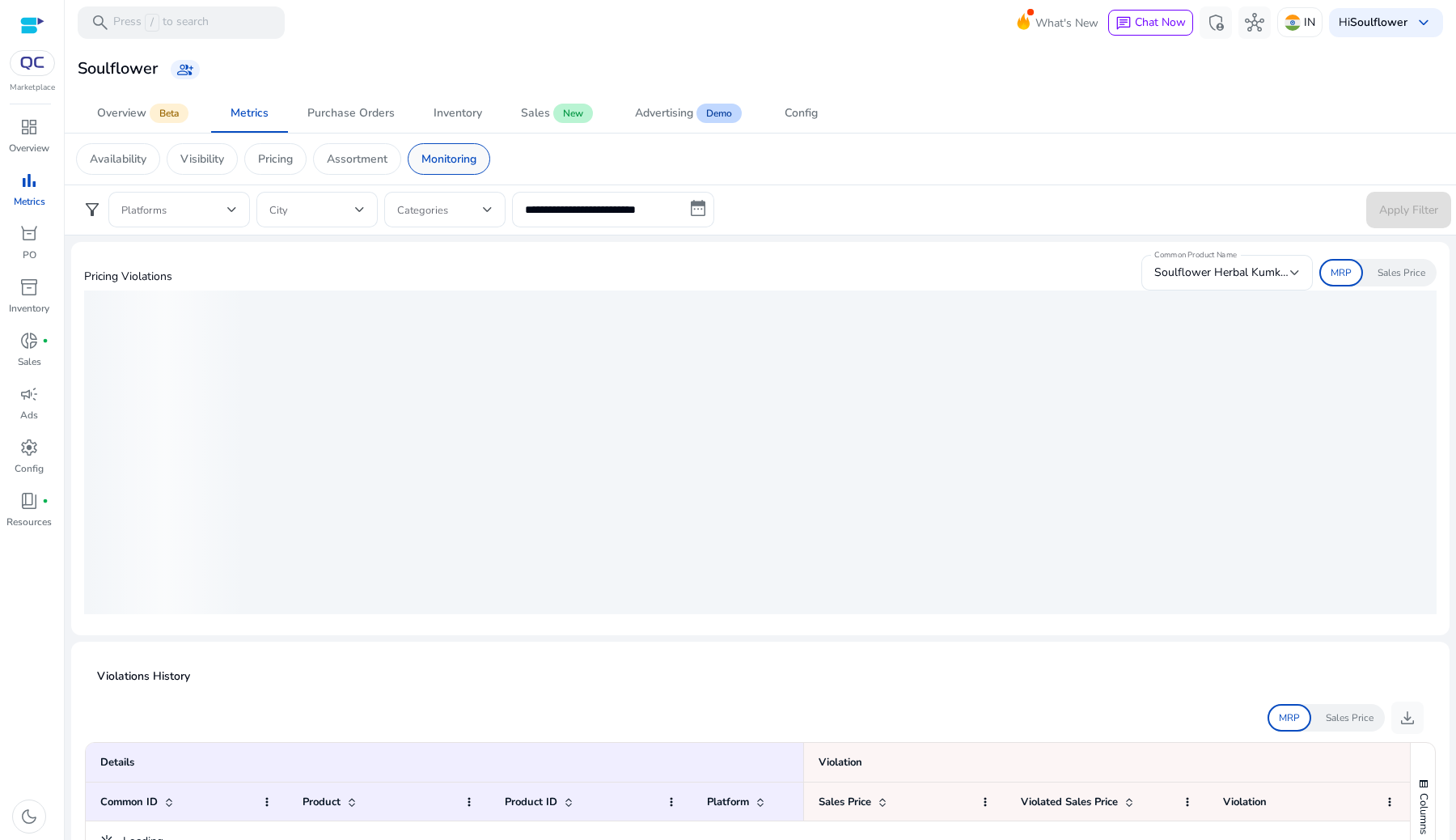
click at [461, 155] on p "Monitoring" at bounding box center [448, 159] width 55 height 17
click at [431, 153] on p "Monitoring" at bounding box center [448, 159] width 55 height 17
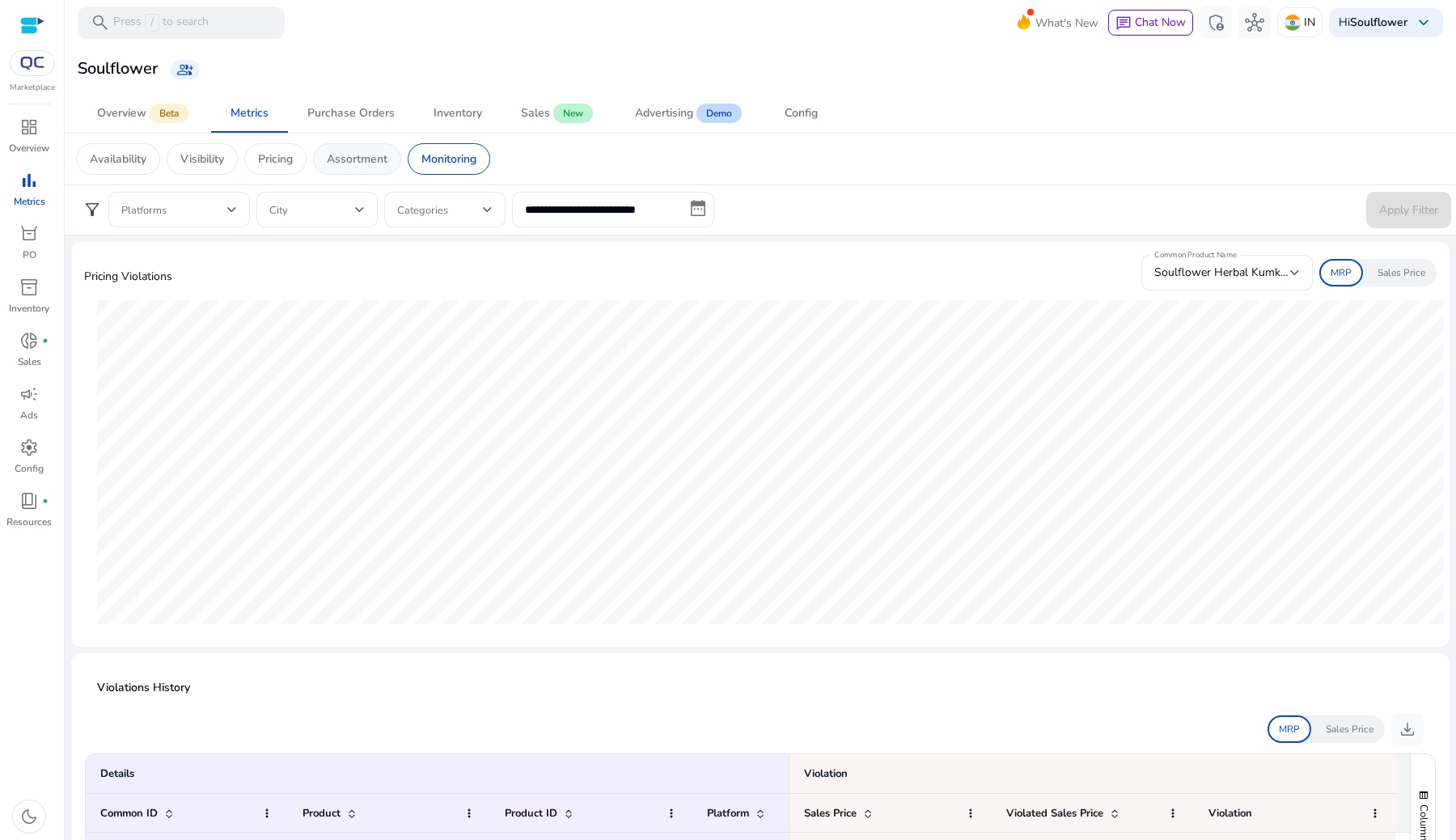
click at [379, 156] on p "Assortment" at bounding box center [356, 159] width 61 height 17
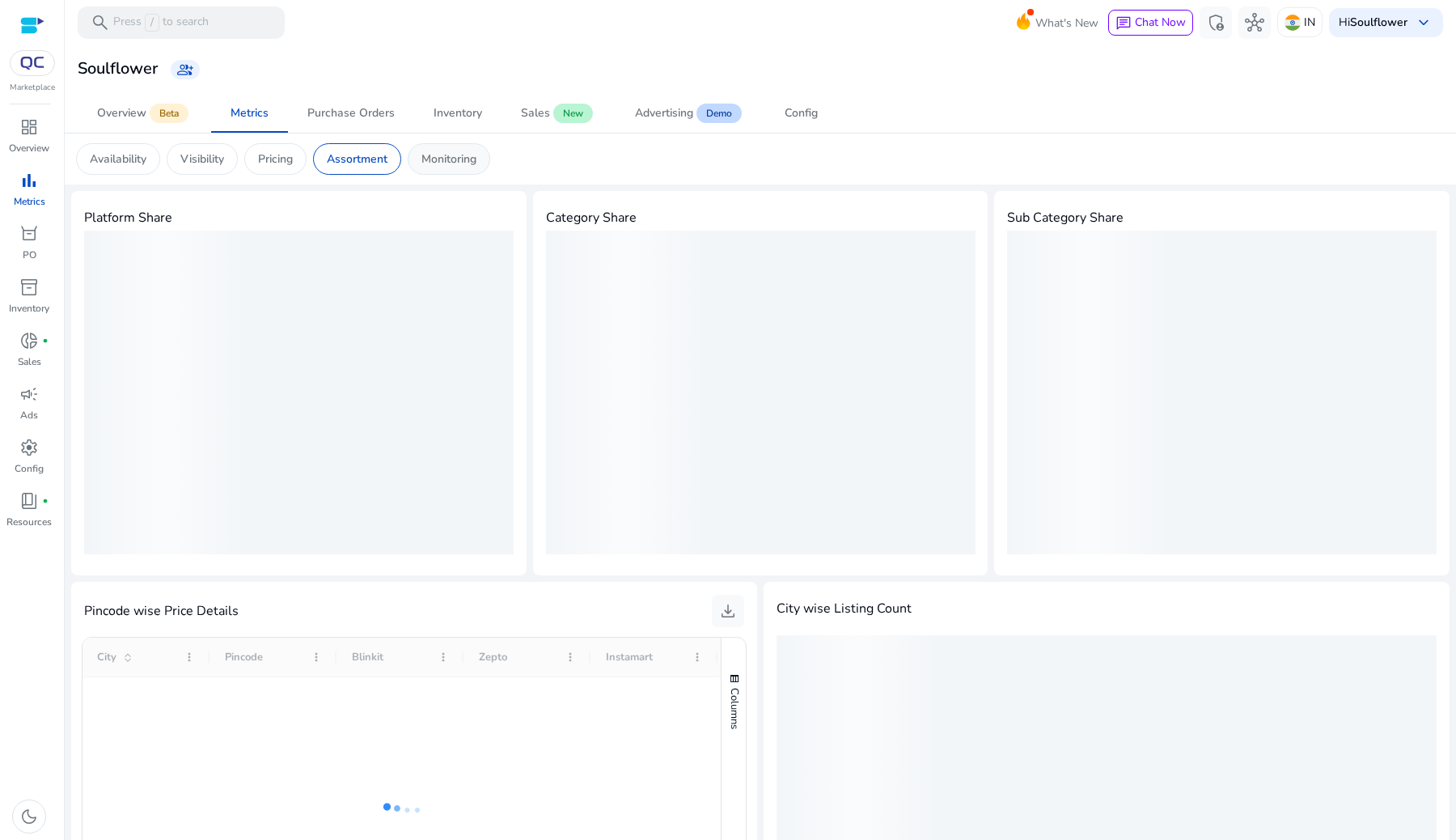
click at [426, 160] on div "Monitoring" at bounding box center [449, 160] width 83 height 32
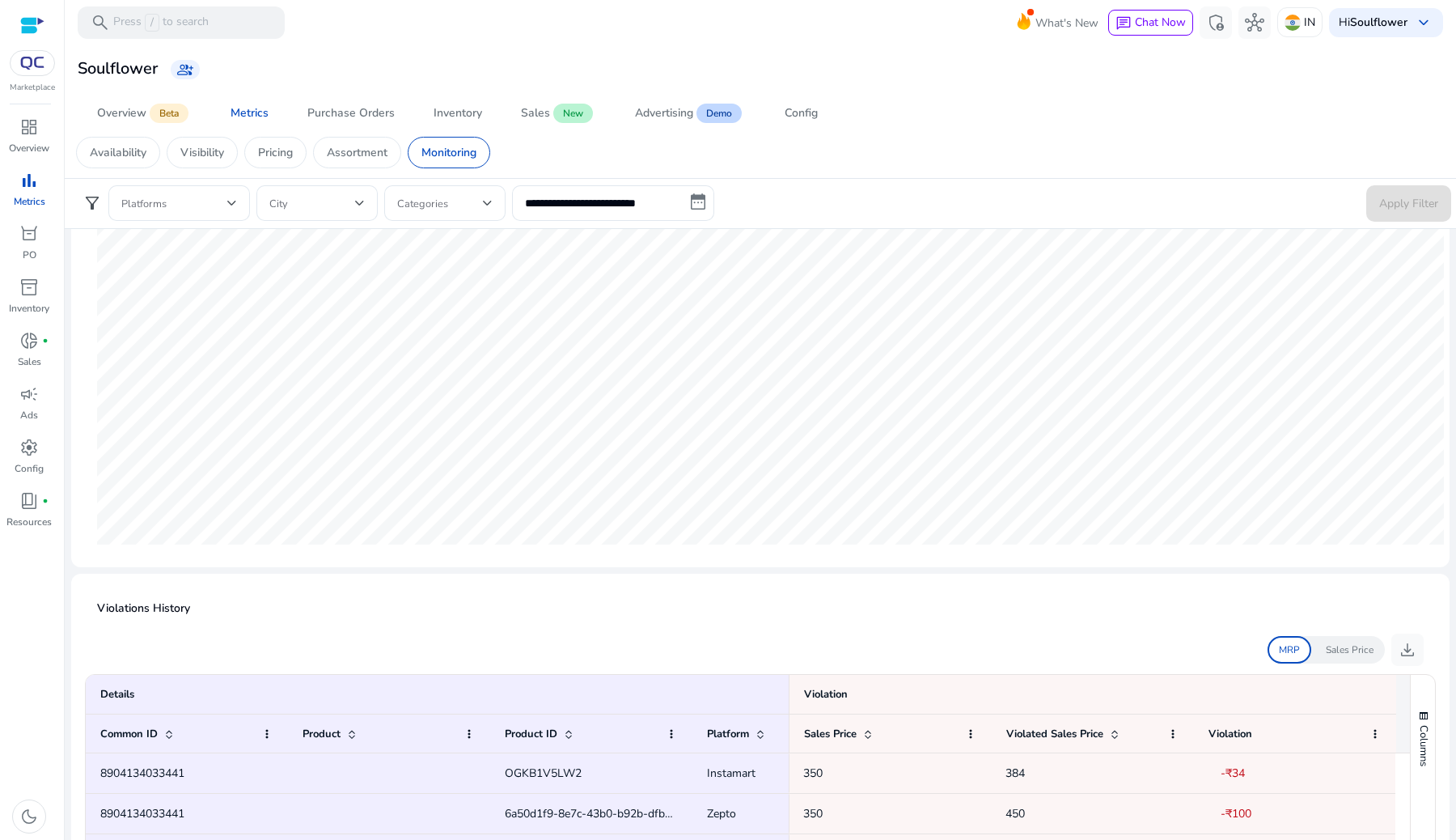
scroll to position [66, 0]
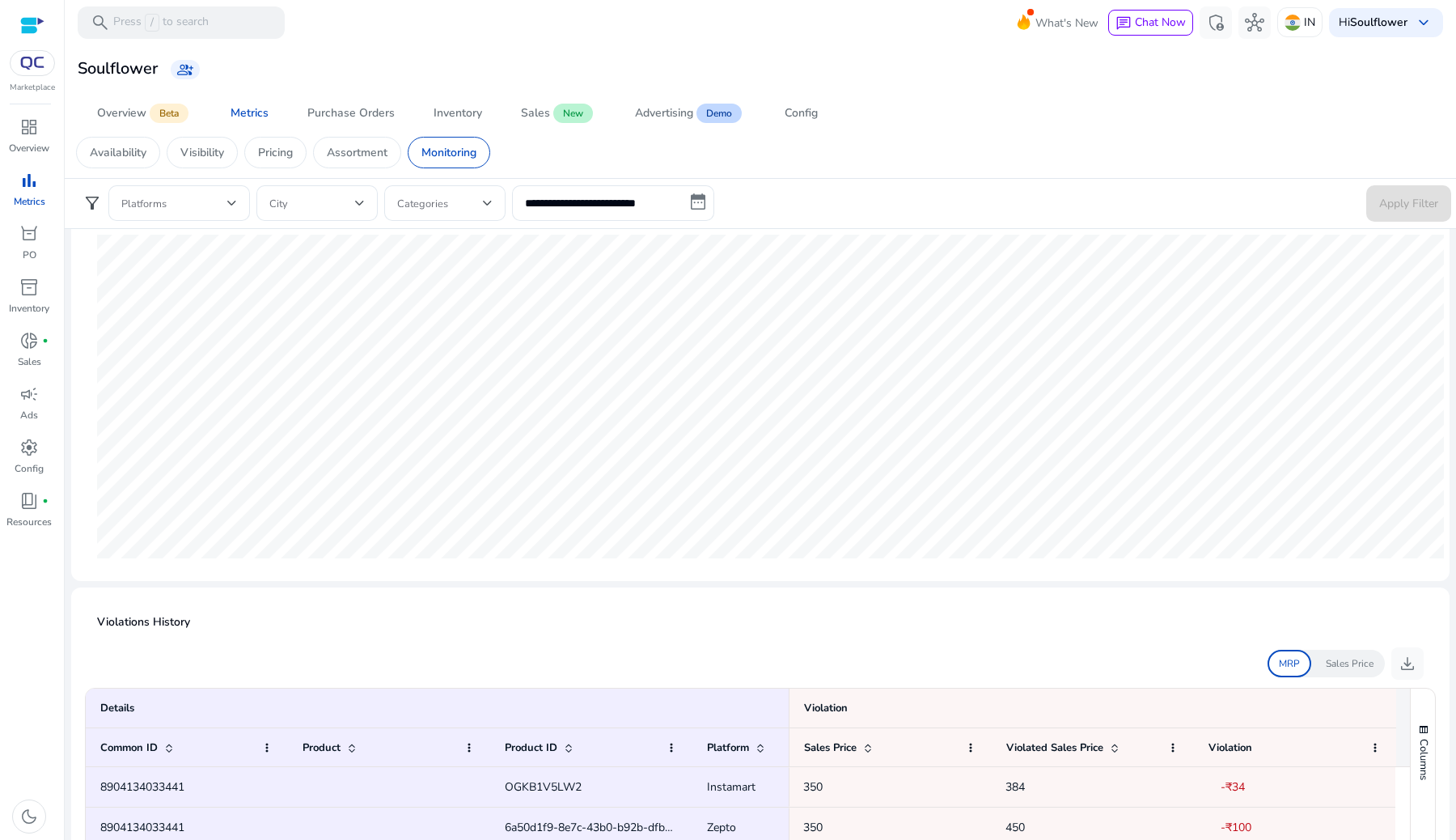
click at [1318, 654] on div "Sales Price" at bounding box center [1350, 664] width 70 height 27
click at [1289, 670] on p "MRP" at bounding box center [1290, 664] width 21 height 15
click at [1333, 662] on p "Sales Price" at bounding box center [1350, 664] width 48 height 15
click at [1291, 667] on p "MRP" at bounding box center [1290, 664] width 21 height 15
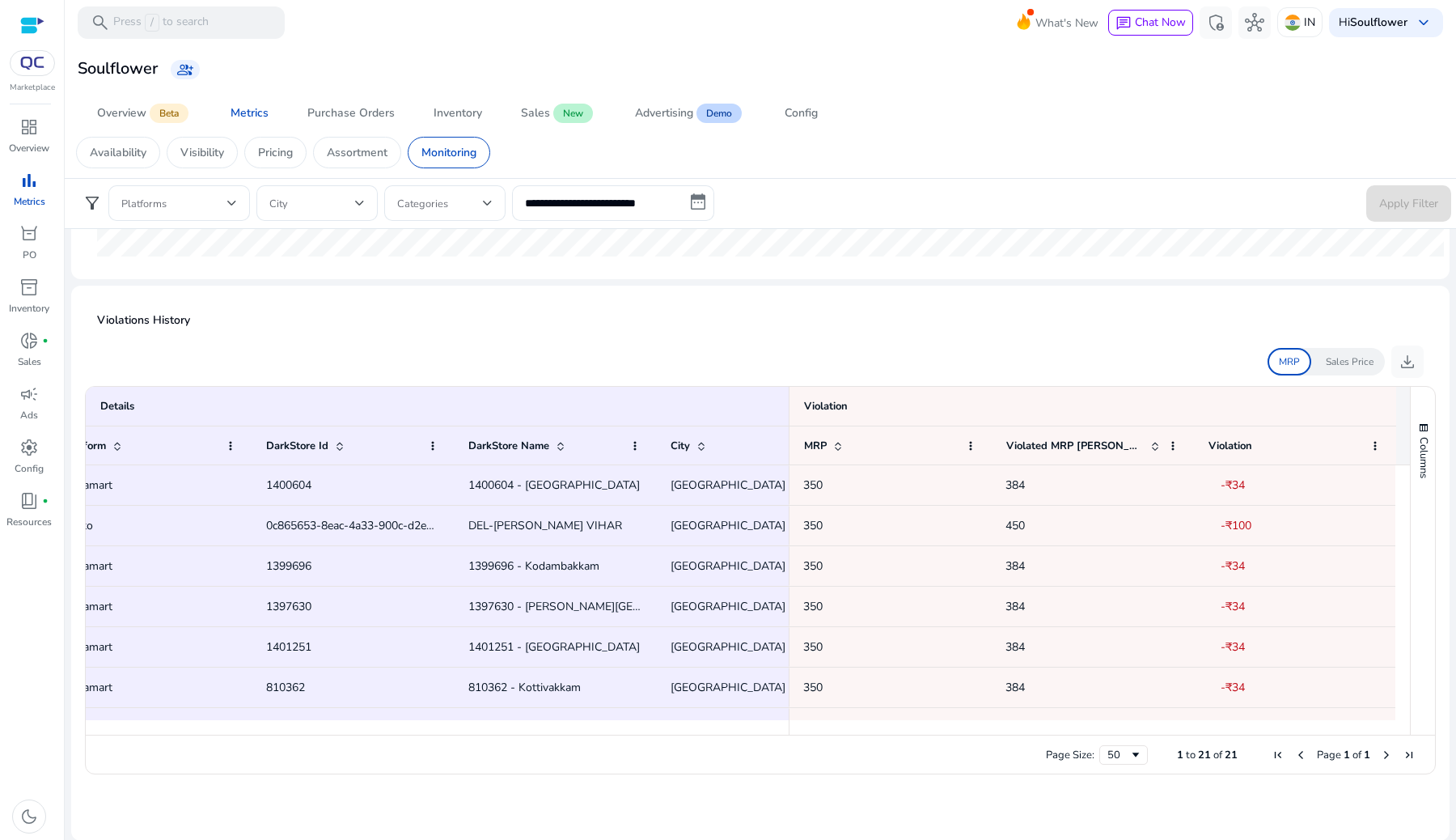
scroll to position [0, 445]
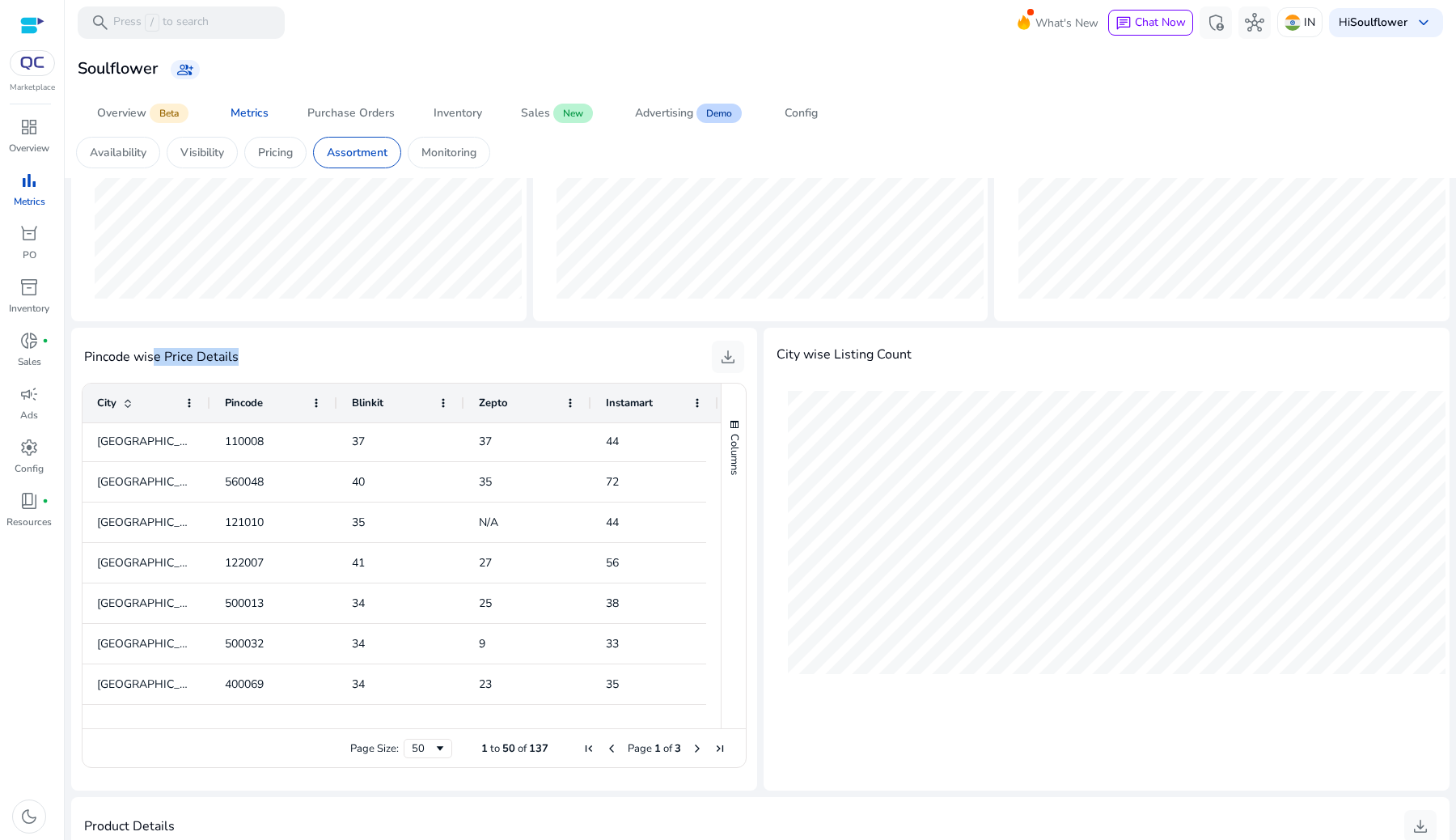
drag, startPoint x: 250, startPoint y: 356, endPoint x: 155, endPoint y: 356, distance: 95.0
click at [155, 356] on div "Pincode wise Price Details download" at bounding box center [415, 357] width 660 height 32
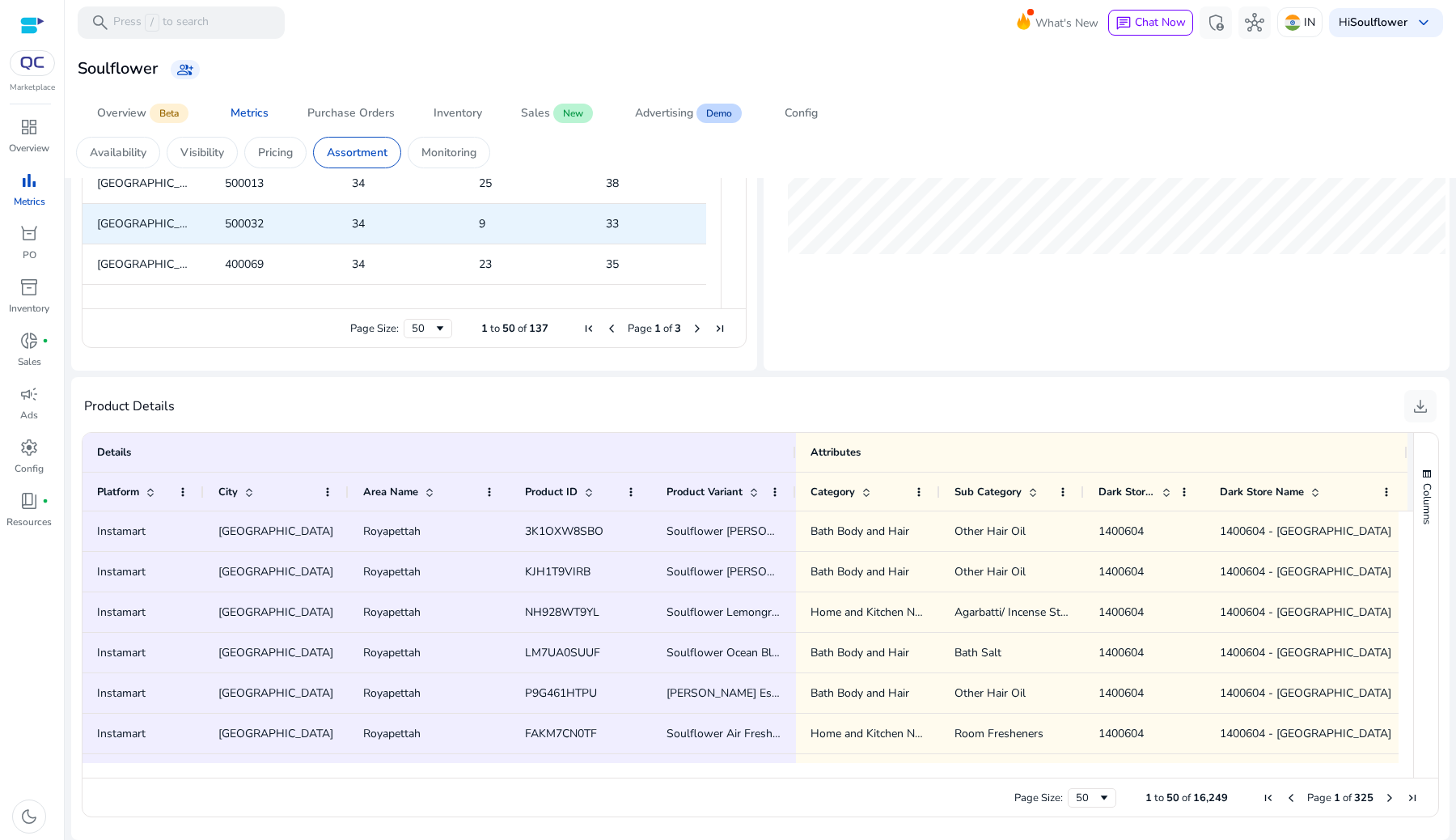
scroll to position [686, 0]
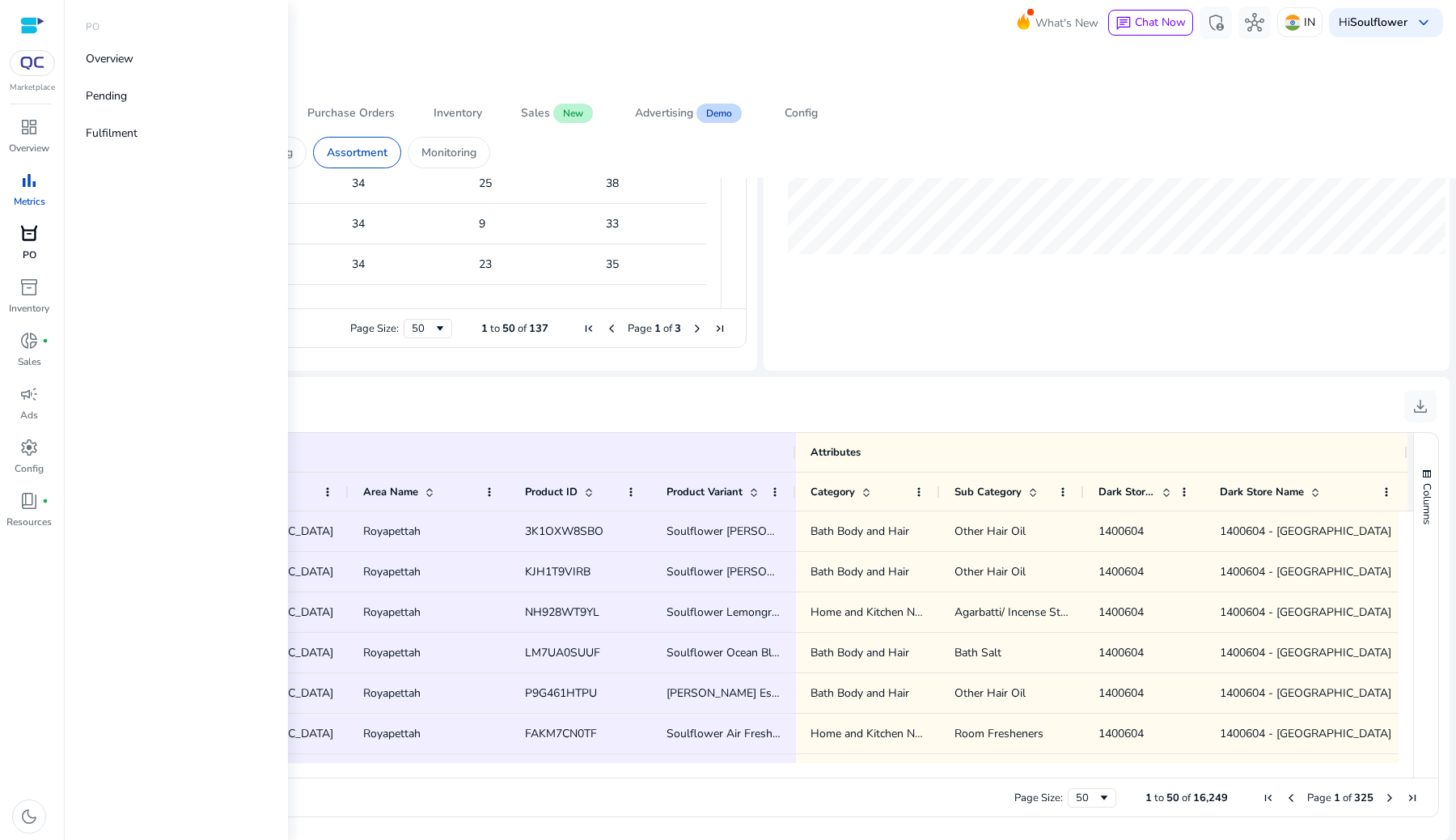
click at [29, 237] on span "orders" at bounding box center [29, 234] width 20 height 20
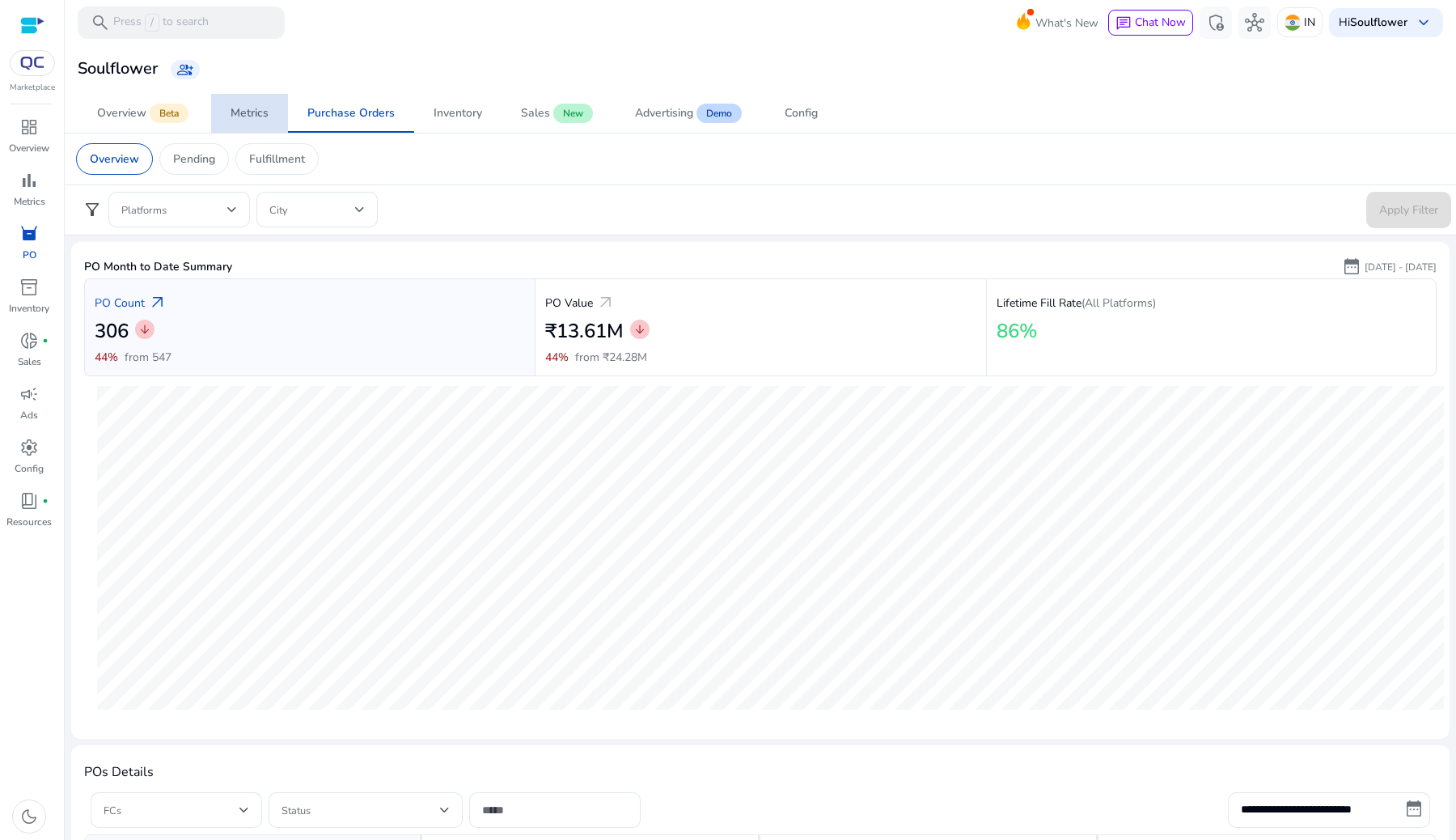
click at [261, 121] on span "Metrics" at bounding box center [250, 113] width 38 height 38
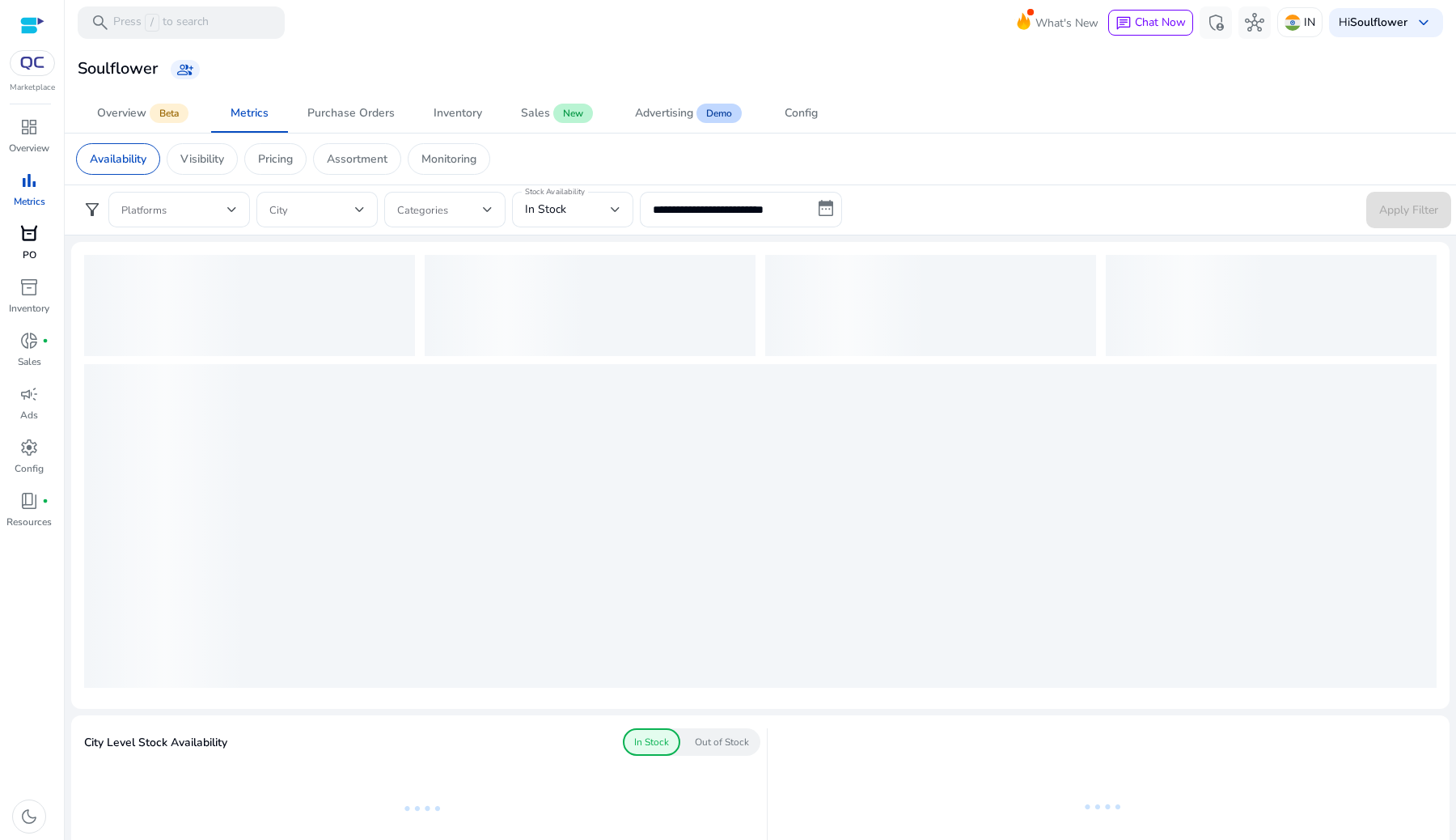
click at [220, 159] on p "Visibility" at bounding box center [202, 159] width 44 height 17
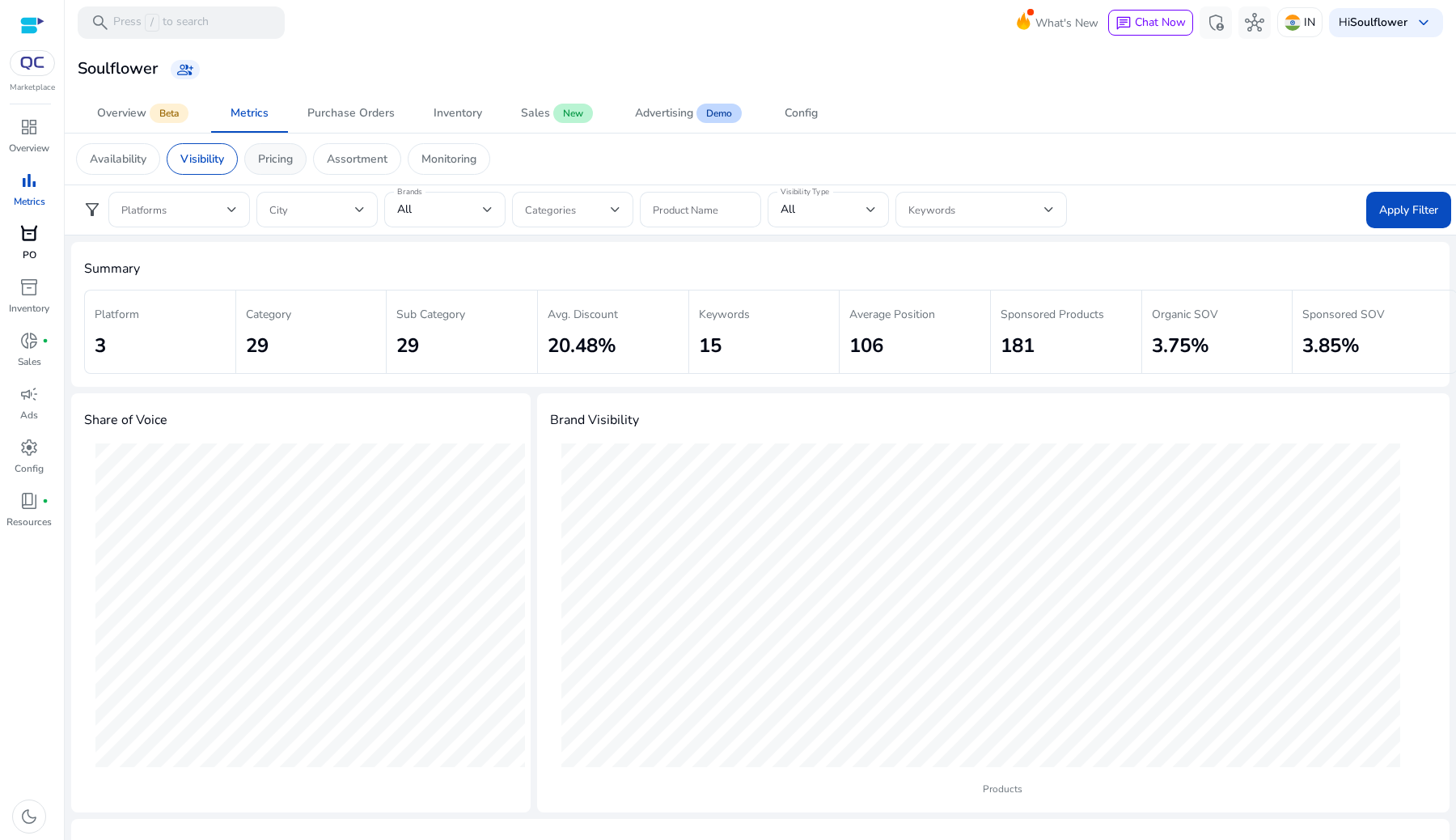
click at [281, 150] on p "Pricing" at bounding box center [275, 159] width 35 height 17
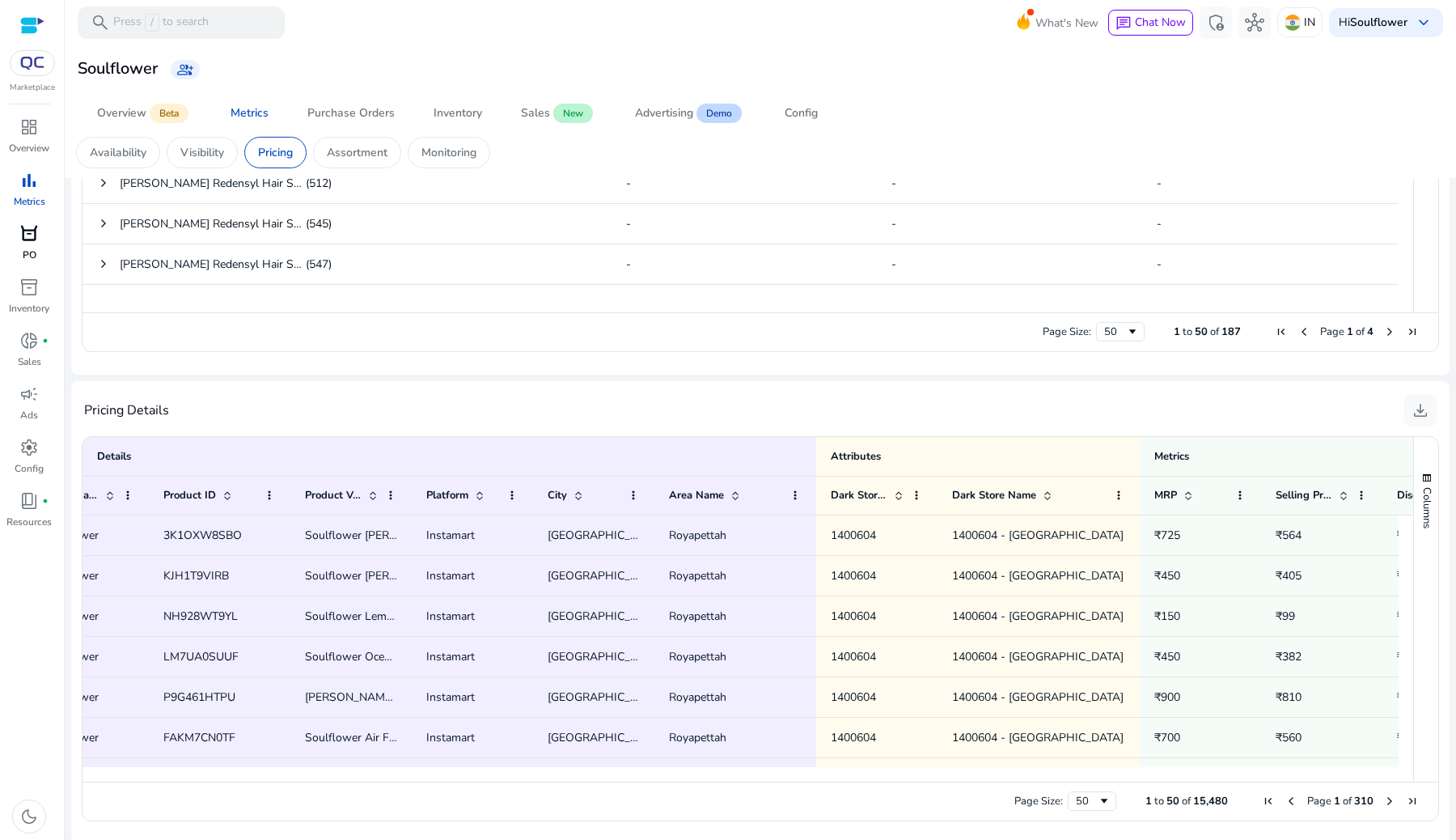
scroll to position [0, 88]
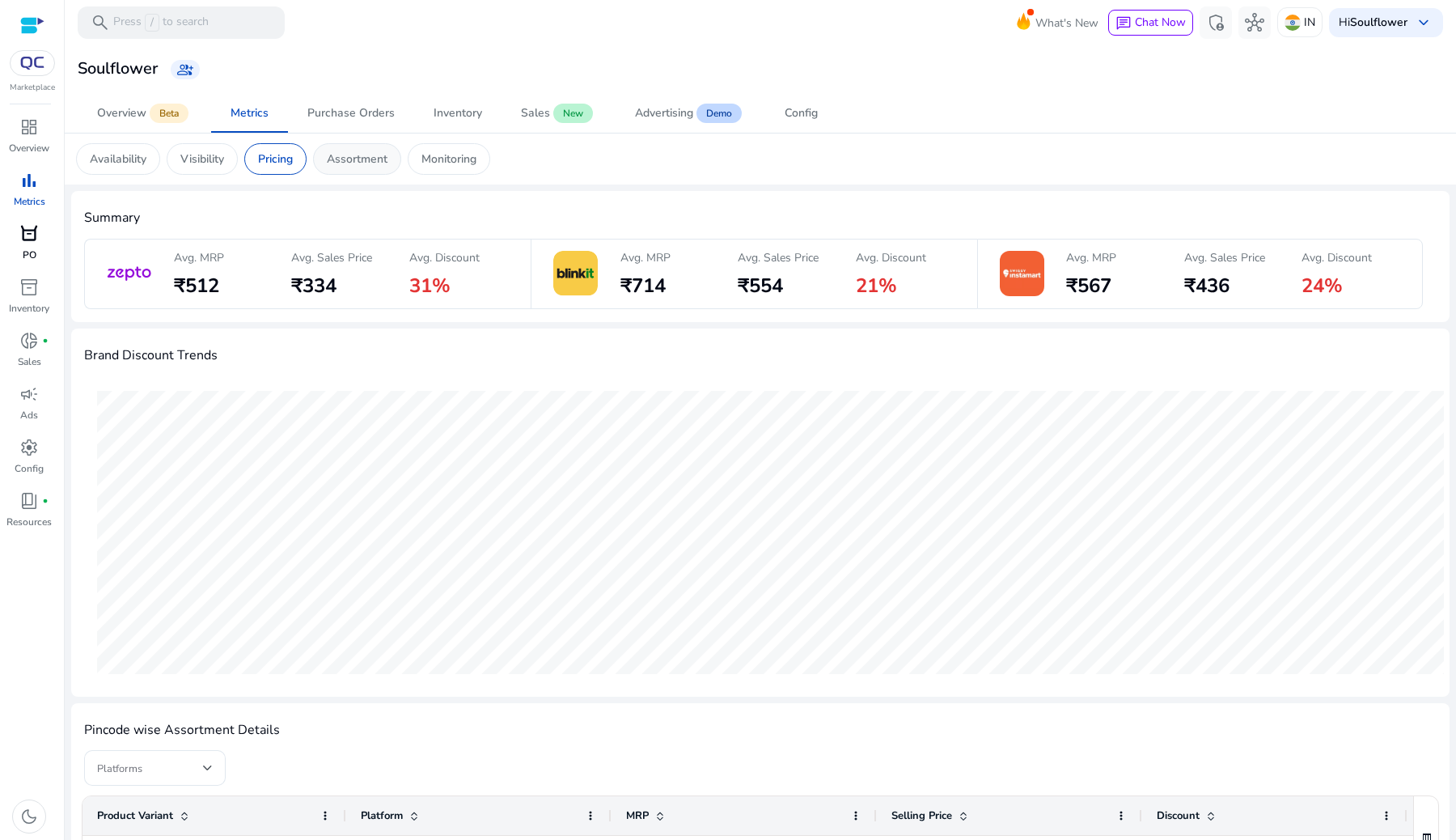
click at [341, 156] on p "Assortment" at bounding box center [356, 159] width 61 height 17
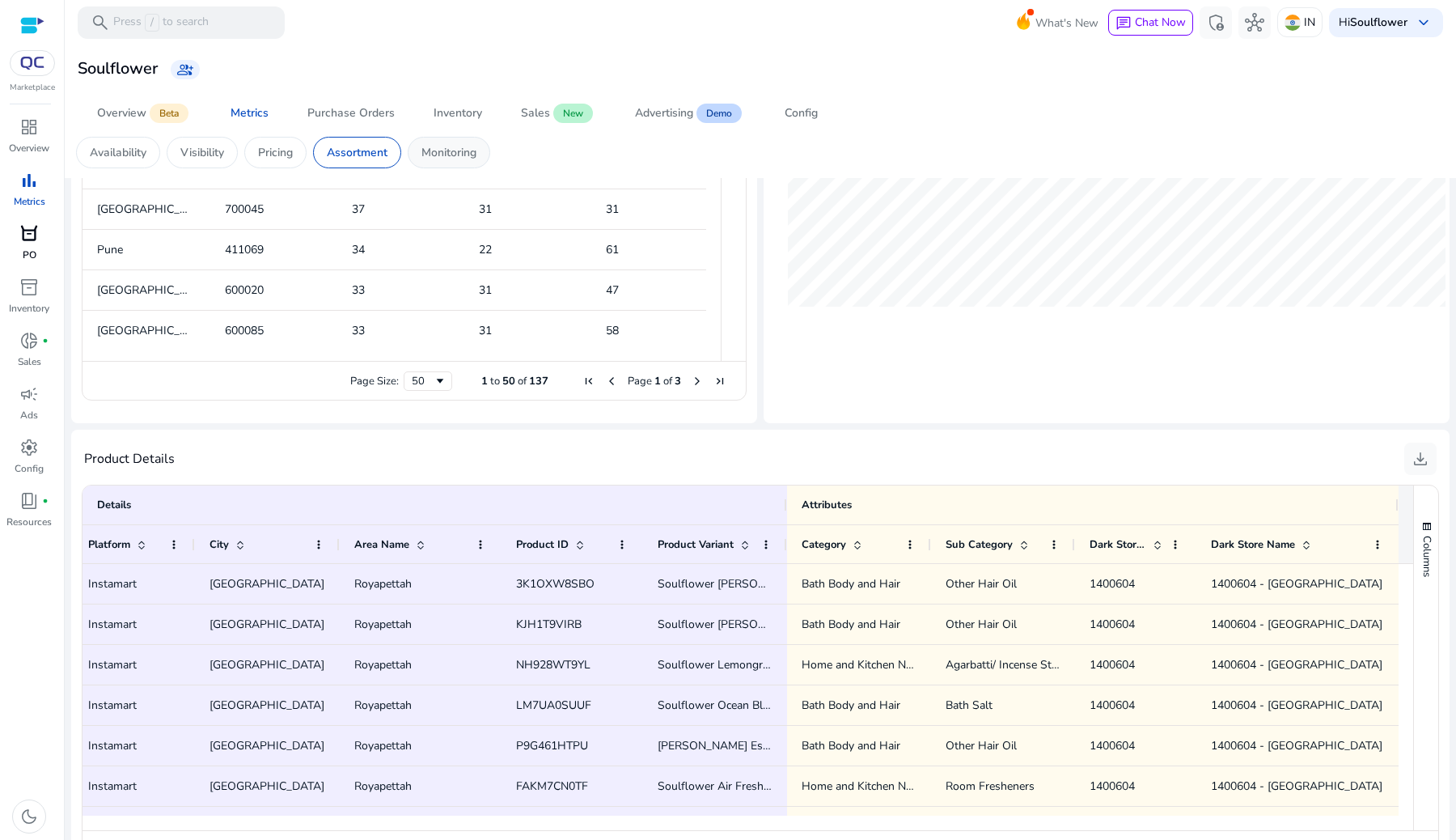
click at [457, 161] on div "Monitoring" at bounding box center [449, 153] width 83 height 32
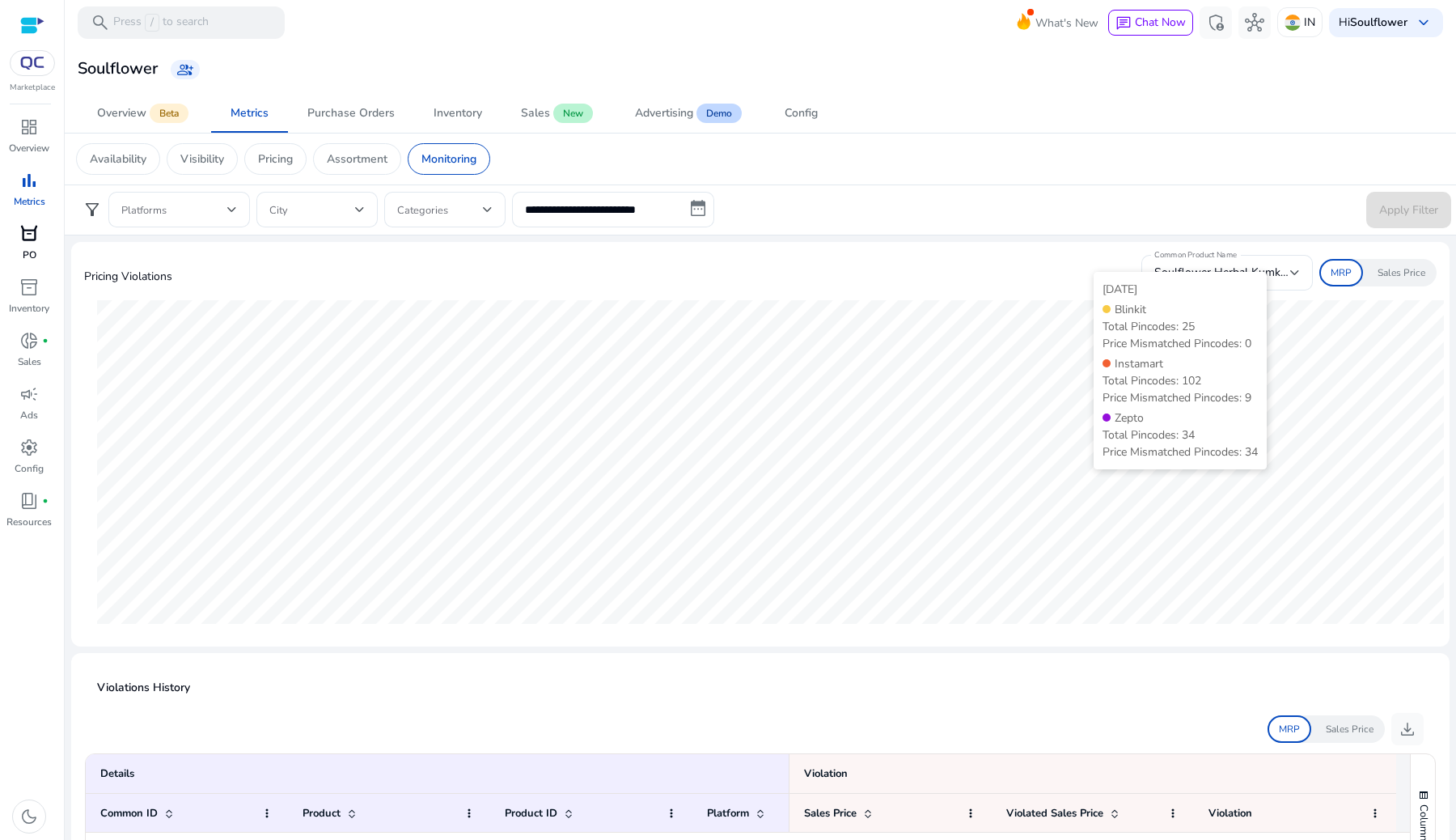
scroll to position [39, 0]
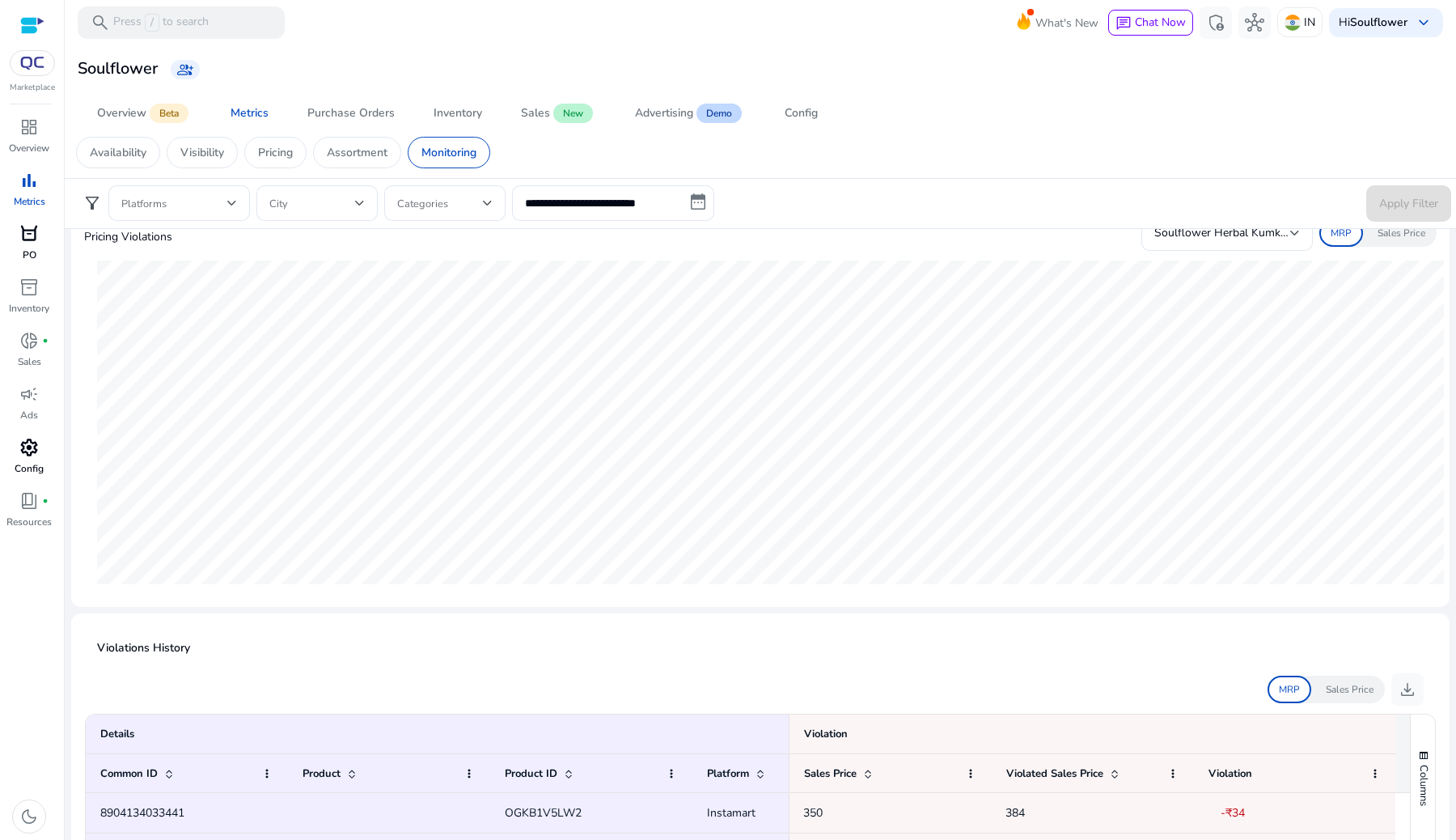
click at [31, 444] on span "settings" at bounding box center [29, 448] width 20 height 20
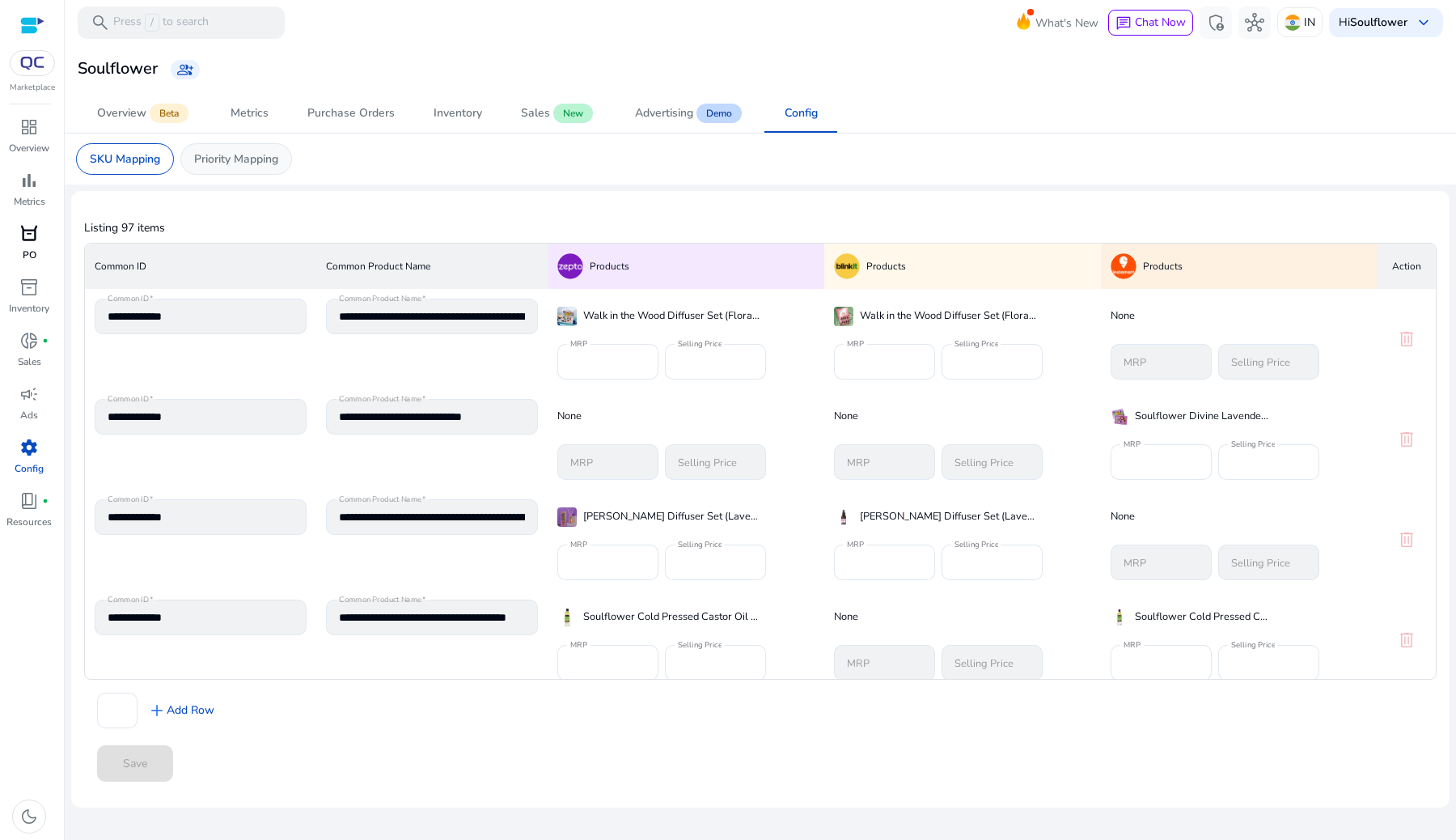
click at [252, 159] on p "Priority Mapping" at bounding box center [236, 159] width 84 height 17
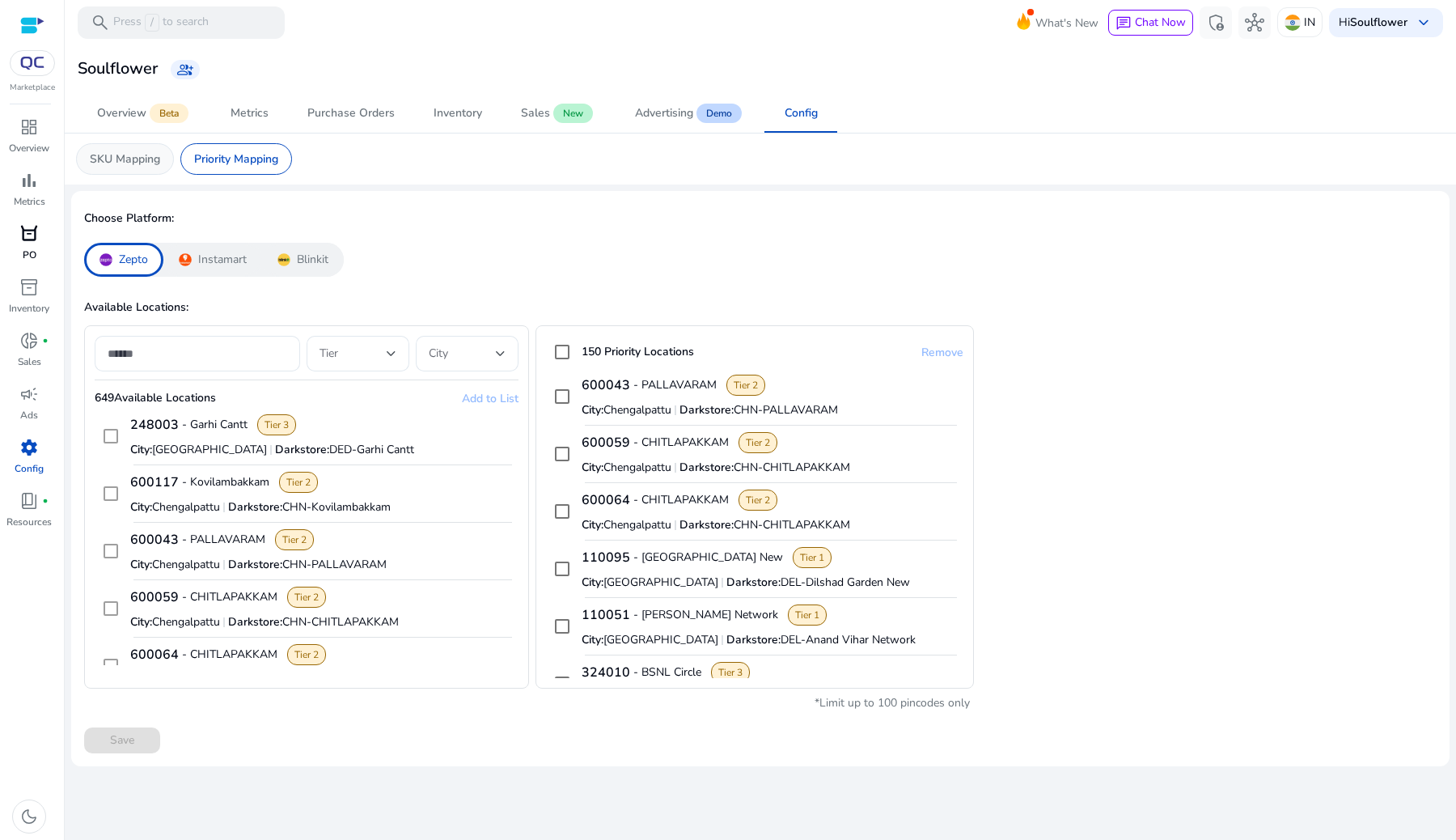
click at [119, 154] on p "SKU Mapping" at bounding box center [125, 159] width 70 height 17
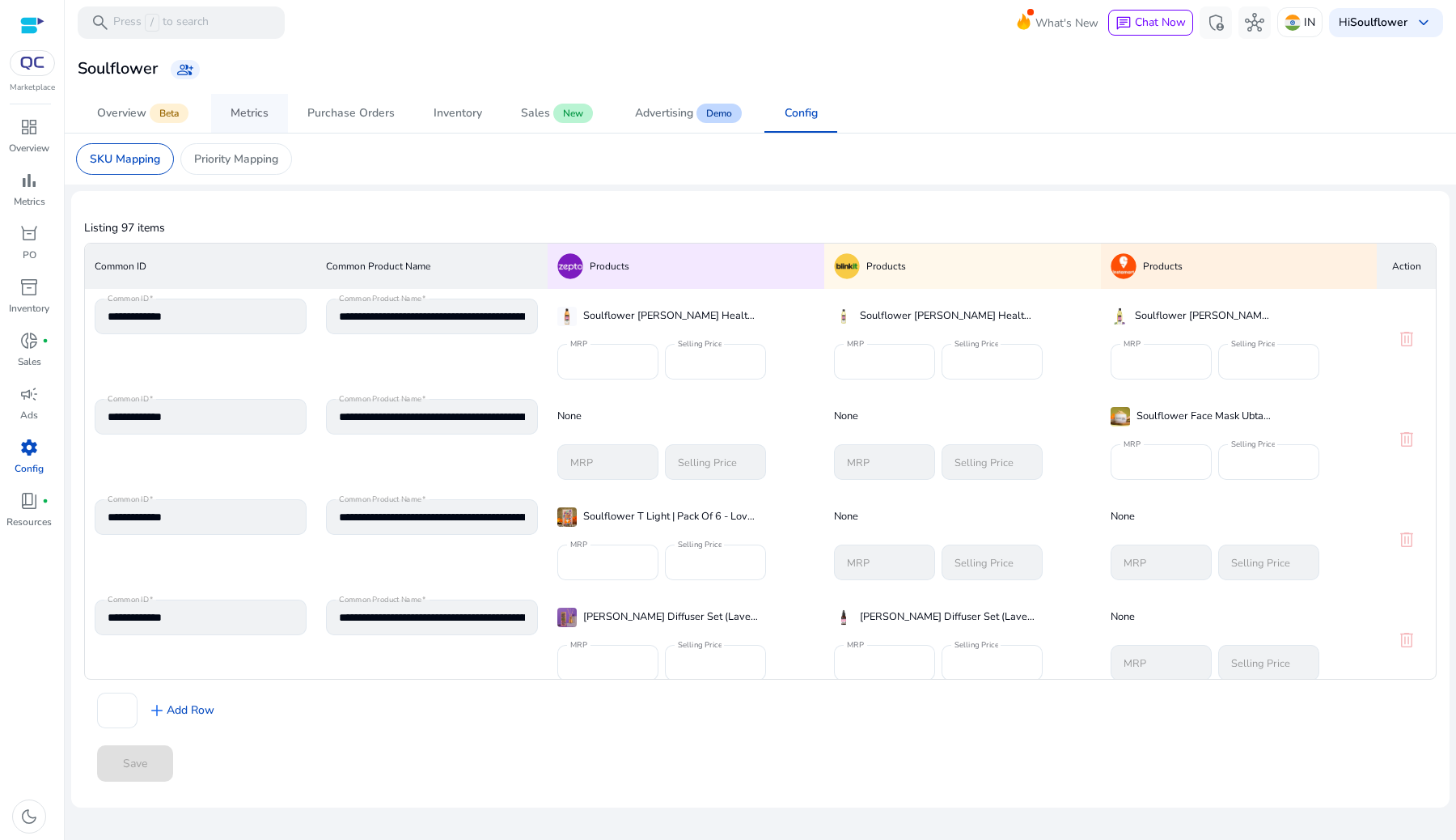
click at [276, 118] on link "Metrics" at bounding box center [250, 113] width 77 height 38
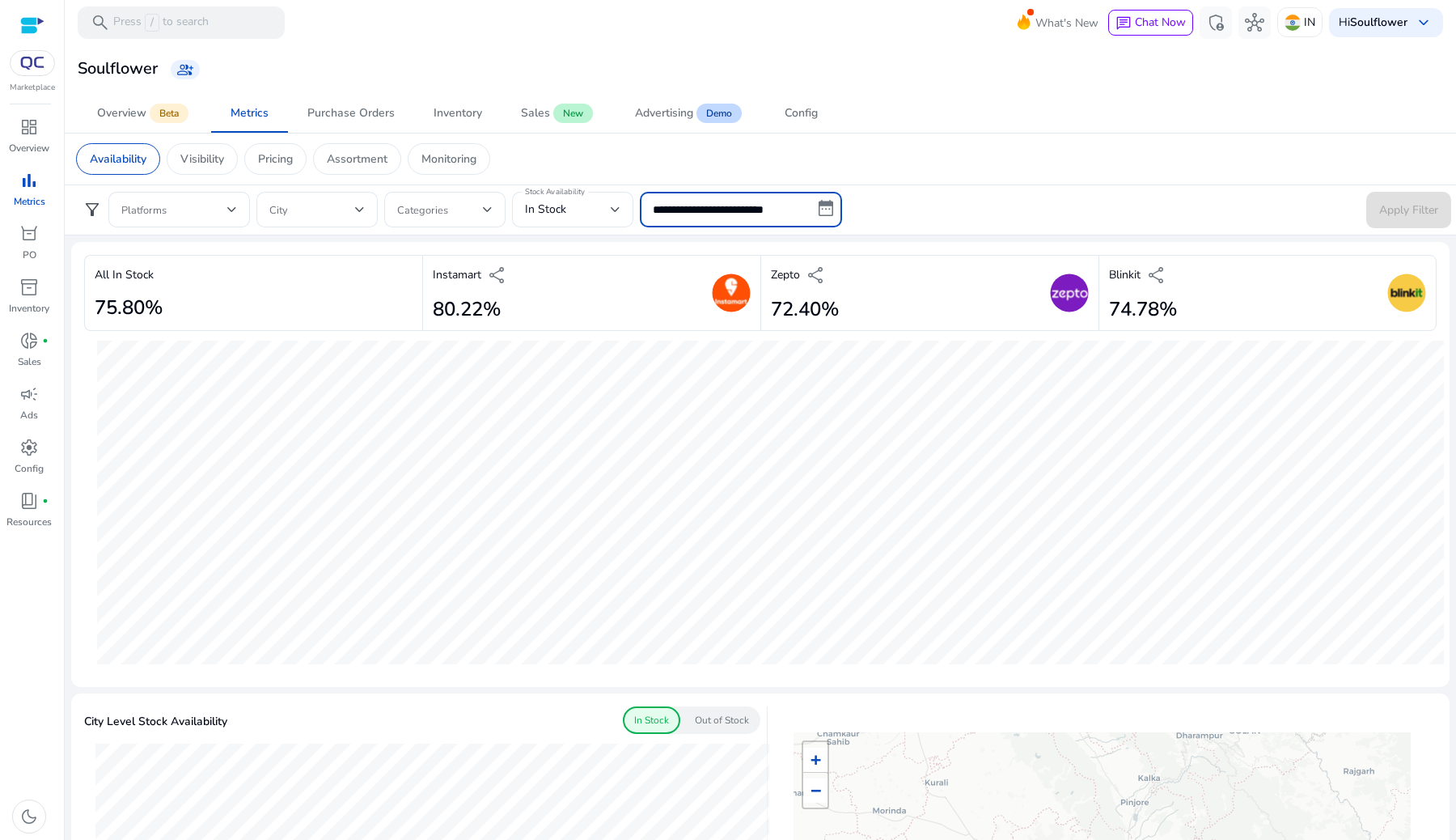
click at [822, 214] on input "**********" at bounding box center [741, 209] width 203 height 36
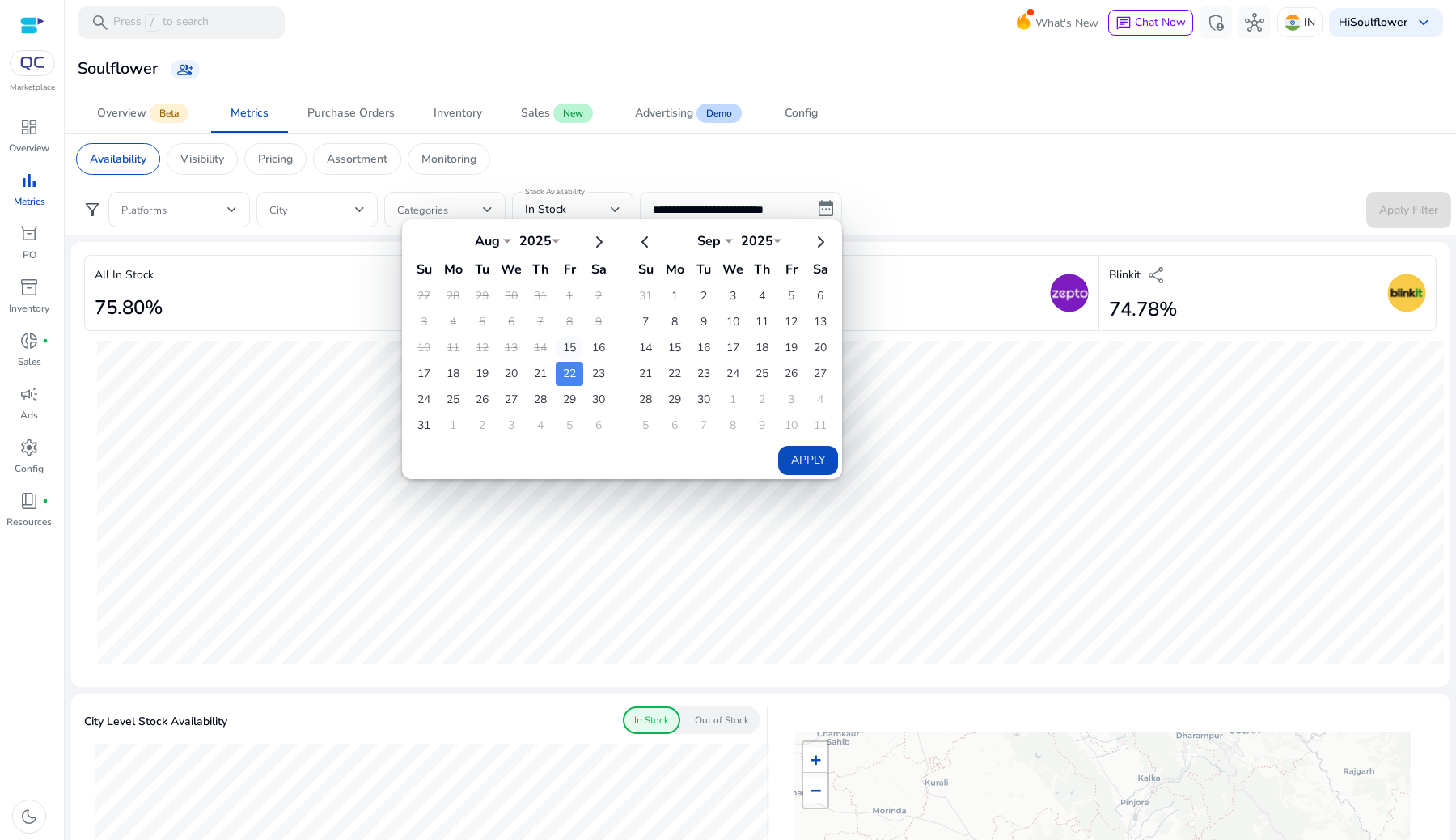
click at [569, 344] on td "15" at bounding box center [569, 348] width 27 height 24
click at [570, 380] on td "22" at bounding box center [569, 374] width 27 height 24
click at [812, 456] on button "Apply" at bounding box center [809, 460] width 60 height 29
type input "**********"
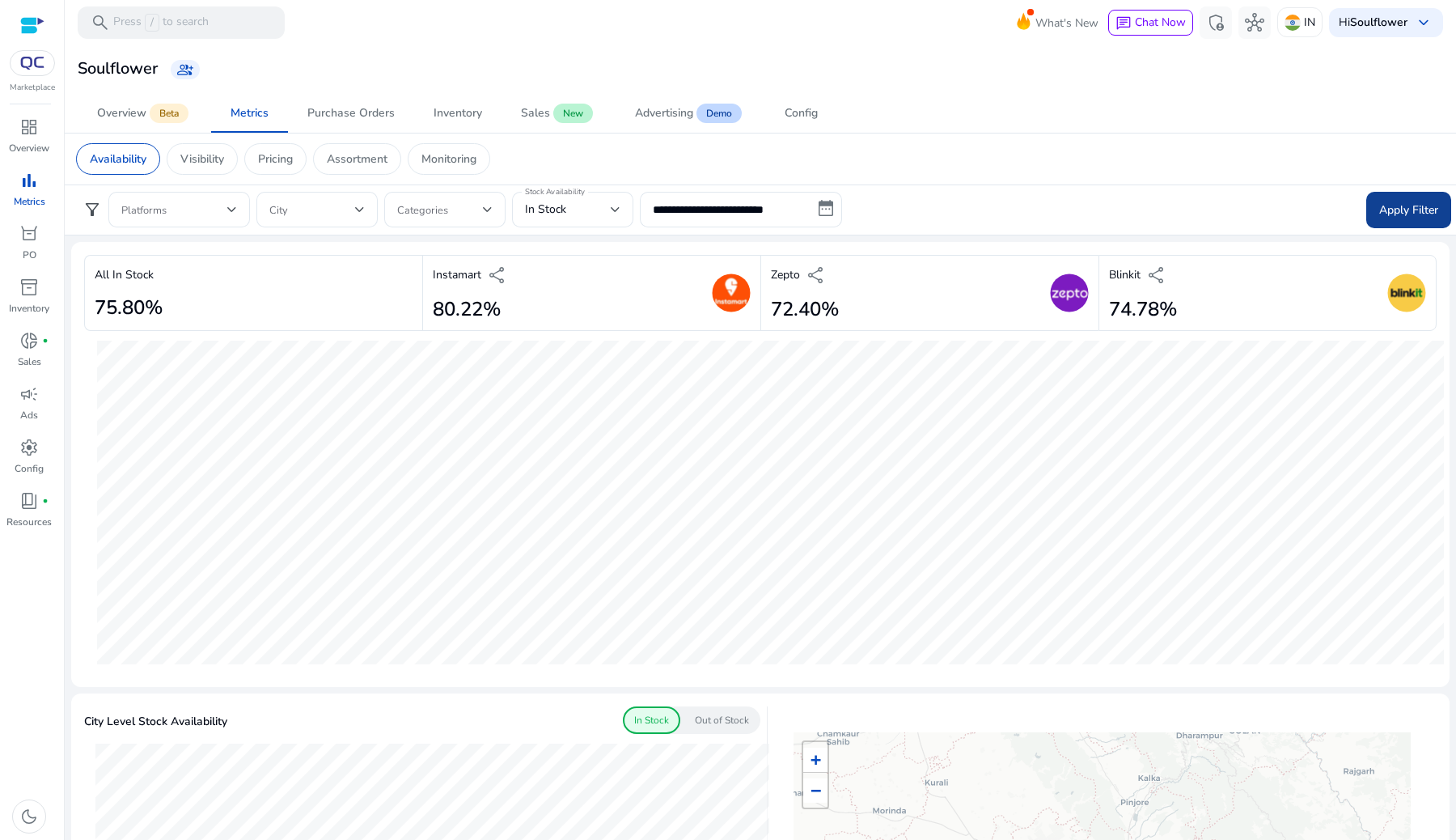
click at [1367, 203] on span at bounding box center [1409, 209] width 85 height 38
click at [533, 119] on div "Sales" at bounding box center [535, 114] width 29 height 11
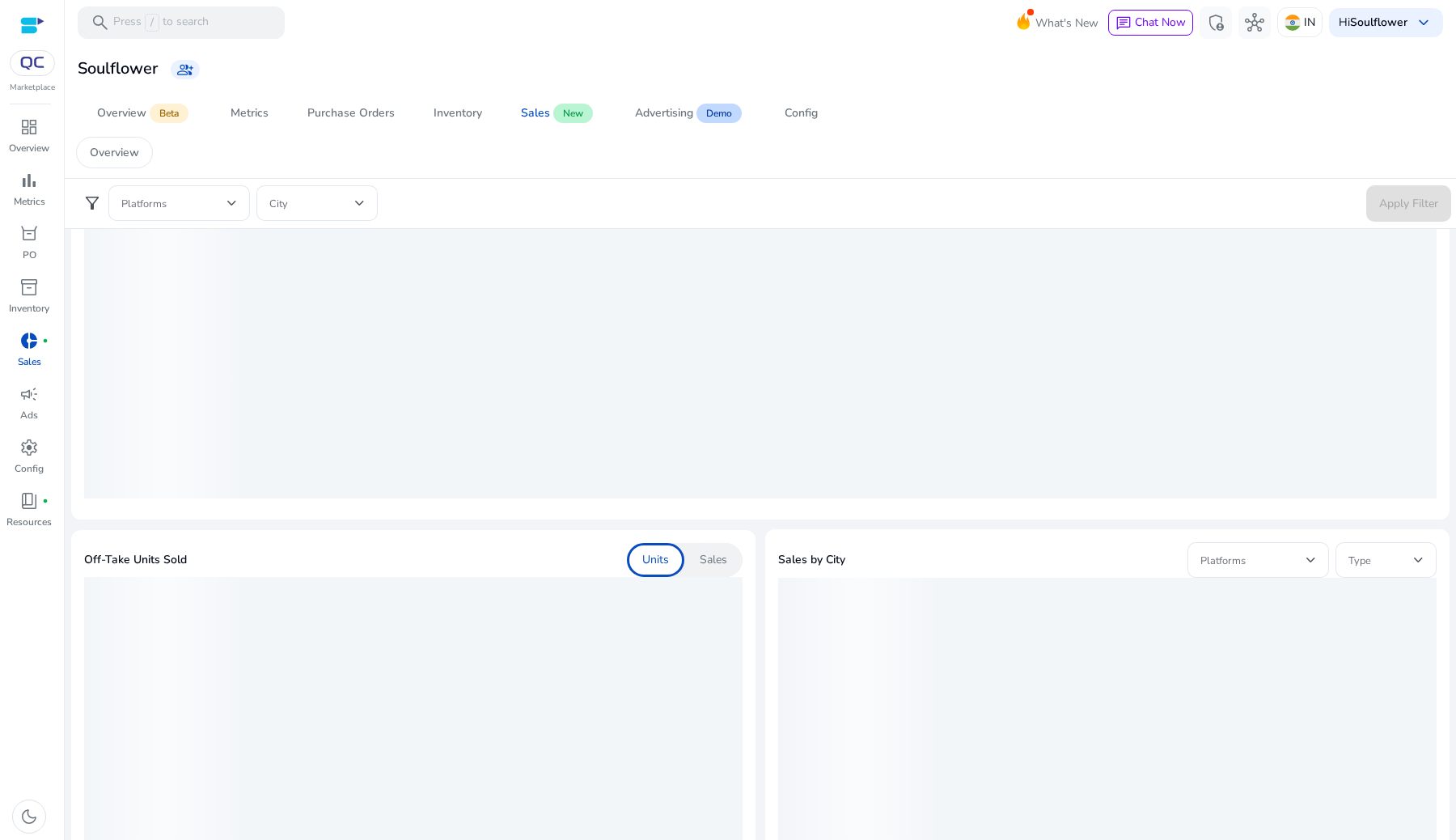
scroll to position [213, 0]
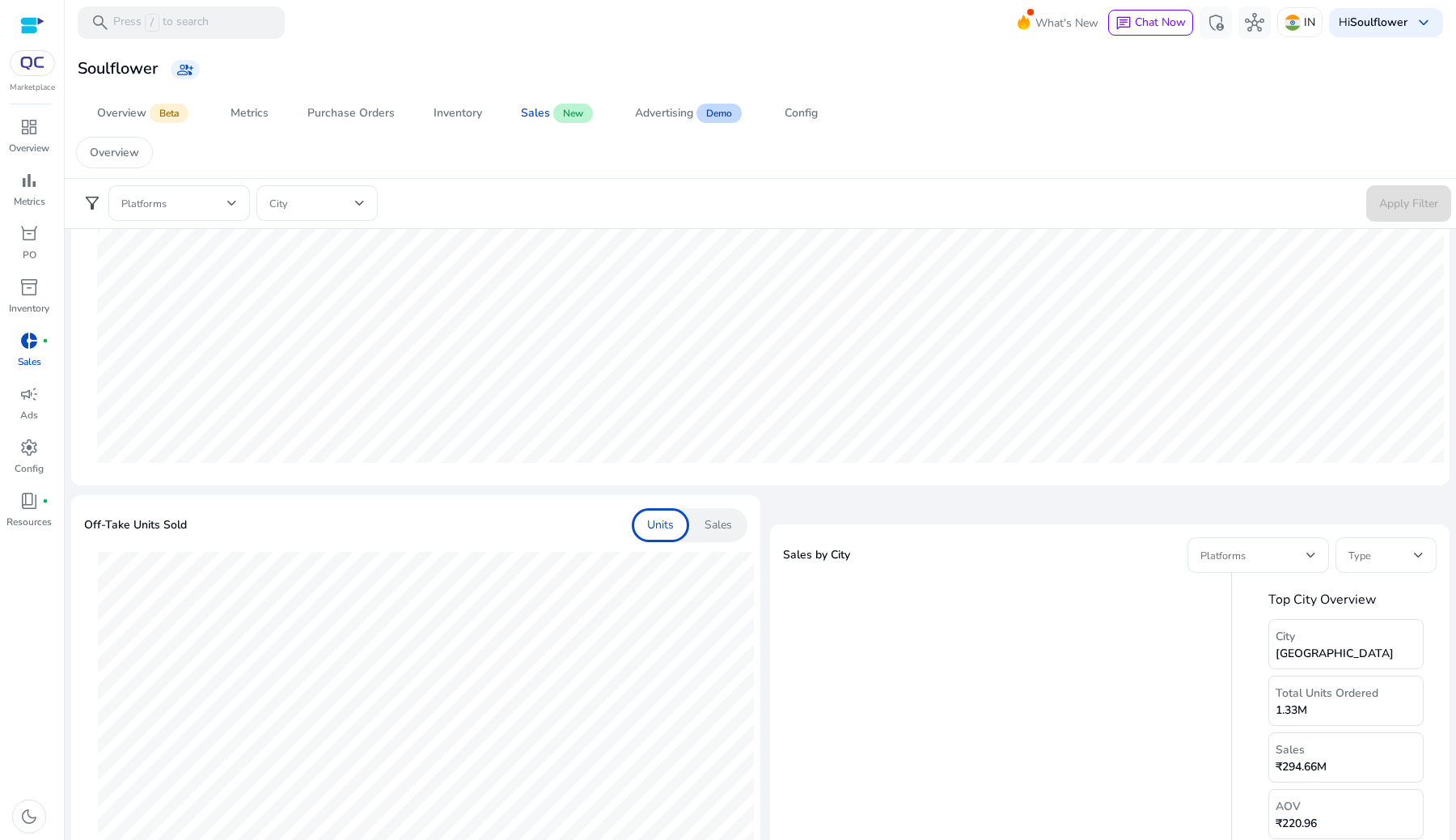
click at [706, 509] on div "Sales" at bounding box center [719, 526] width 58 height 34
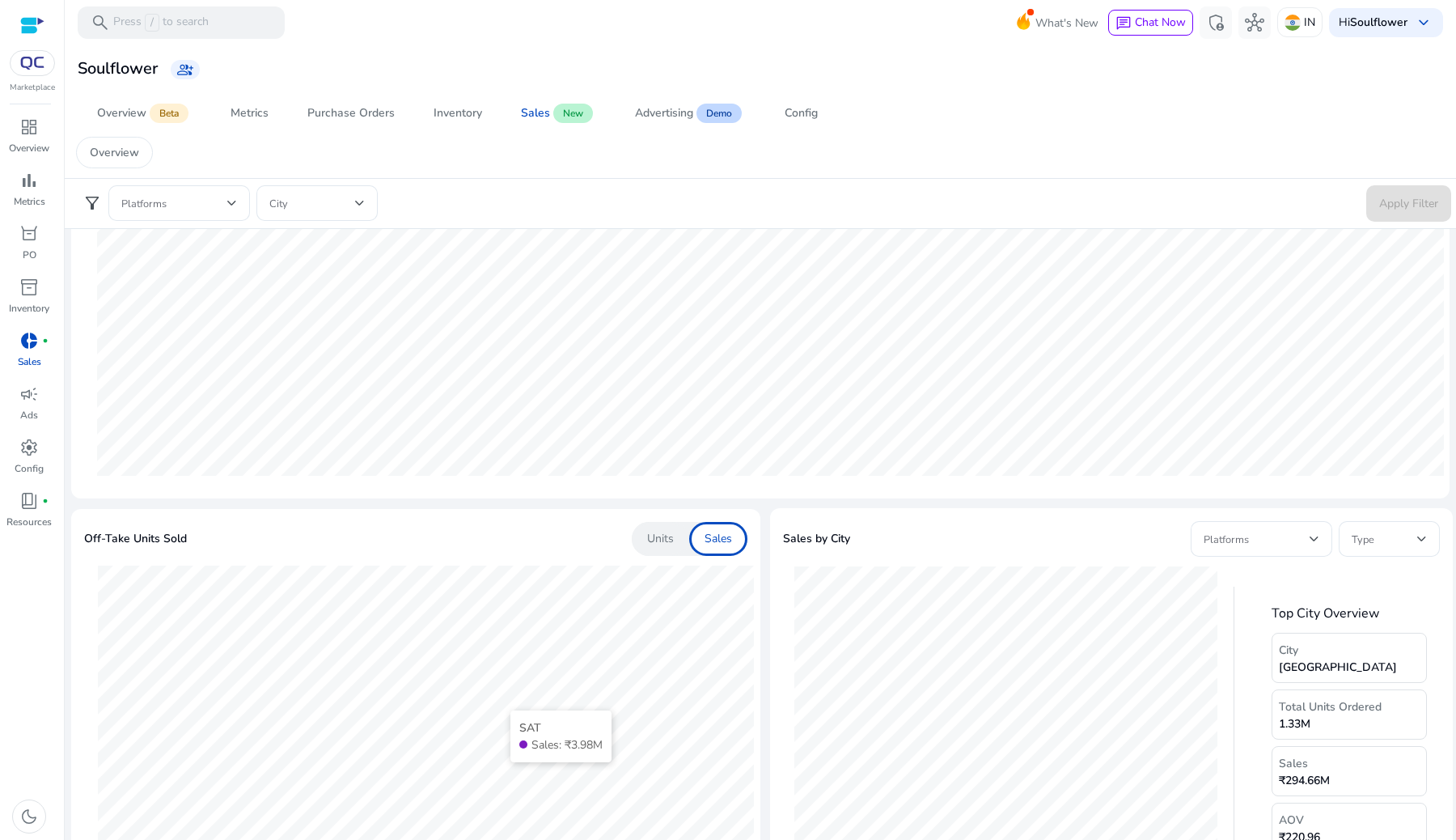
scroll to position [0, 0]
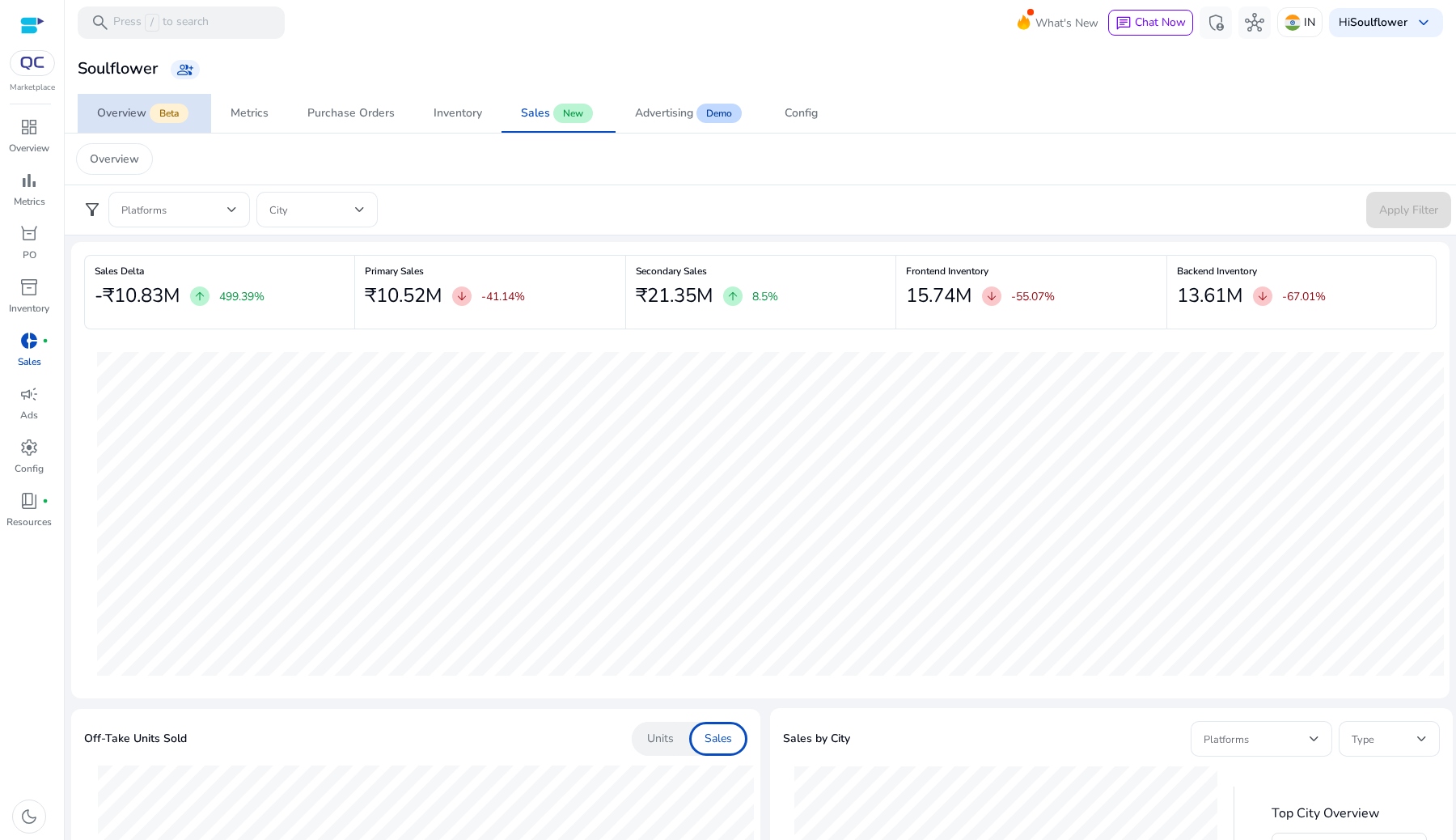
click at [140, 123] on span "Overview Beta" at bounding box center [144, 113] width 95 height 38
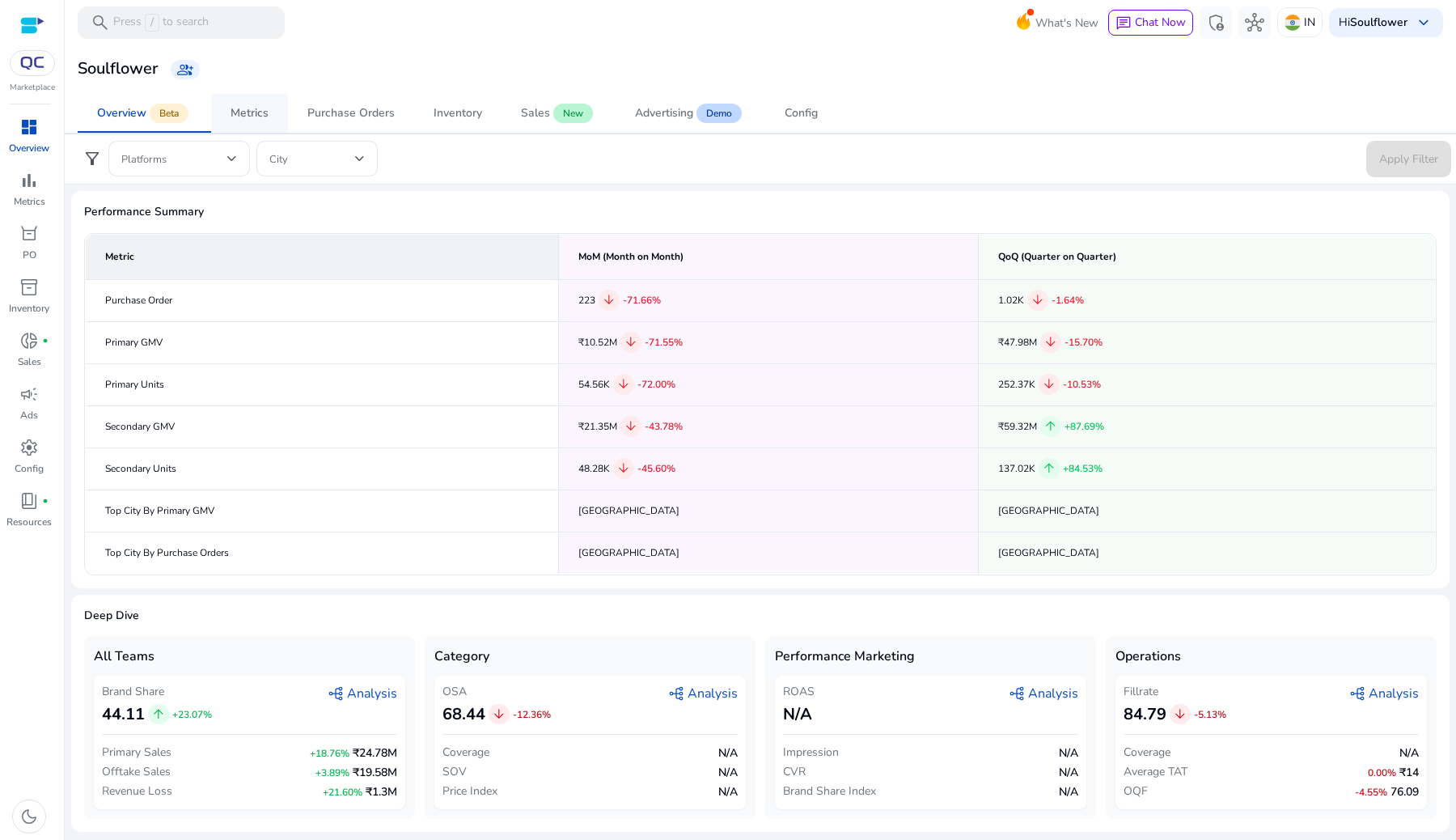
click at [274, 126] on link "Metrics" at bounding box center [250, 113] width 77 height 38
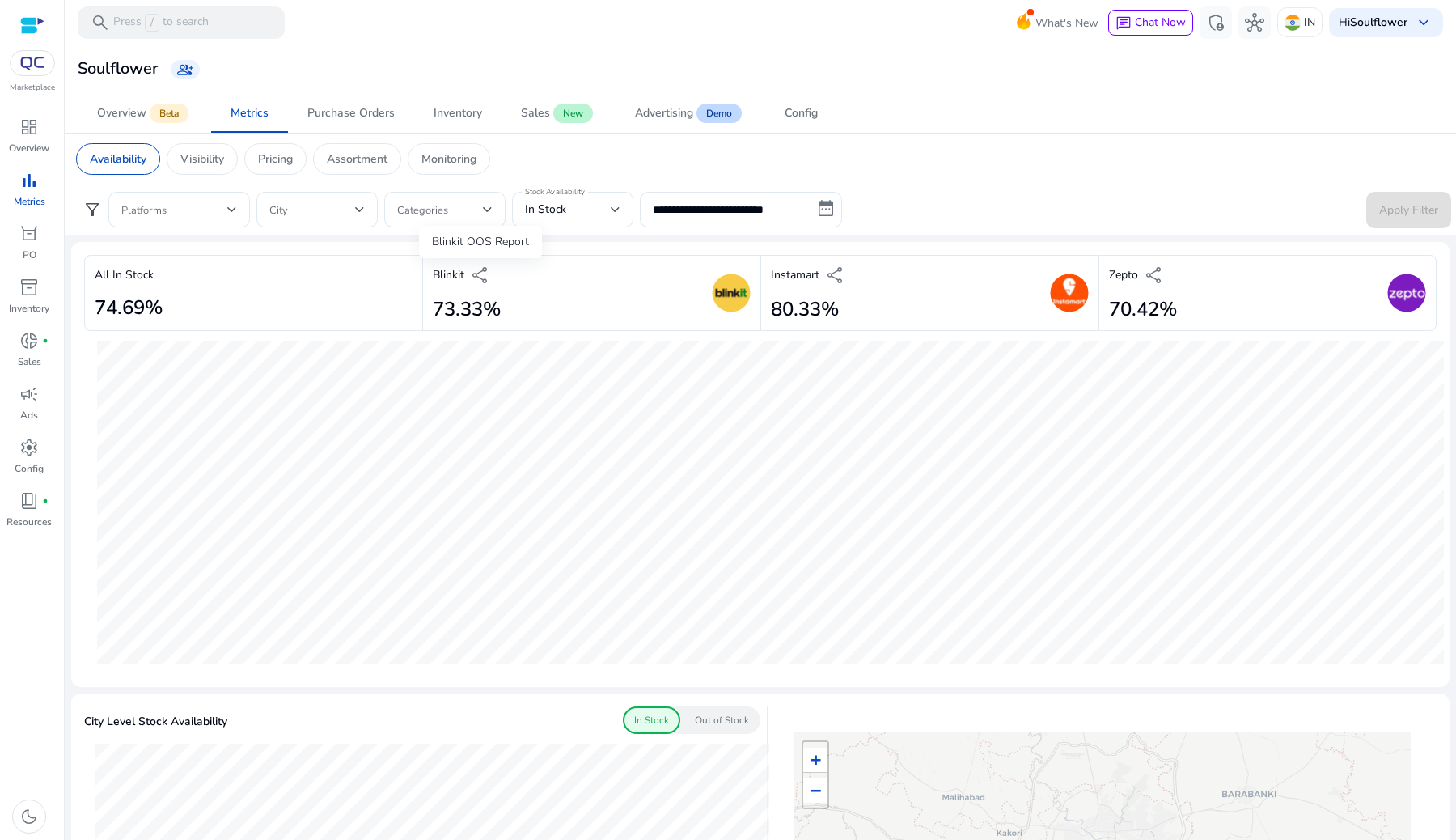
click at [480, 275] on span "share" at bounding box center [480, 275] width 20 height 20
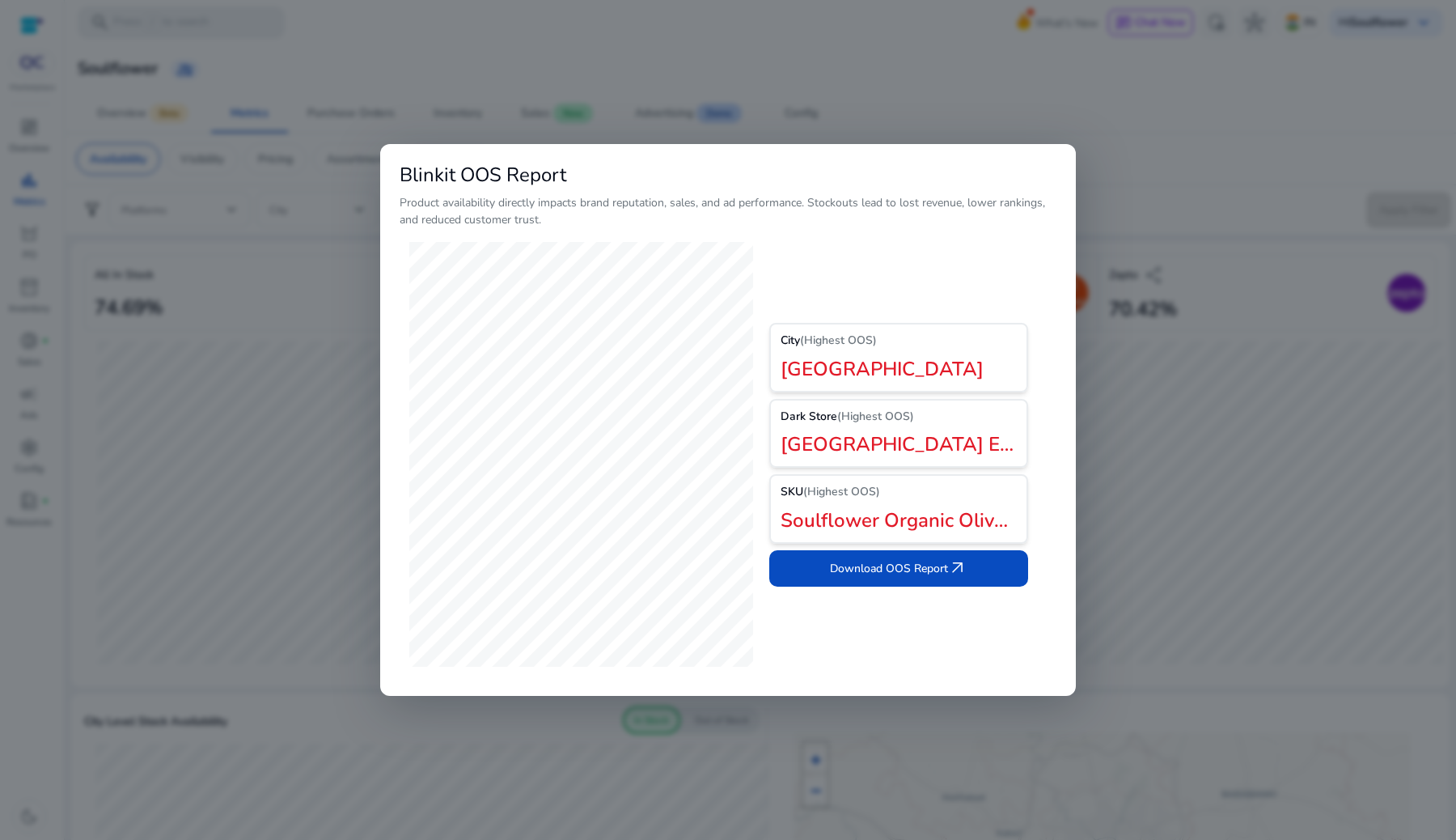
click at [274, 534] on div at bounding box center [728, 420] width 1456 height 840
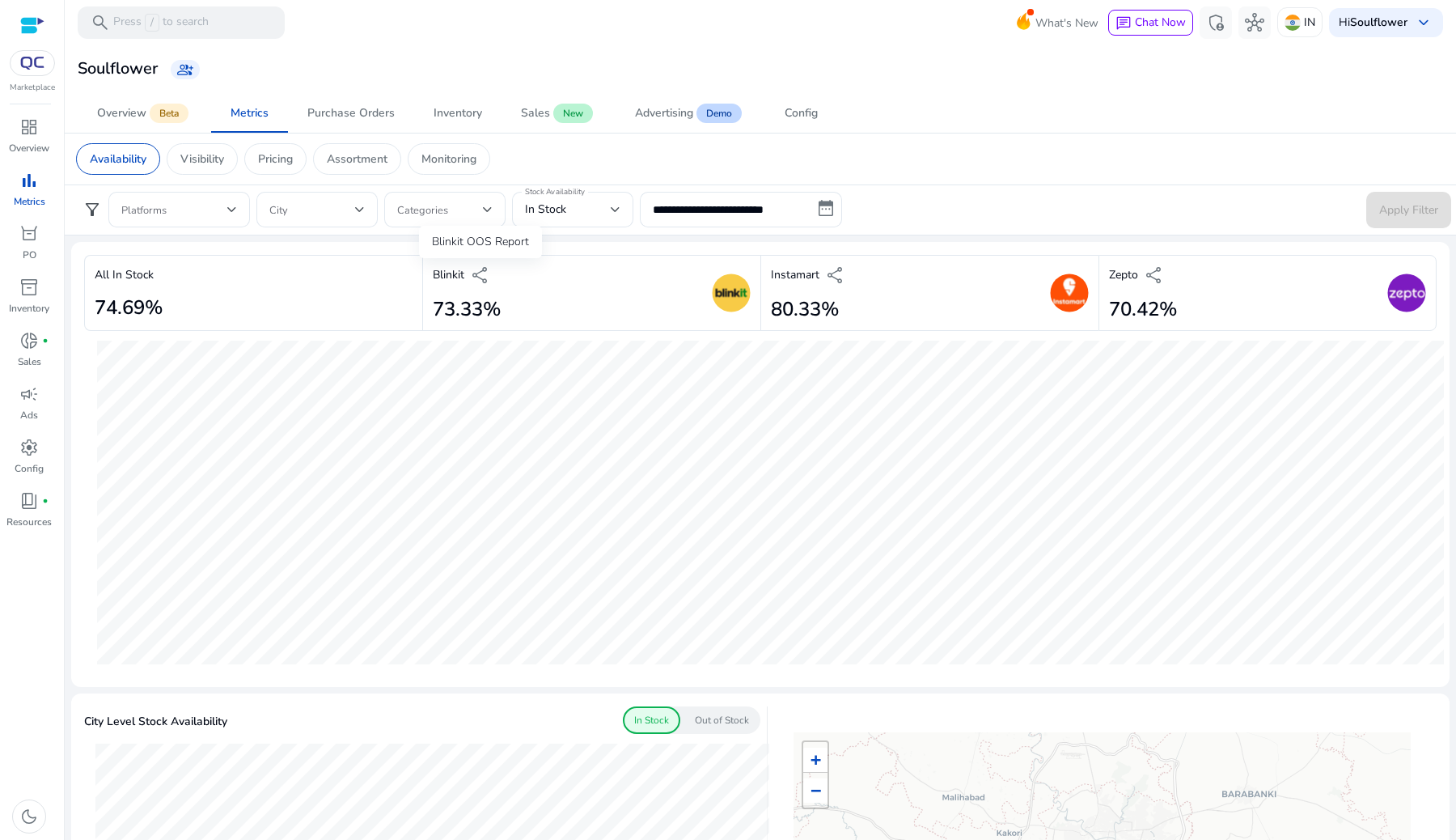
click at [474, 279] on span "share" at bounding box center [480, 275] width 20 height 20
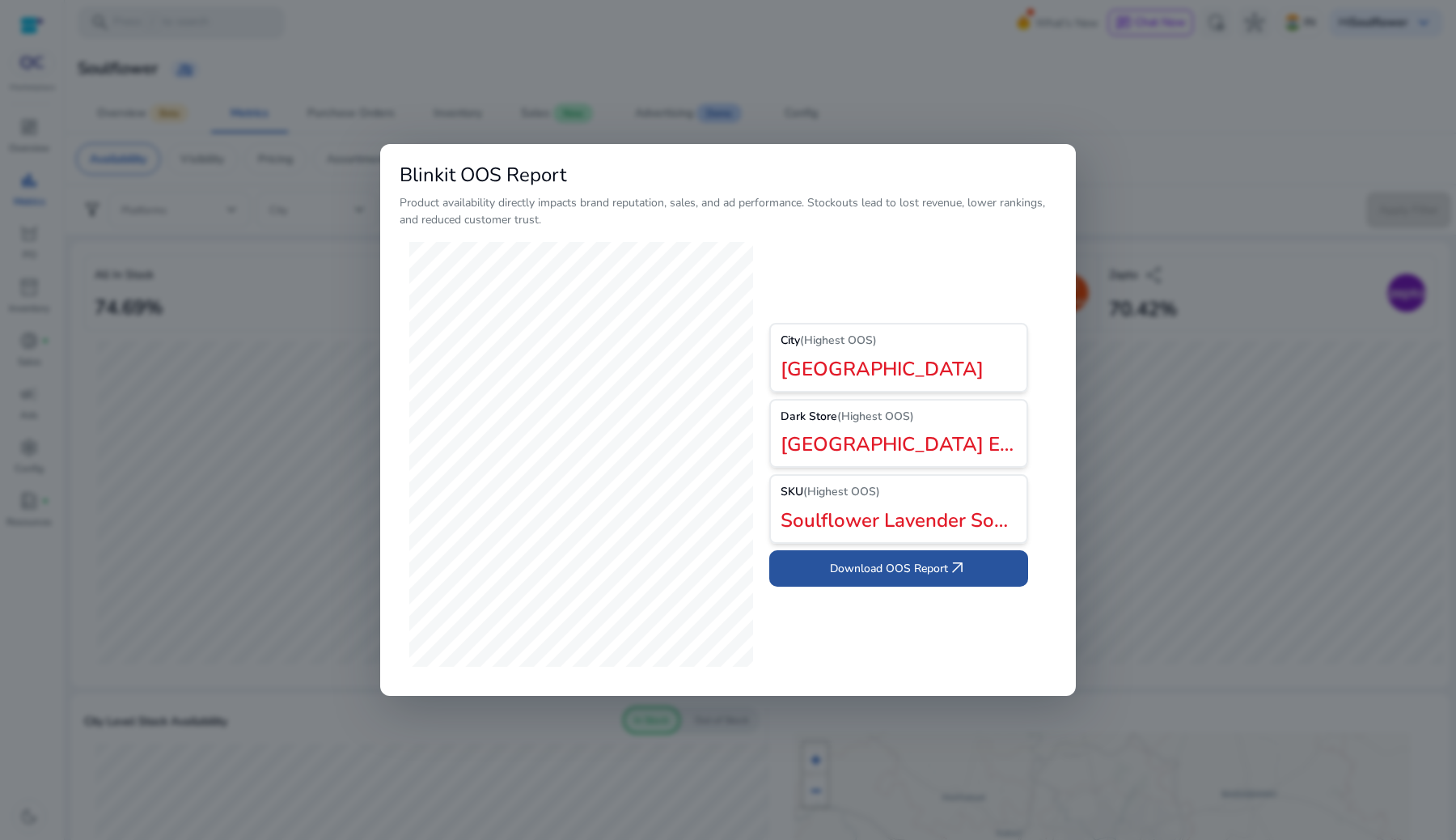
click at [870, 570] on span "Download OOS Report arrow_outward" at bounding box center [899, 568] width 138 height 20
click at [853, 527] on h2 "Soulflower Lavender Soap for Soft & Bouncy Skin - Pack of 2 - 2 x 150 g" at bounding box center [899, 520] width 236 height 23
click at [256, 305] on div at bounding box center [728, 420] width 1456 height 840
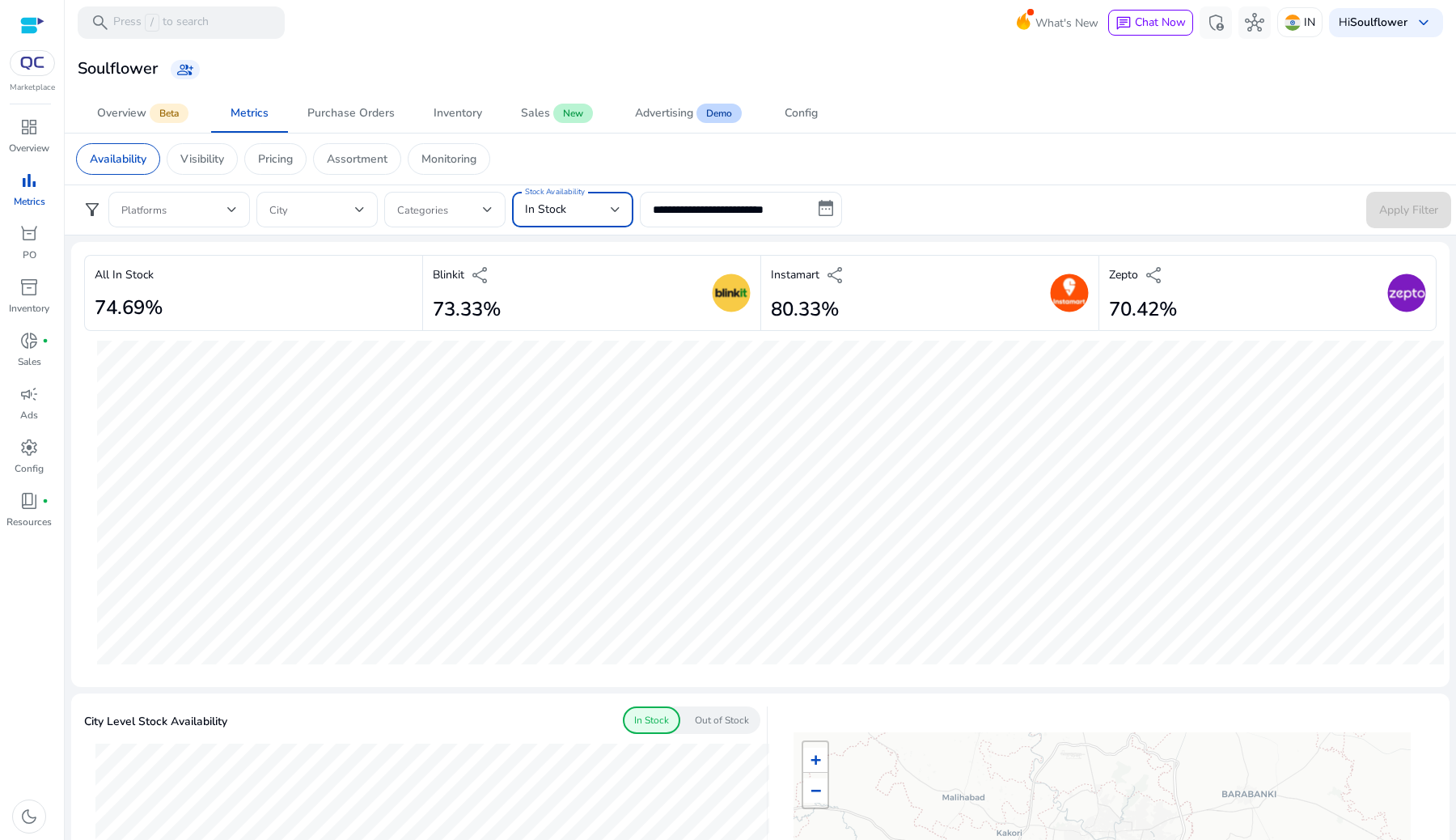
click at [618, 212] on div at bounding box center [615, 209] width 9 height 7
click at [567, 292] on span "Out of Stock" at bounding box center [573, 292] width 96 height 18
click at [1380, 209] on span "Apply Filter" at bounding box center [1409, 210] width 59 height 17
